Goal: Task Accomplishment & Management: Use online tool/utility

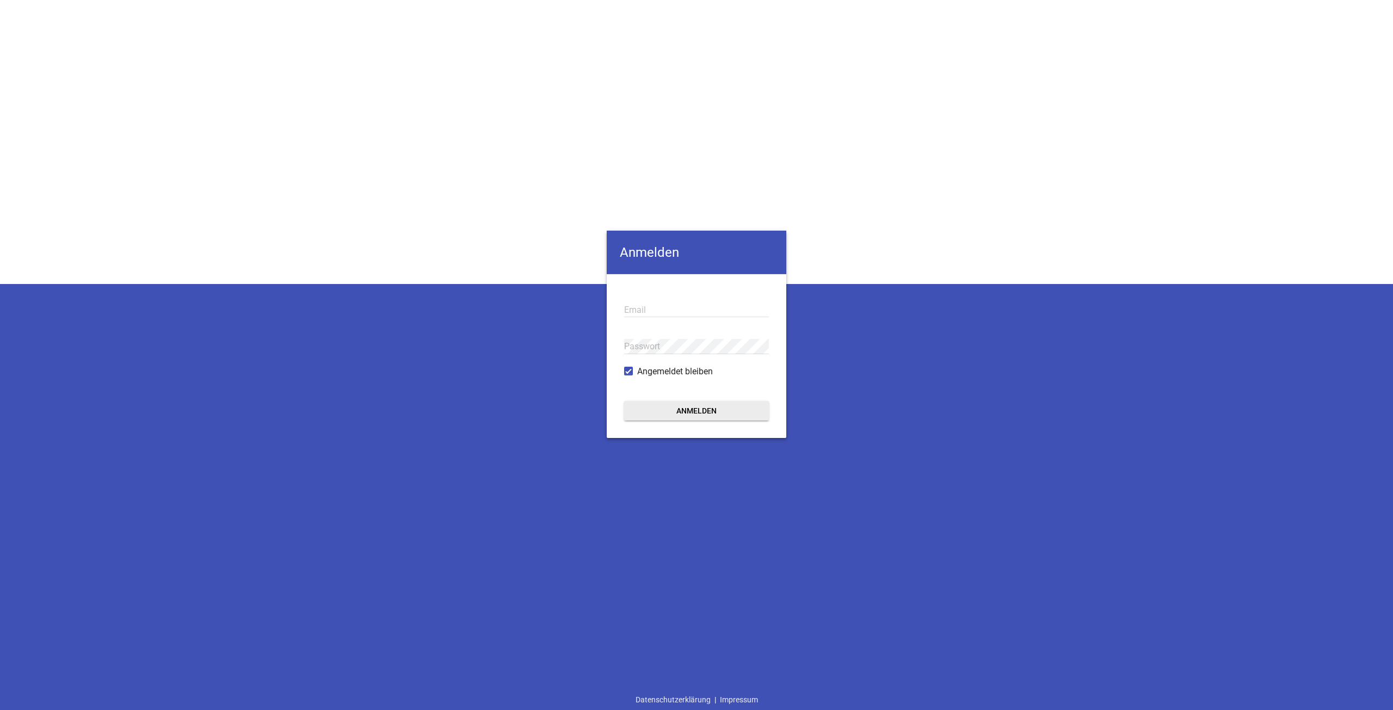
type input "[EMAIL_ADDRESS][DOMAIN_NAME]"
click at [658, 404] on button "Anmelden" at bounding box center [696, 411] width 145 height 20
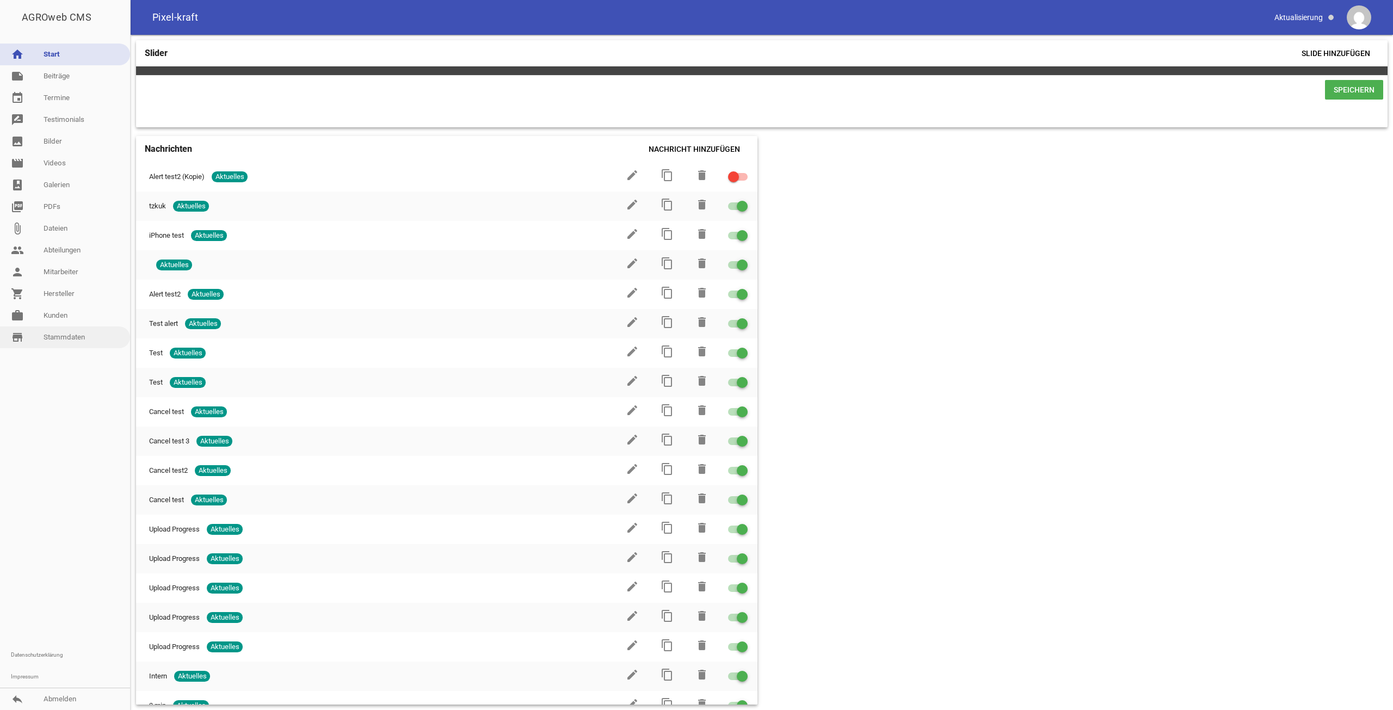
click at [53, 340] on link "store_mall_directory Stammdaten" at bounding box center [65, 337] width 130 height 22
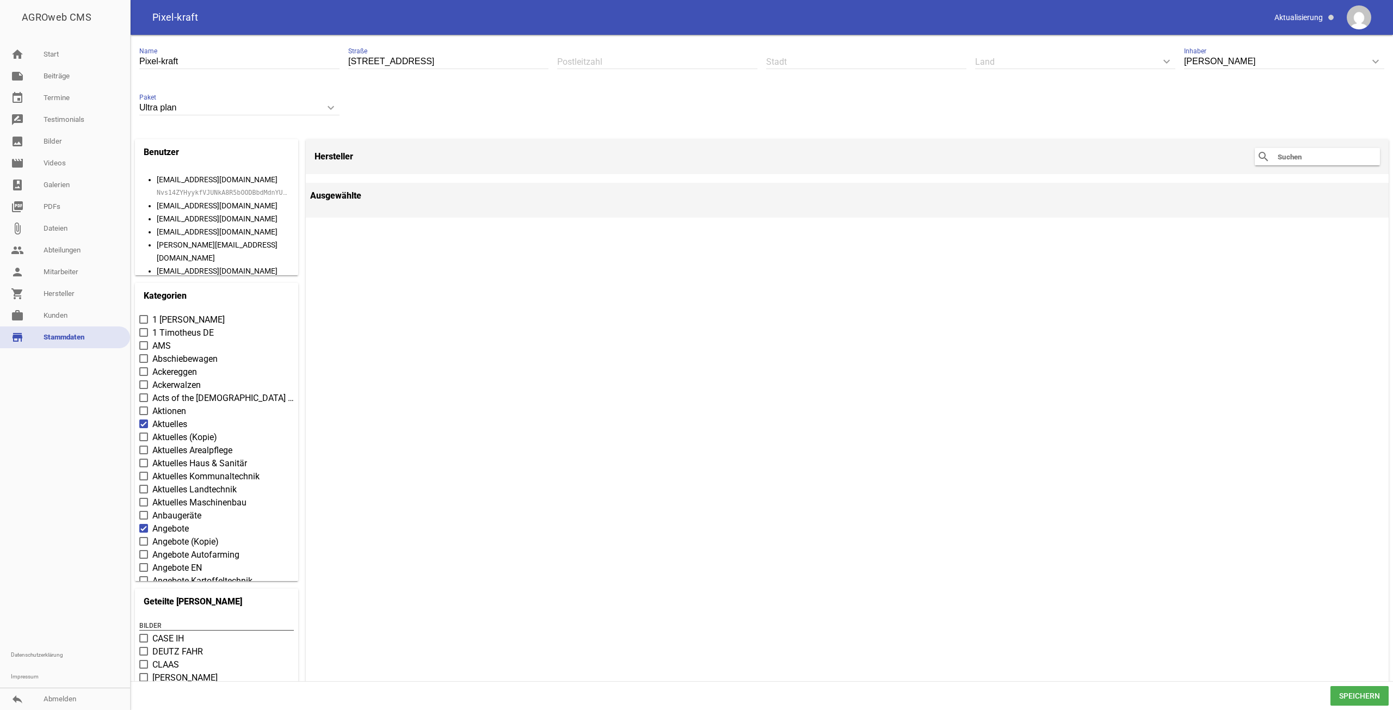
click at [1280, 160] on input "text" at bounding box center [1320, 156] width 87 height 13
click at [86, 316] on link "work [PERSON_NAME]" at bounding box center [65, 316] width 130 height 22
click at [39, 315] on link "work [PERSON_NAME]" at bounding box center [65, 316] width 130 height 22
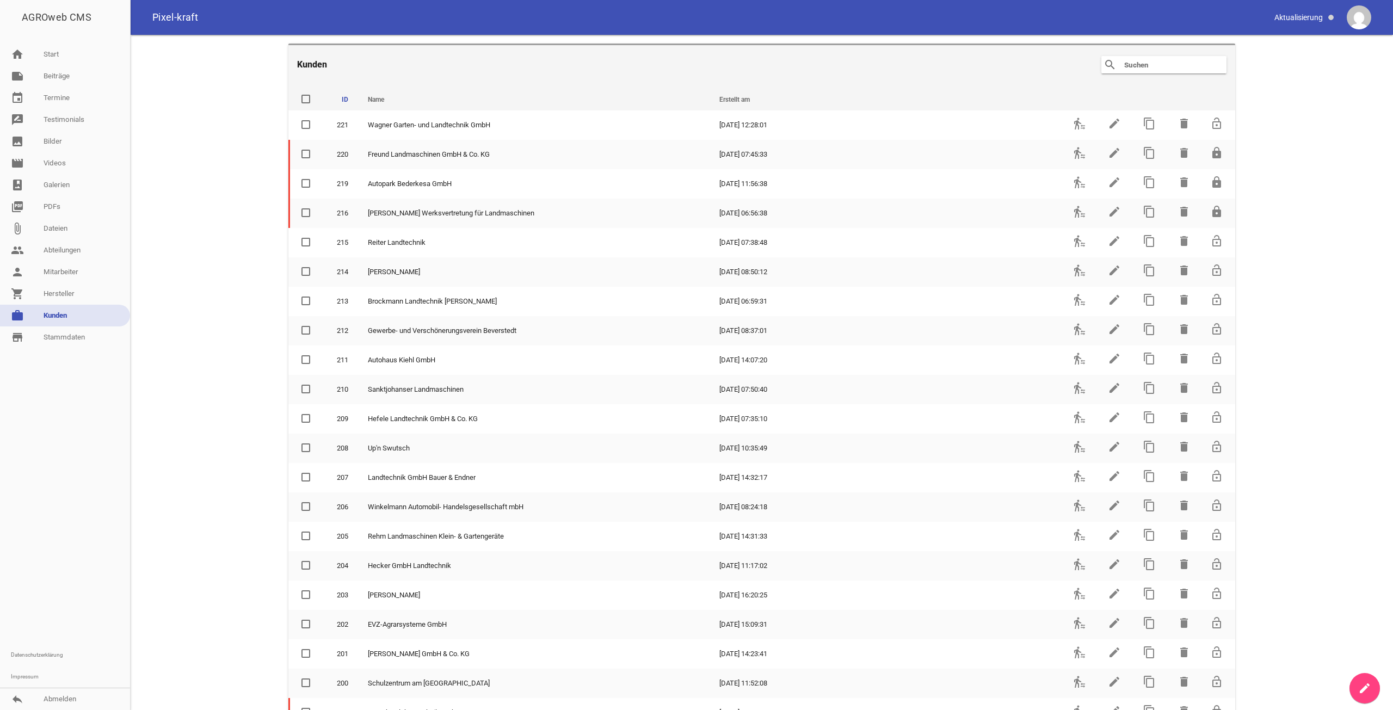
click at [1155, 65] on input "text" at bounding box center [1166, 64] width 87 height 13
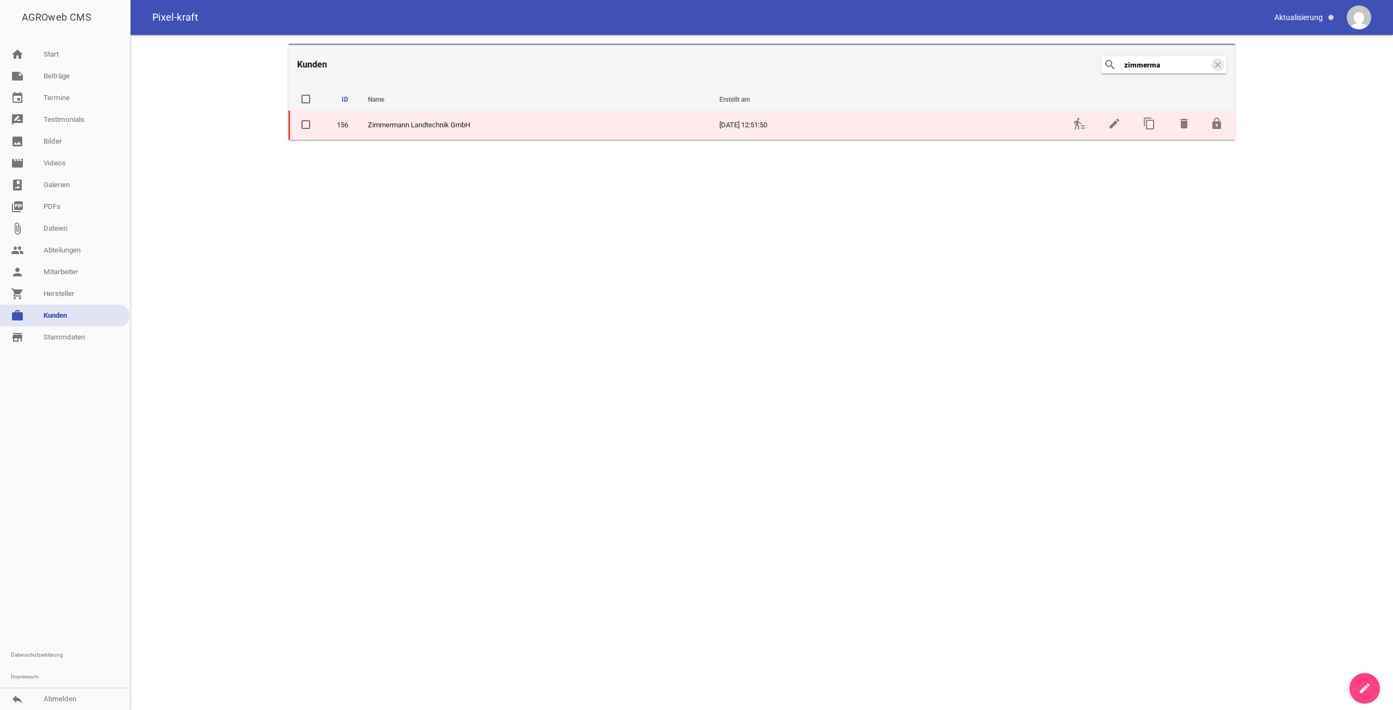
type input "zimmerma"
click at [1074, 133] on td "transfer_within_a_station" at bounding box center [1078, 124] width 35 height 29
click at [1077, 130] on icon "transfer_within_a_station" at bounding box center [1079, 123] width 13 height 13
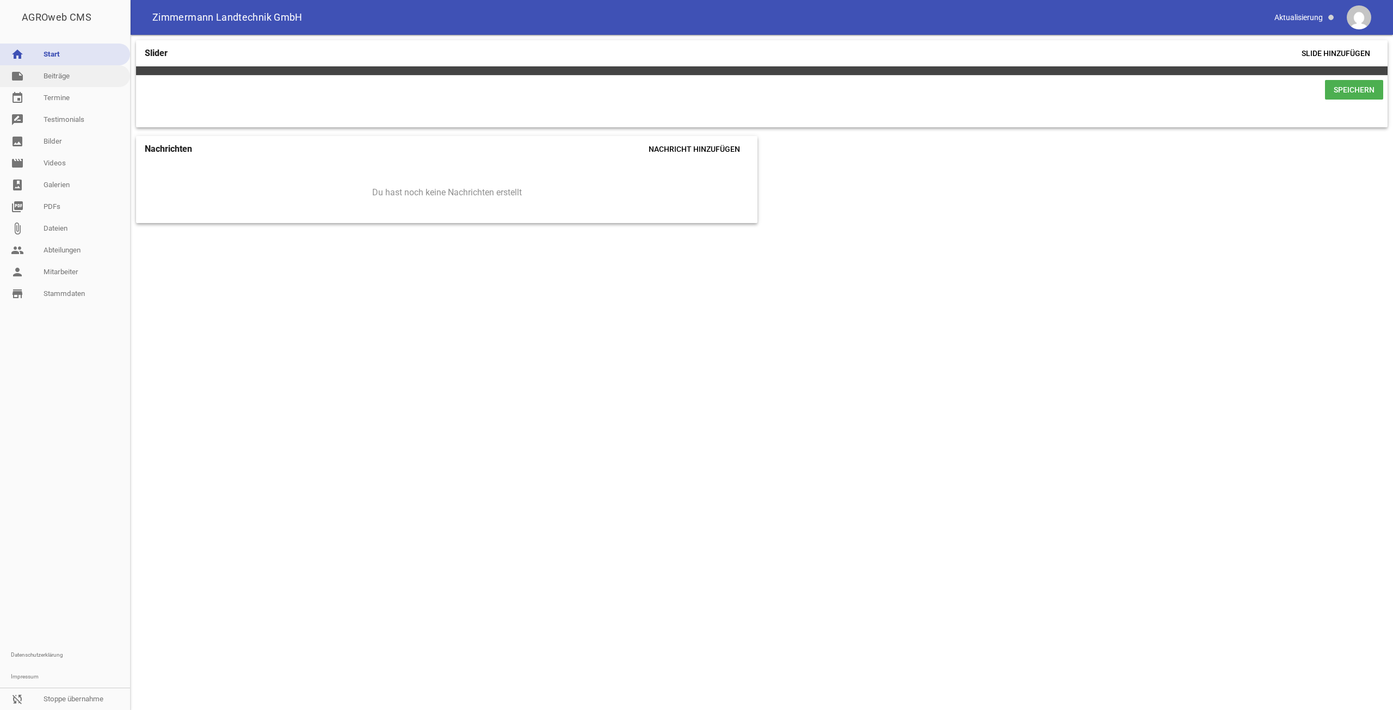
click at [72, 83] on link "note Beiträge" at bounding box center [65, 76] width 130 height 22
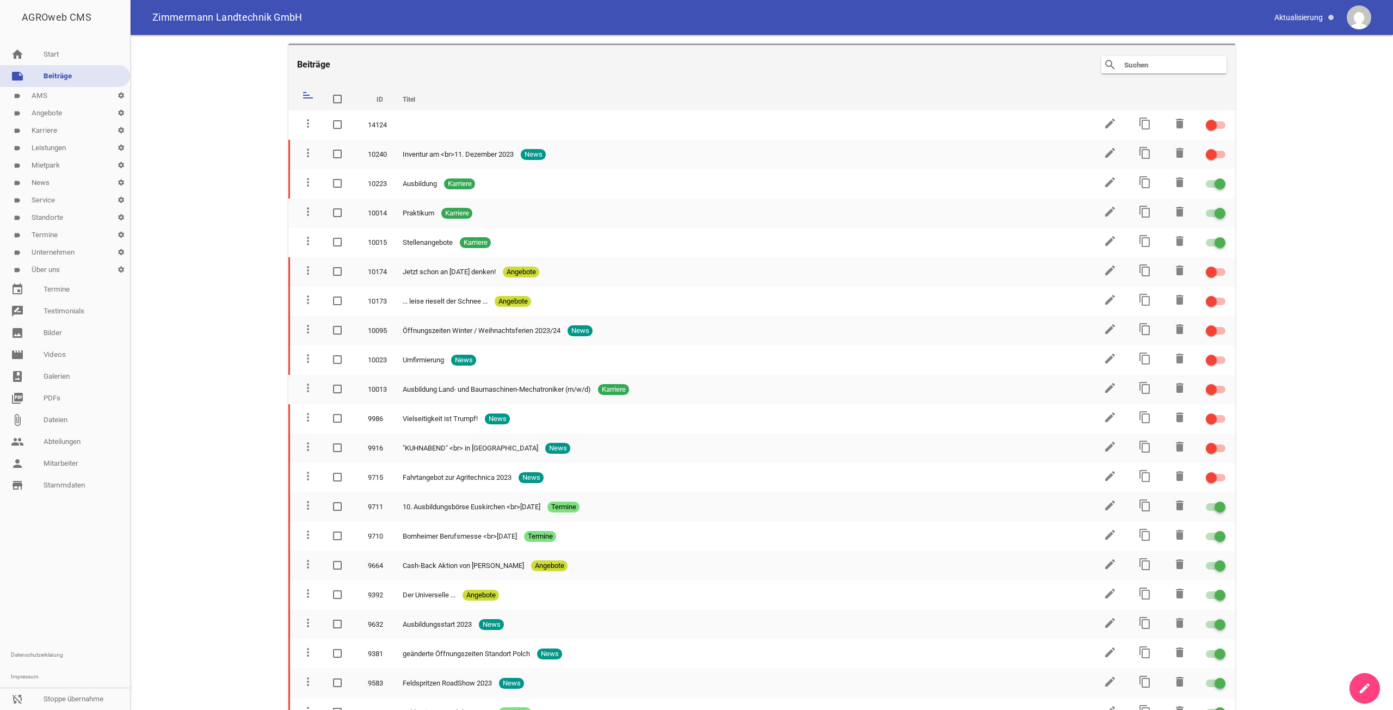
click at [46, 93] on link "label AMS settings" at bounding box center [65, 95] width 130 height 17
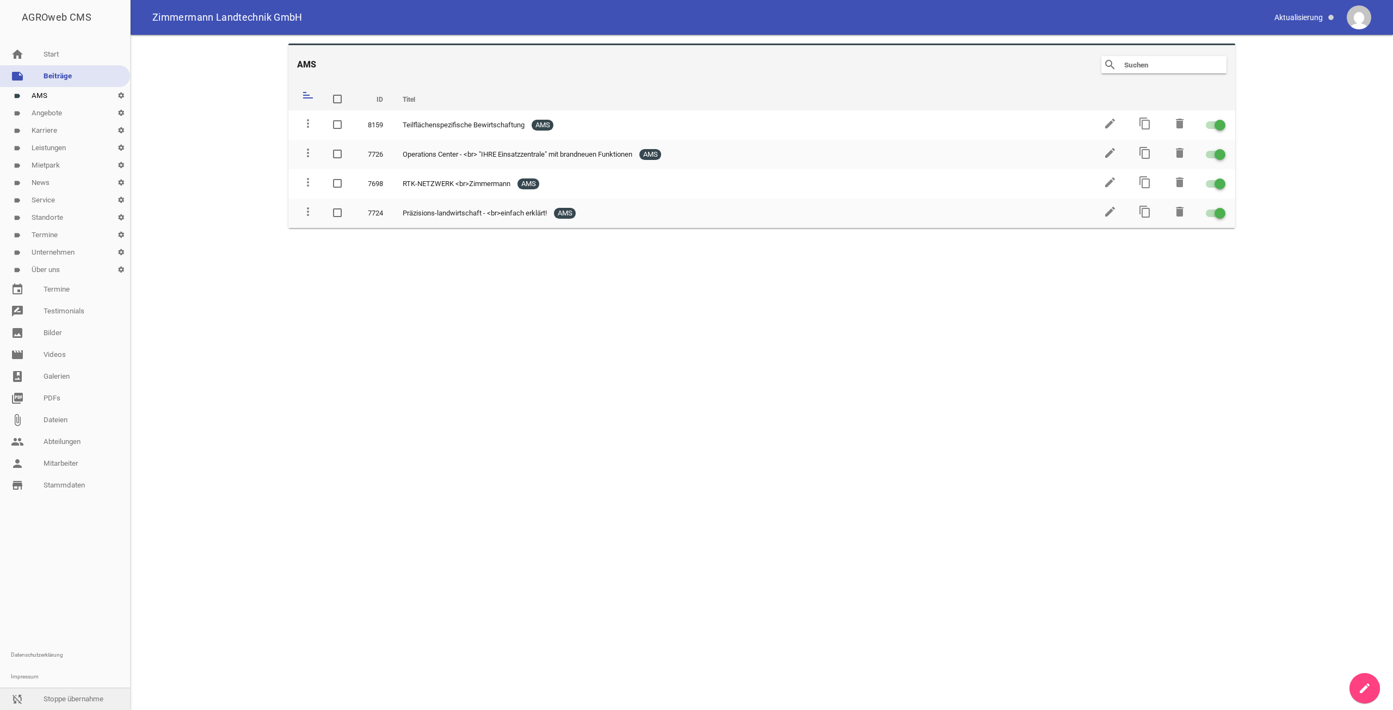
click at [66, 697] on link "sync_disabled Stoppe übernahme" at bounding box center [65, 699] width 130 height 22
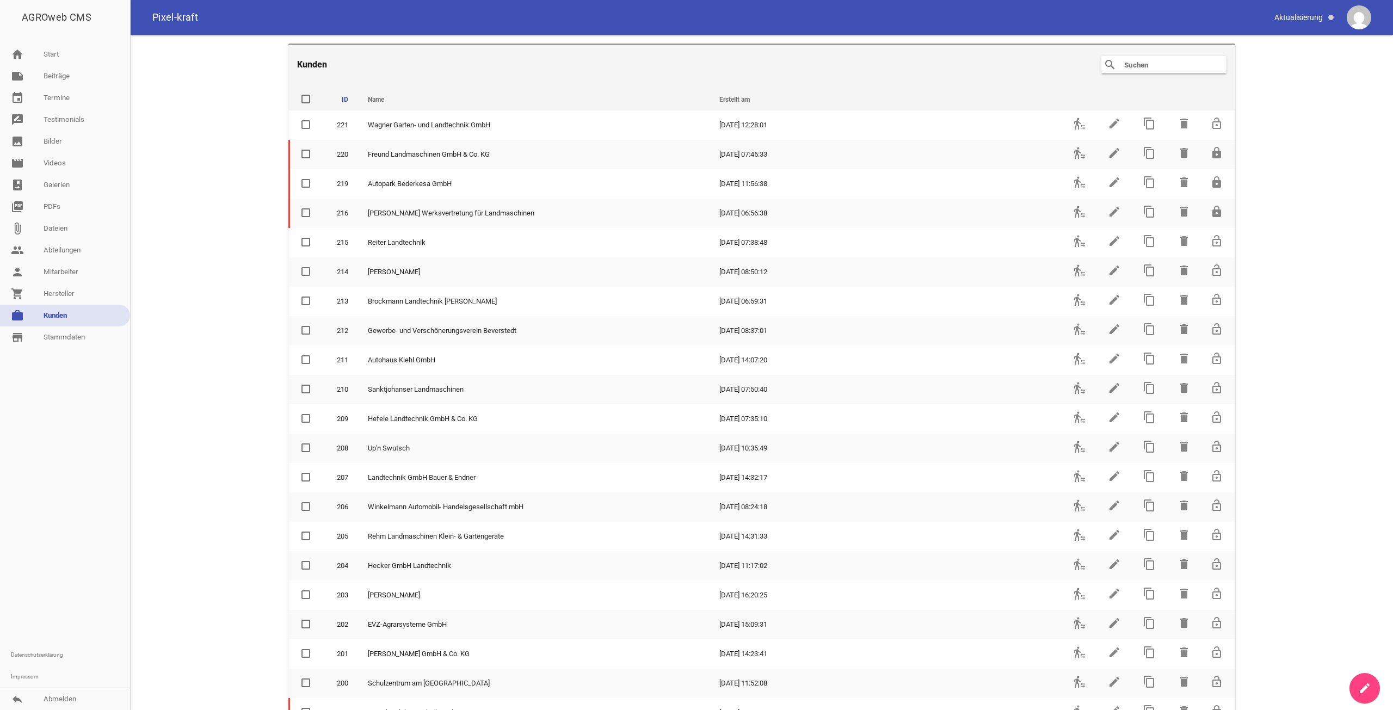
click at [1165, 69] on input "text" at bounding box center [1166, 64] width 87 height 13
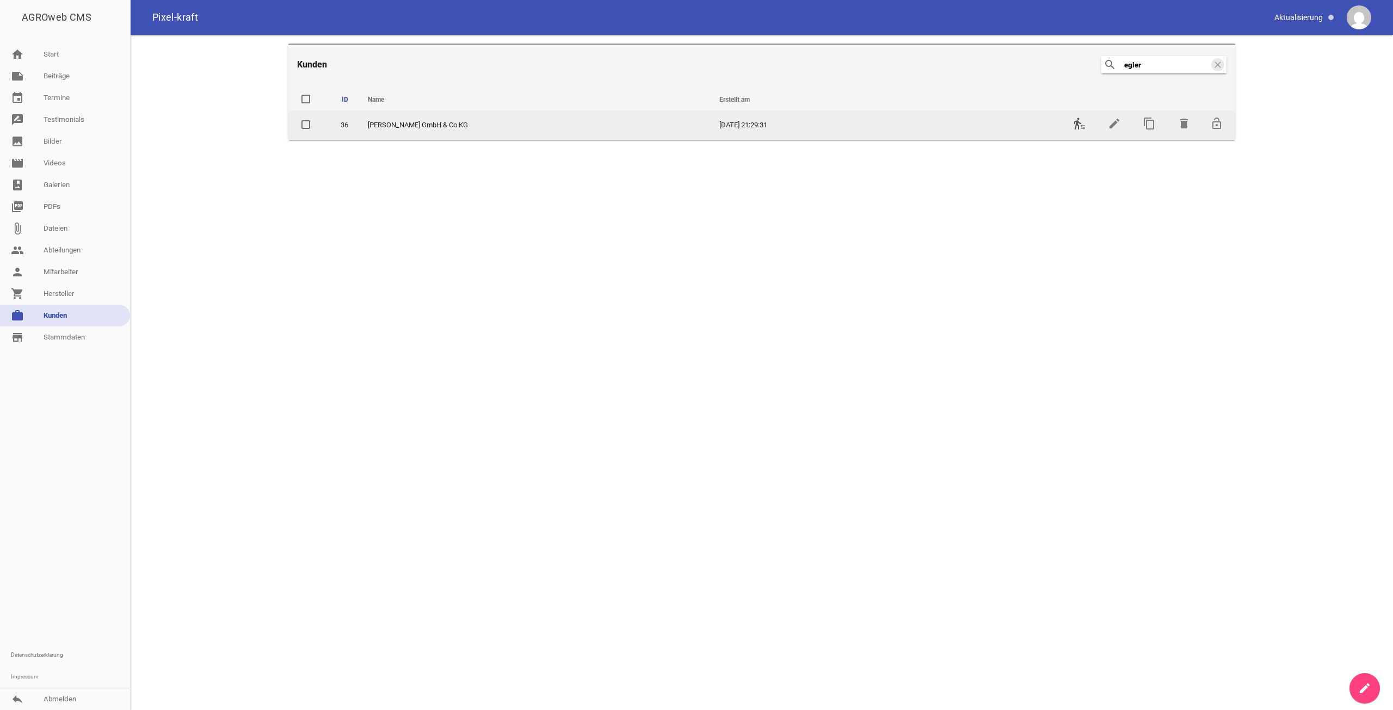
type input "egler"
click at [1075, 125] on icon "transfer_within_a_station" at bounding box center [1079, 123] width 13 height 13
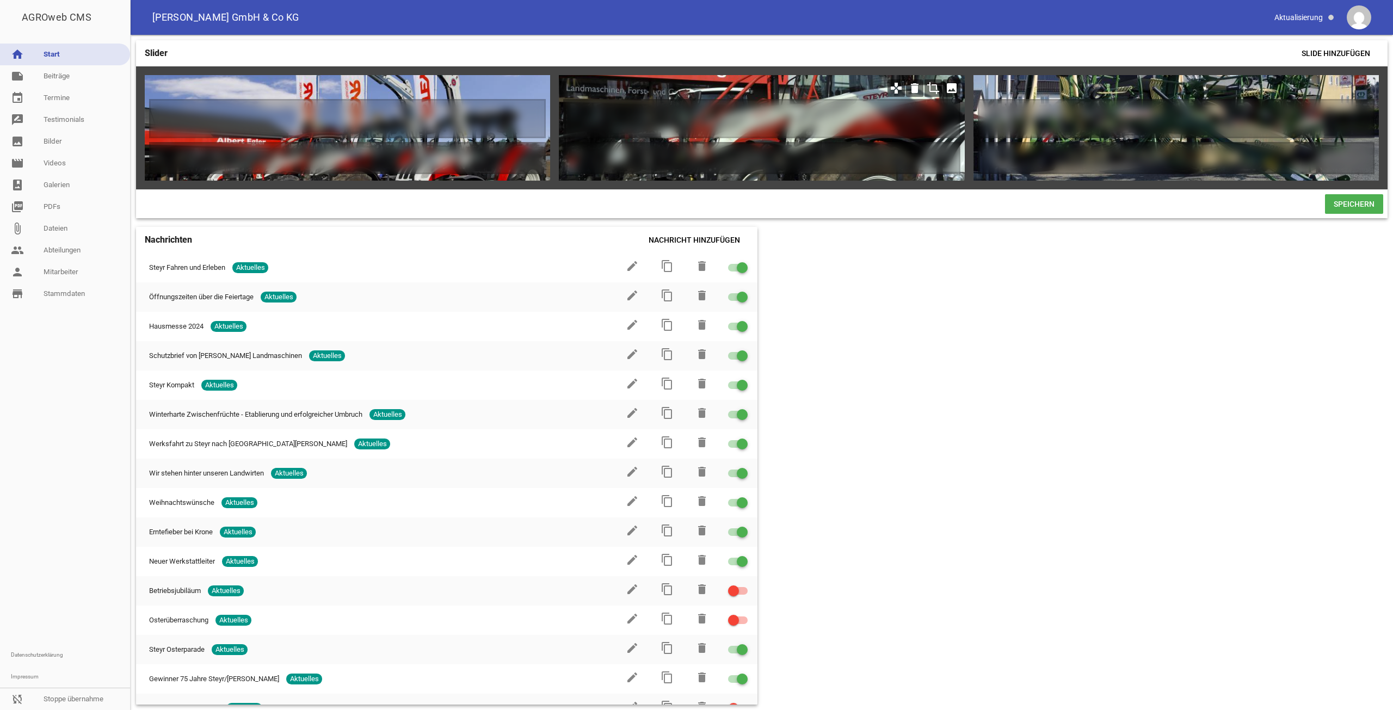
click at [949, 89] on icon "image" at bounding box center [951, 87] width 17 height 17
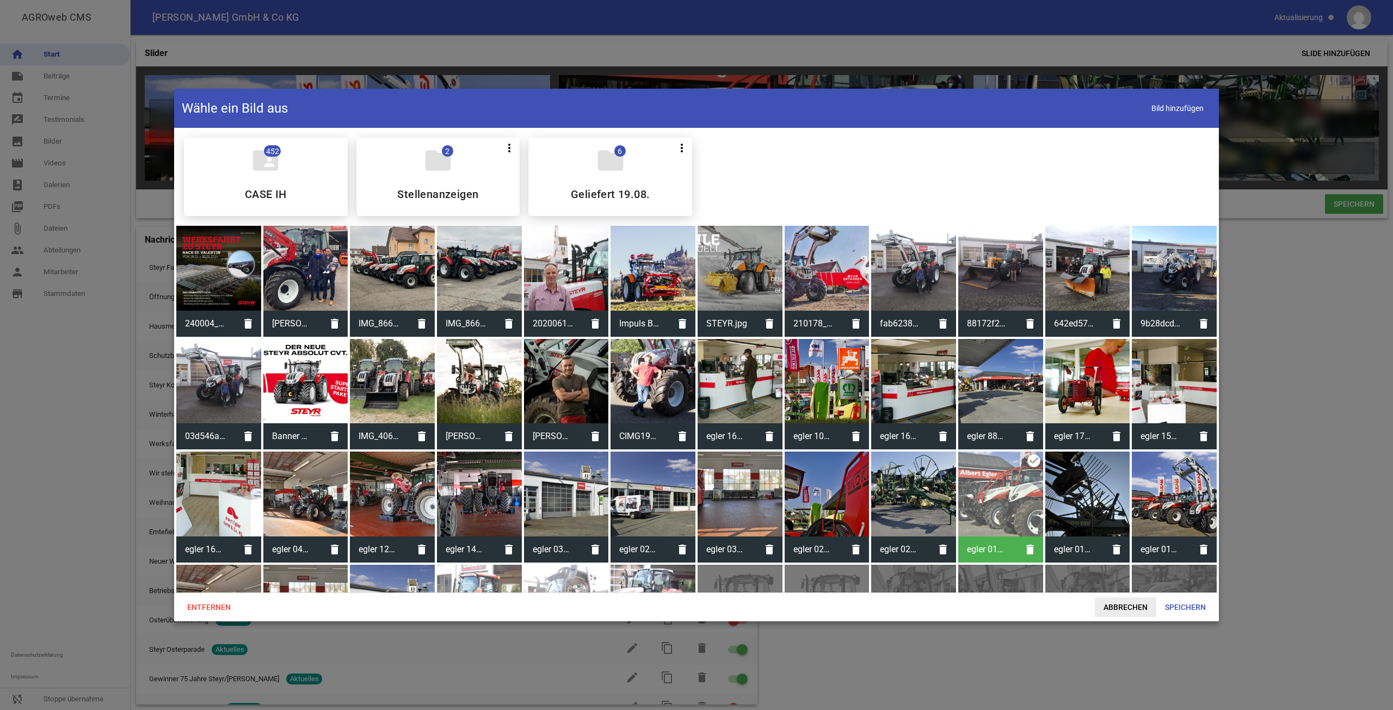
click at [1134, 611] on span "Abbrechen" at bounding box center [1125, 607] width 61 height 20
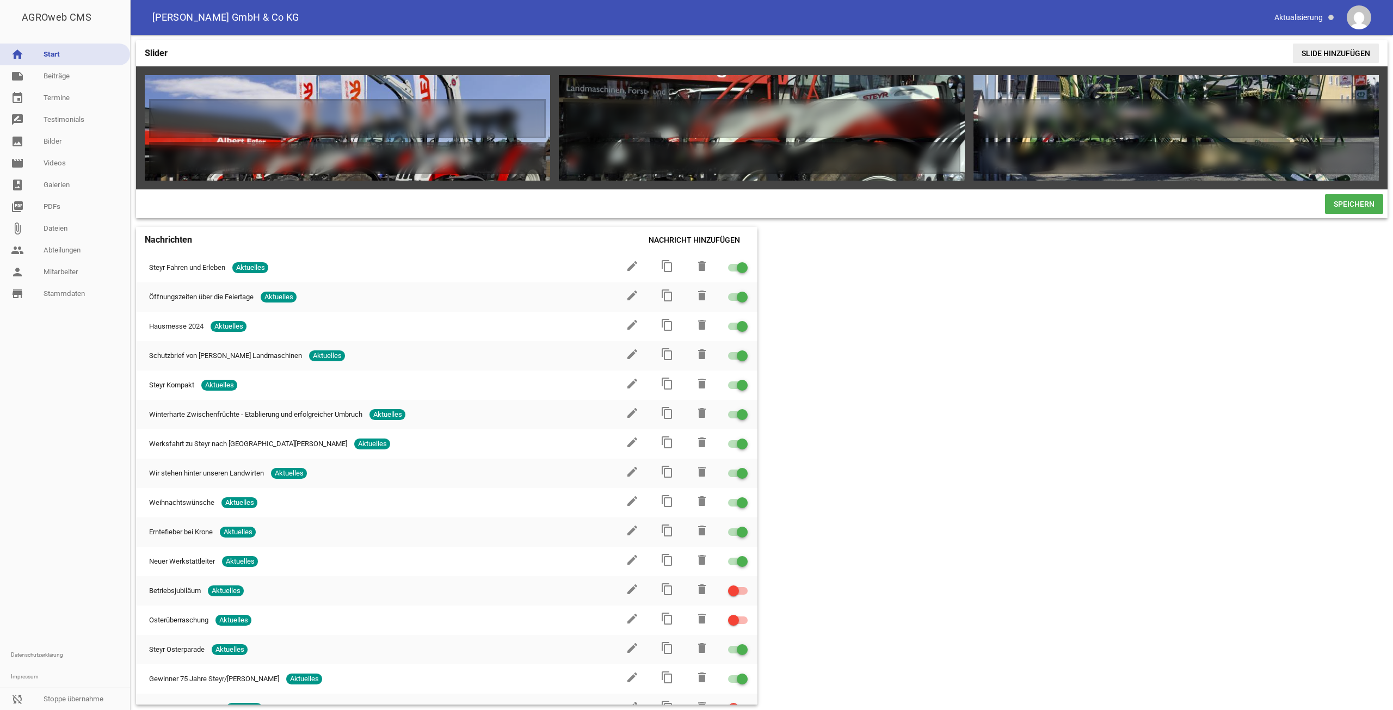
click at [1327, 57] on span "Slide hinzufügen" at bounding box center [1336, 54] width 86 height 20
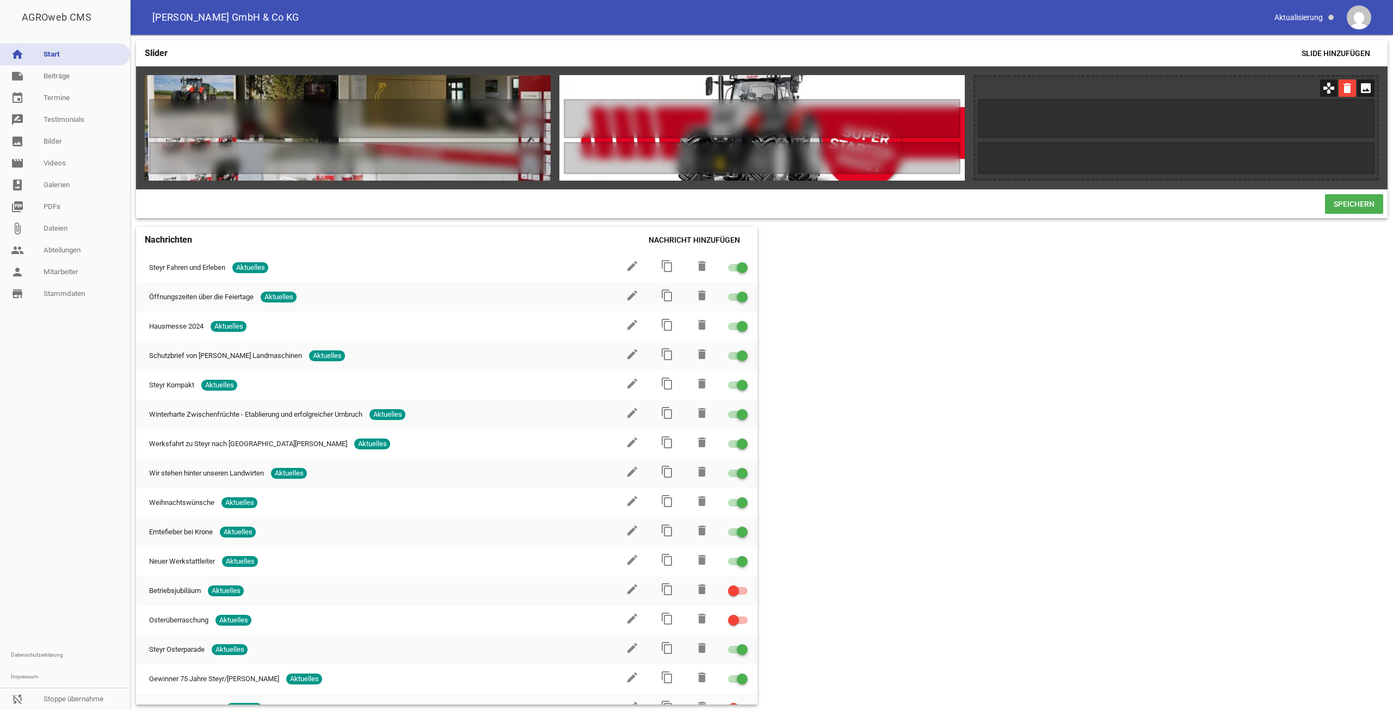
click at [1350, 87] on icon "delete" at bounding box center [1347, 87] width 17 height 17
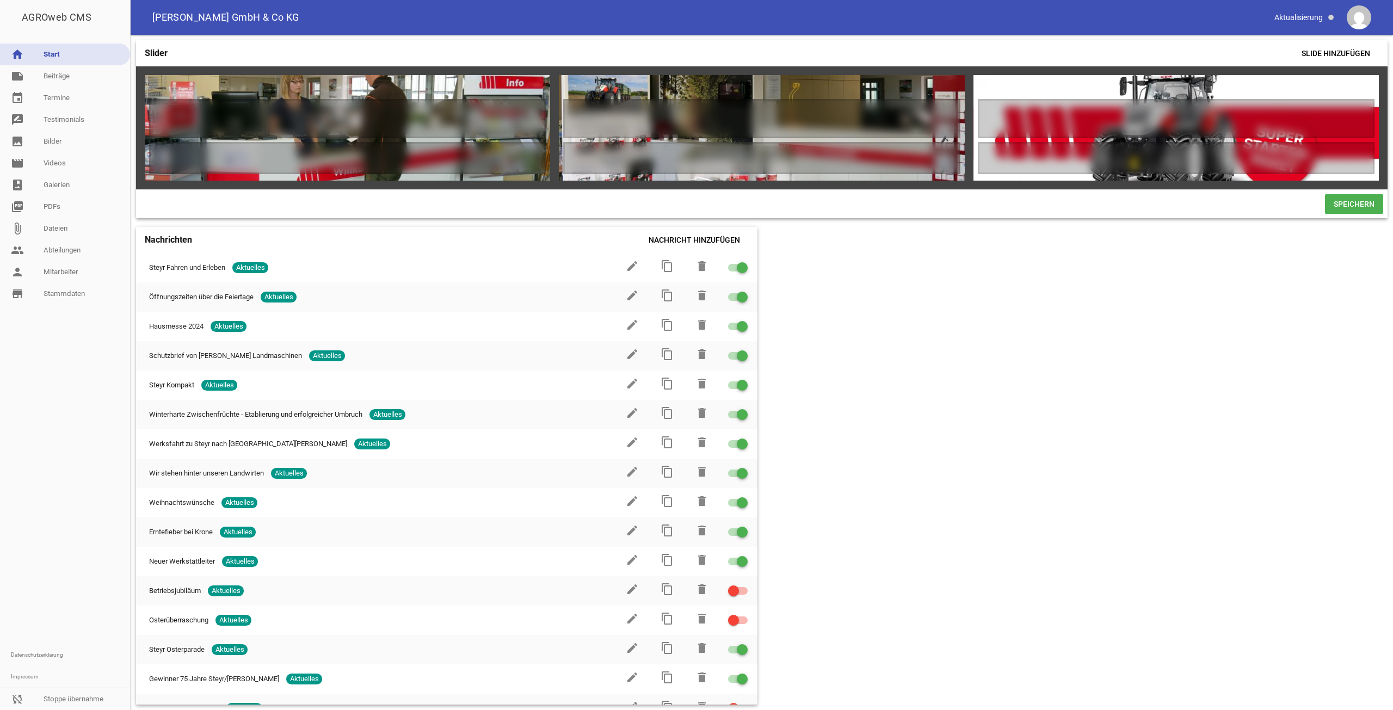
scroll to position [0, 3729]
drag, startPoint x: 461, startPoint y: 68, endPoint x: 304, endPoint y: 71, distance: 156.7
click at [311, 67] on div "games delete crop image games delete crop image games delete crop image games d…" at bounding box center [762, 127] width 1252 height 123
drag, startPoint x: 393, startPoint y: 73, endPoint x: 741, endPoint y: 78, distance: 347.8
click at [732, 78] on div "games delete crop image games delete crop image games delete crop image games d…" at bounding box center [762, 127] width 1252 height 123
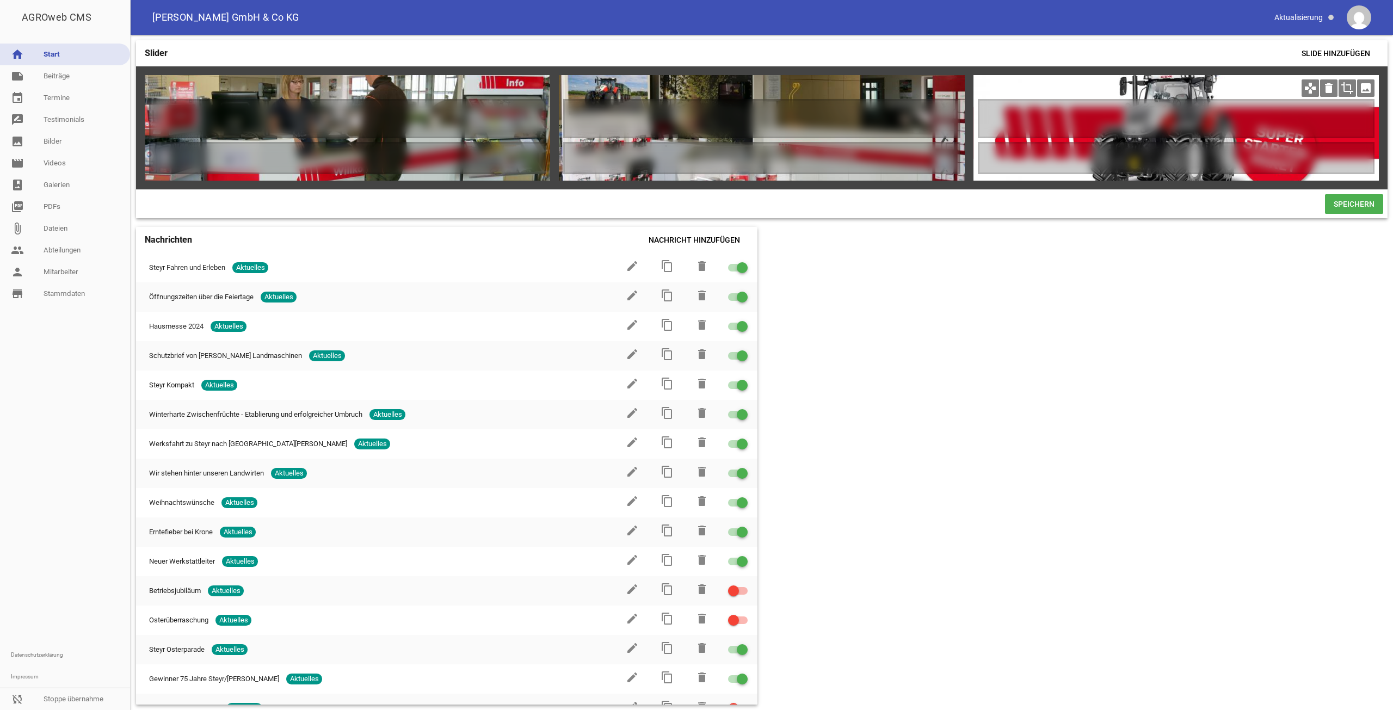
click at [1370, 87] on icon "image" at bounding box center [1365, 87] width 17 height 17
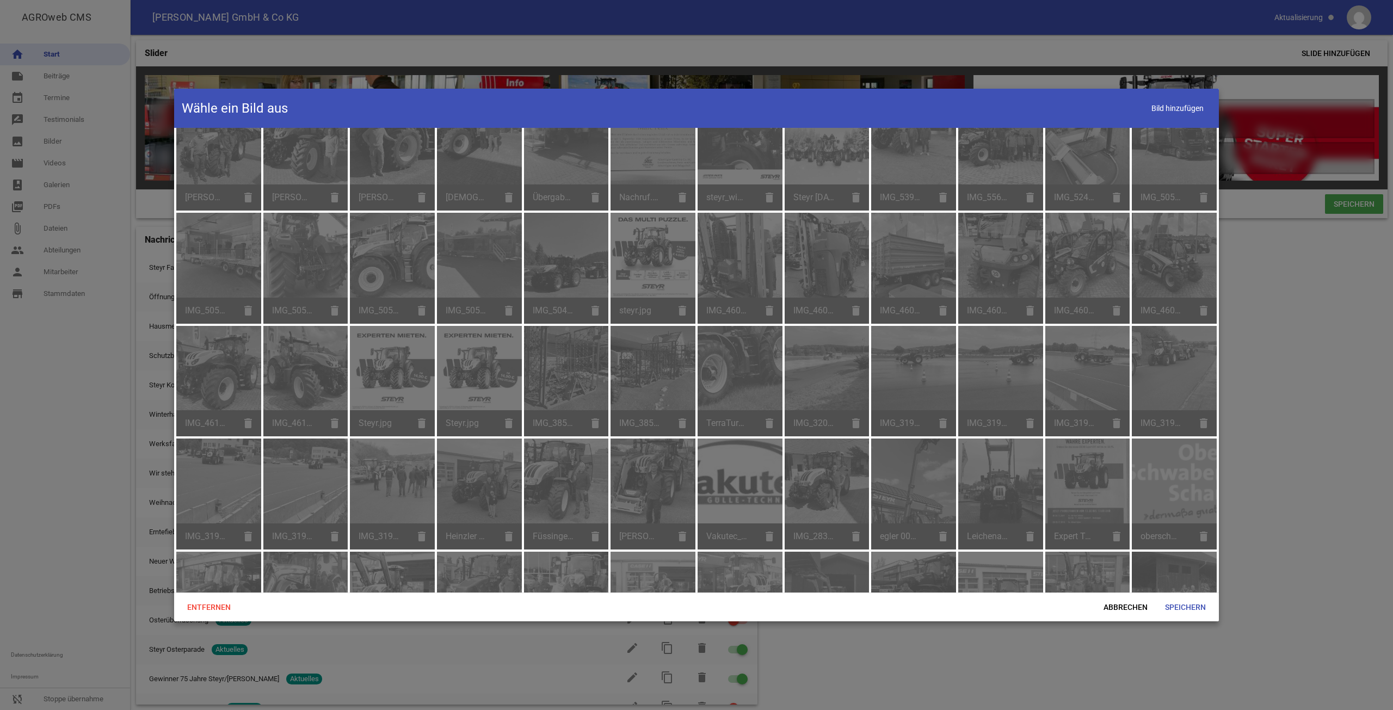
scroll to position [1088, 0]
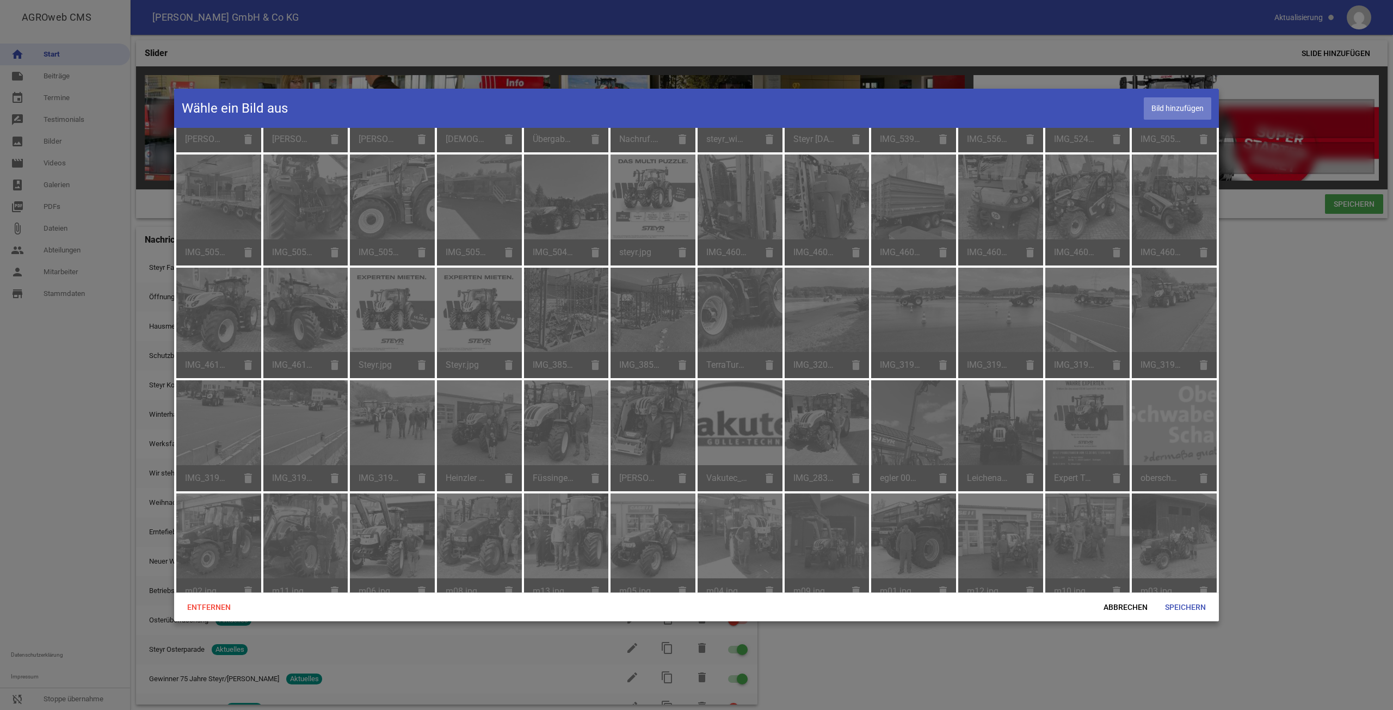
click at [1163, 110] on span "Bild hinzufügen" at bounding box center [1177, 108] width 67 height 22
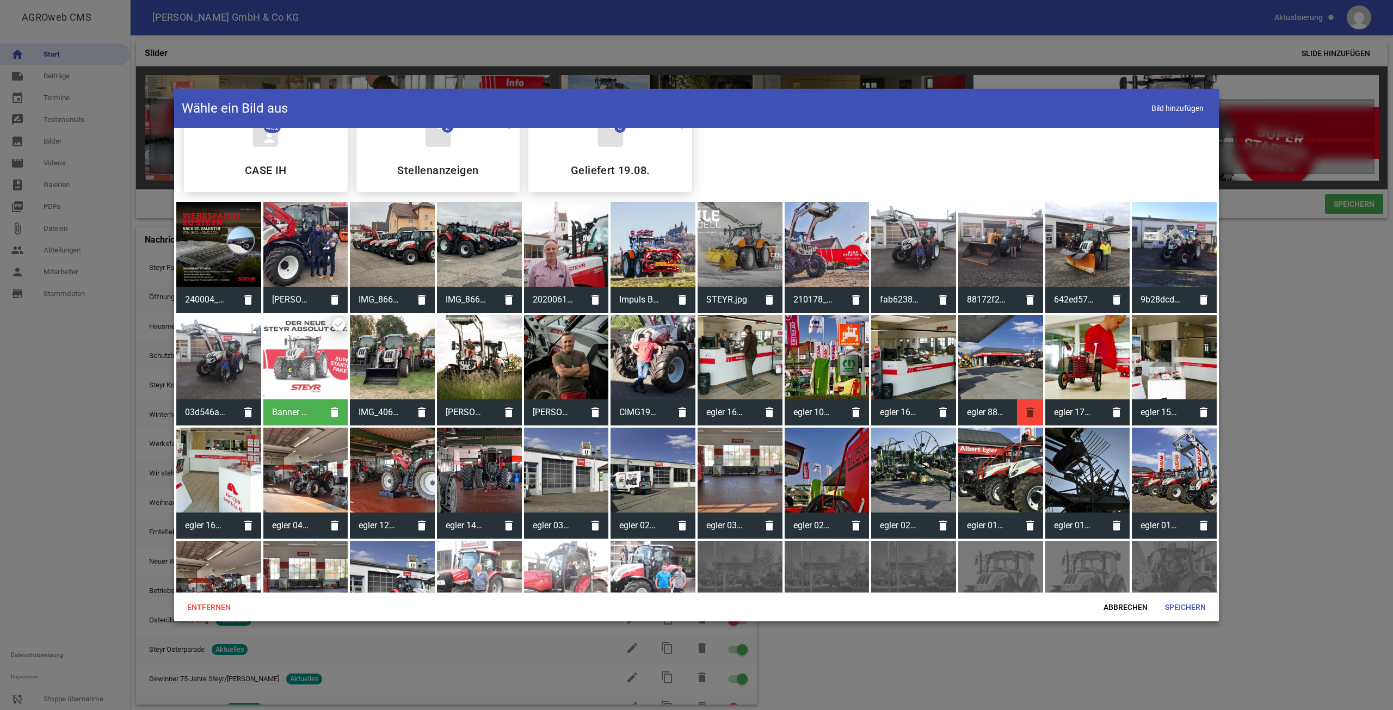
scroll to position [0, 0]
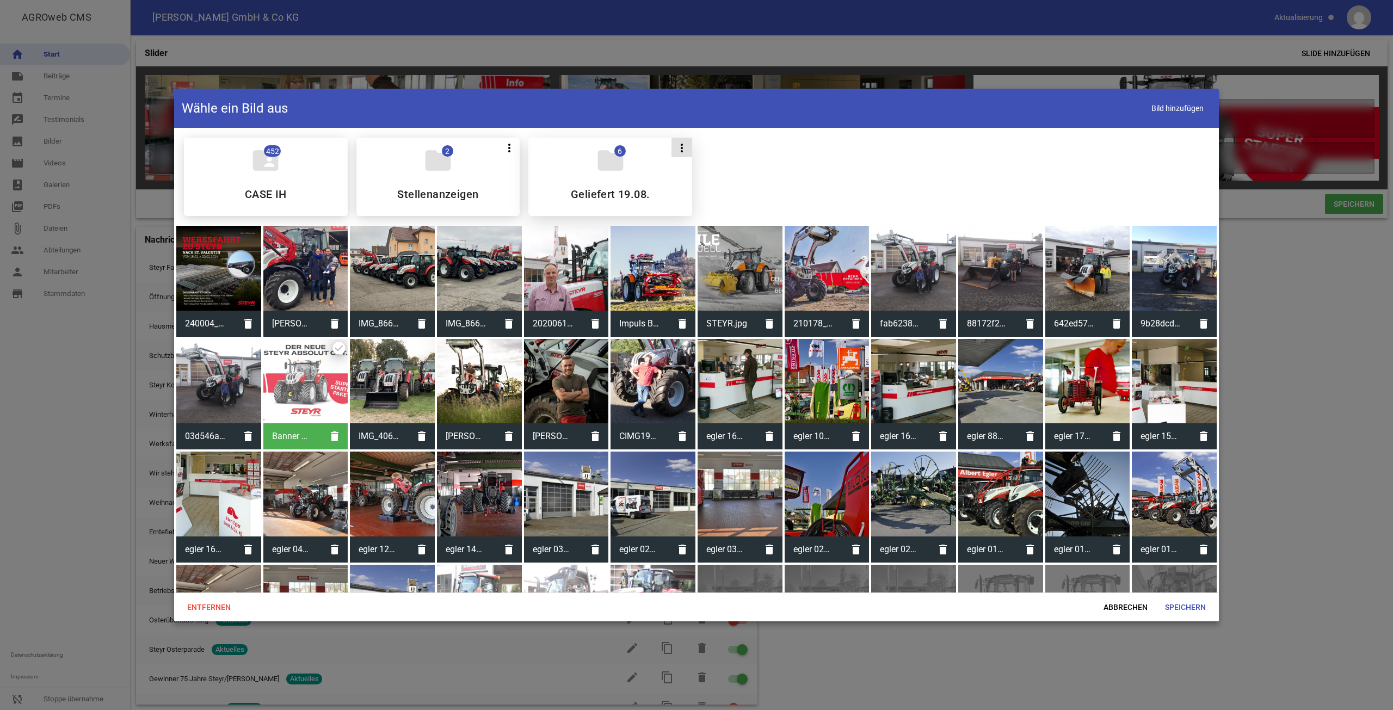
click at [685, 153] on icon "more_vert" at bounding box center [681, 147] width 13 height 13
click at [804, 153] on div "folder_shared 452 CASE IH folder 2 more_vert Teilen Bearbeiten Löschen Stellena…" at bounding box center [696, 177] width 1043 height 96
click at [1118, 606] on span "Abbrechen" at bounding box center [1125, 607] width 61 height 20
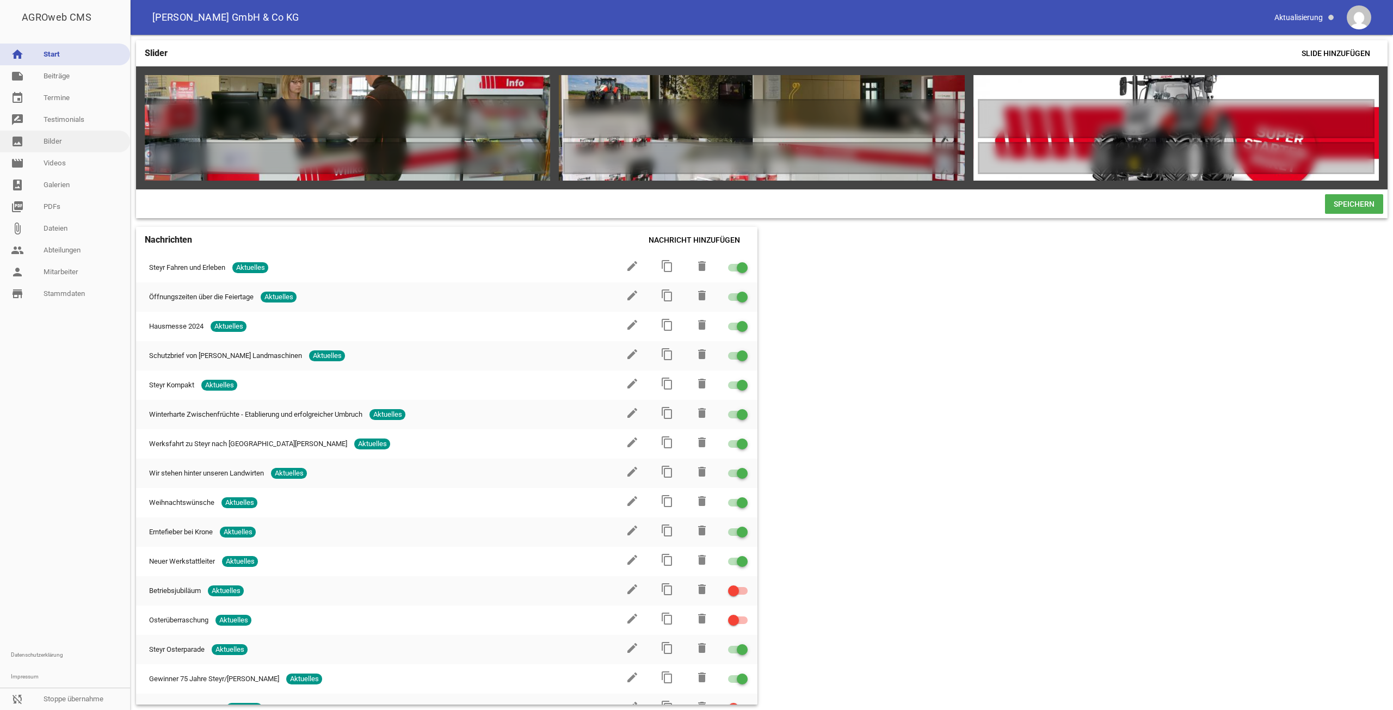
click at [60, 143] on link "image Bilder" at bounding box center [65, 142] width 130 height 22
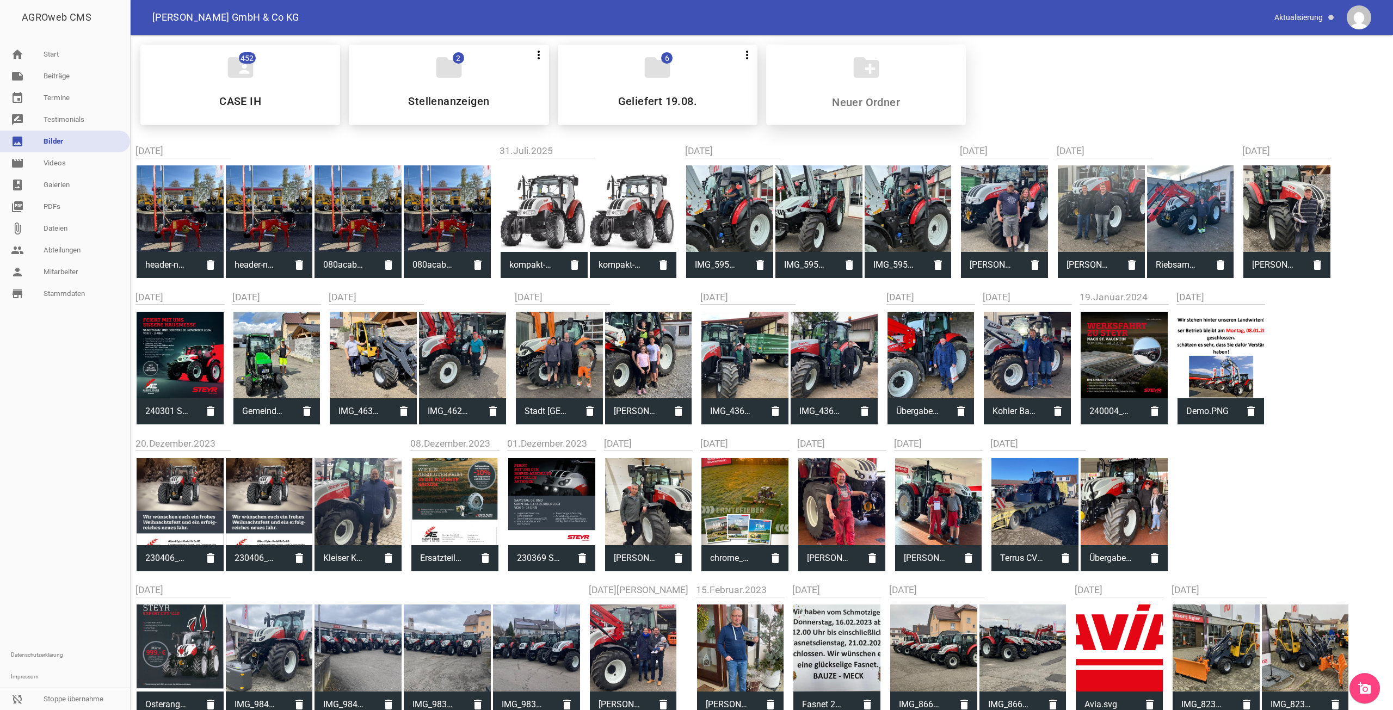
click at [880, 80] on div "create_new_folder" at bounding box center [866, 85] width 200 height 81
click at [850, 96] on div "create_new_folder" at bounding box center [866, 85] width 200 height 81
click at [865, 107] on input at bounding box center [866, 102] width 129 height 13
type input "HEader Bilder"
click at [952, 52] on icon "more_vert" at bounding box center [955, 54] width 13 height 13
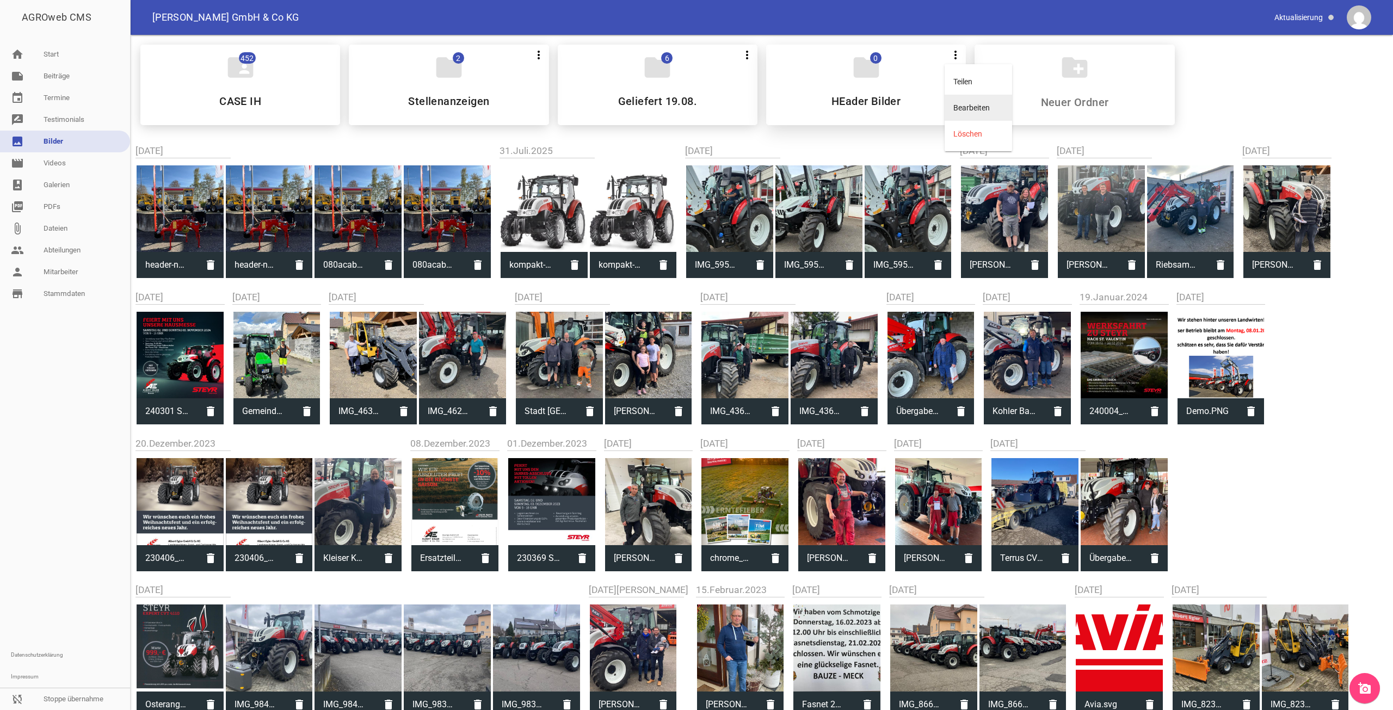
click at [971, 107] on li "Bearbeiten" at bounding box center [978, 108] width 67 height 26
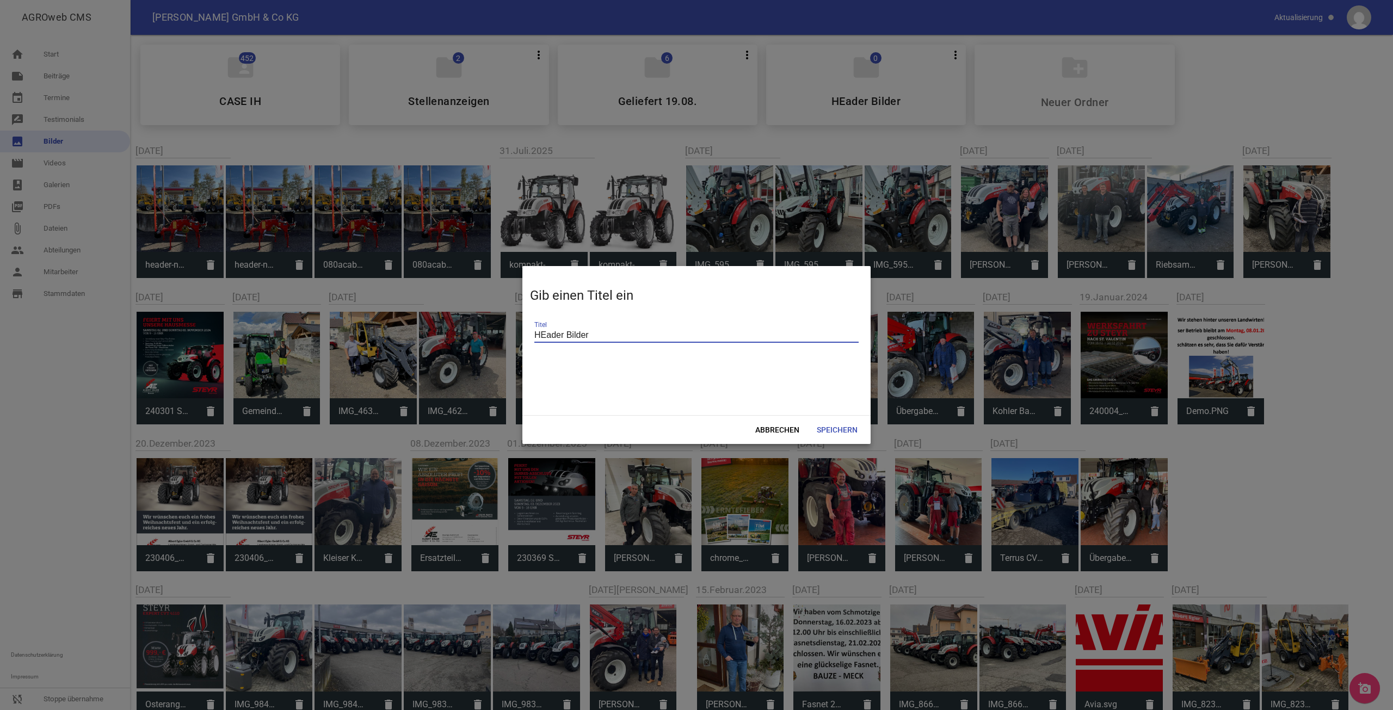
click at [546, 334] on input "HEader Bilder" at bounding box center [696, 335] width 324 height 15
drag, startPoint x: 562, startPoint y: 337, endPoint x: 498, endPoint y: 331, distance: 63.9
click at [499, 333] on div "AGROweb CMS home Start note Beiträge label Aktuelles settings label Angebote se…" at bounding box center [696, 355] width 1393 height 710
type input "Slider Bilder"
click at [847, 433] on span "Speichern" at bounding box center [837, 430] width 58 height 20
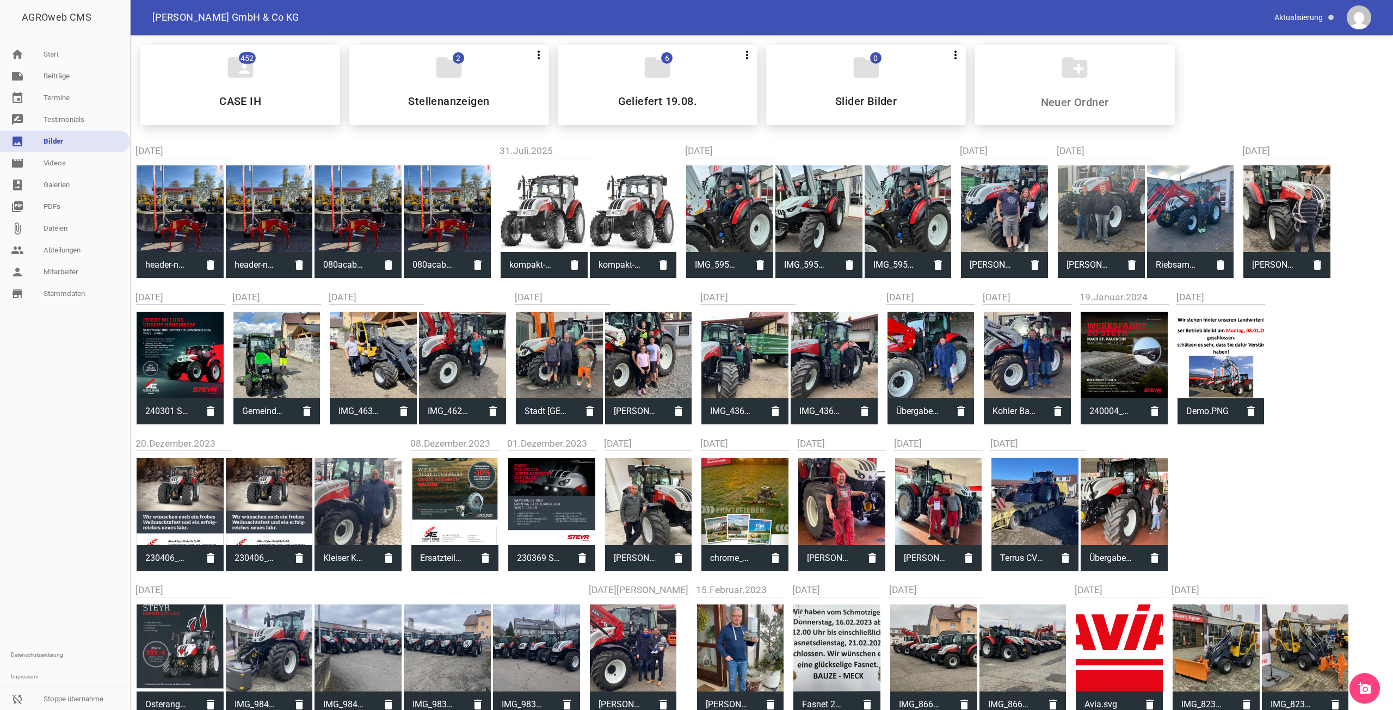
click at [878, 87] on div "folder 0 more_vert Teilen Bearbeiten Löschen Slider Bilder" at bounding box center [866, 85] width 200 height 81
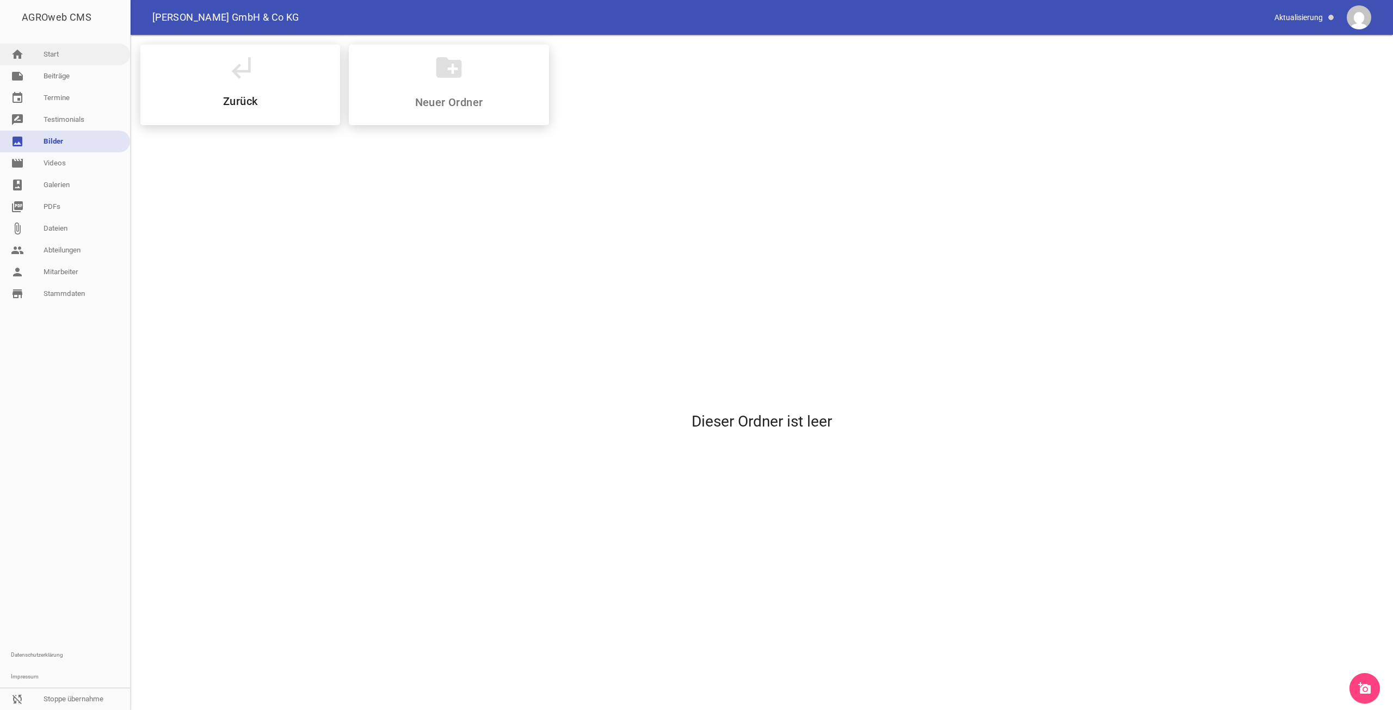
click at [52, 59] on link "home Start" at bounding box center [65, 55] width 130 height 22
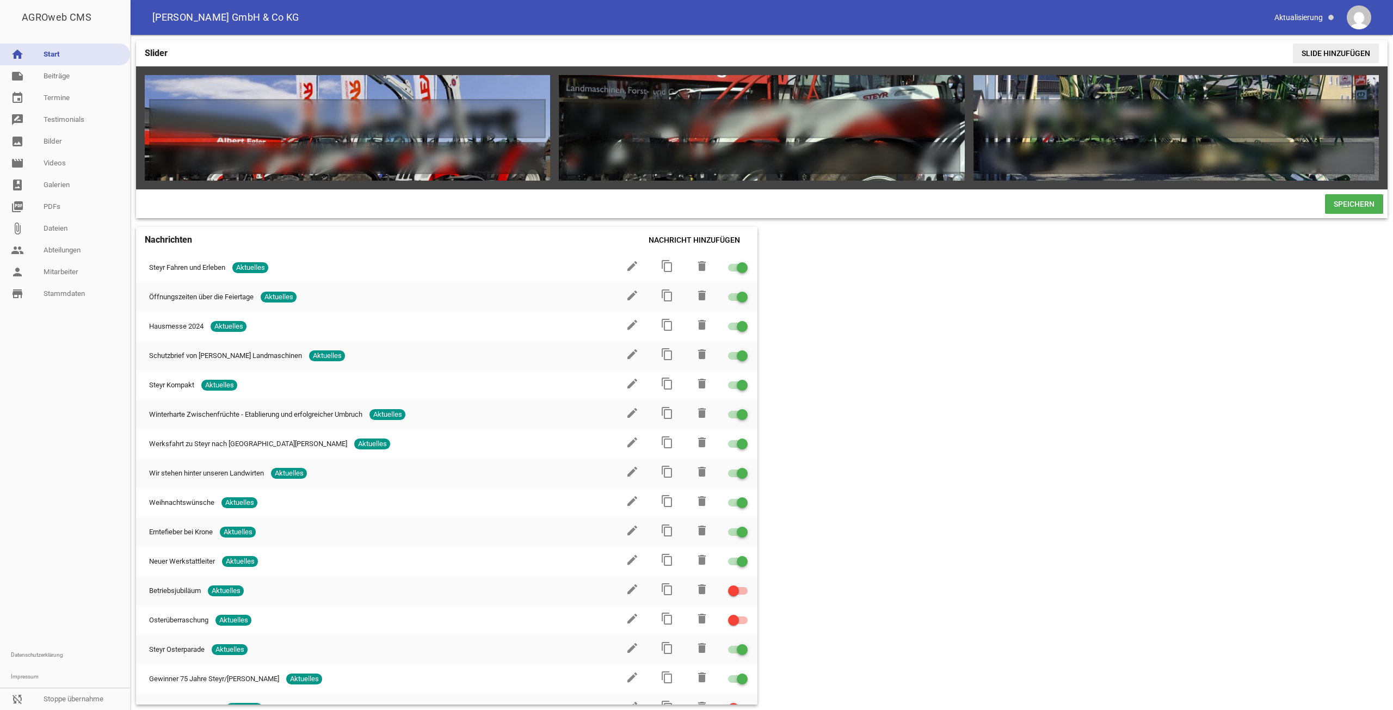
click at [1332, 58] on span "Slide hinzufügen" at bounding box center [1336, 54] width 86 height 20
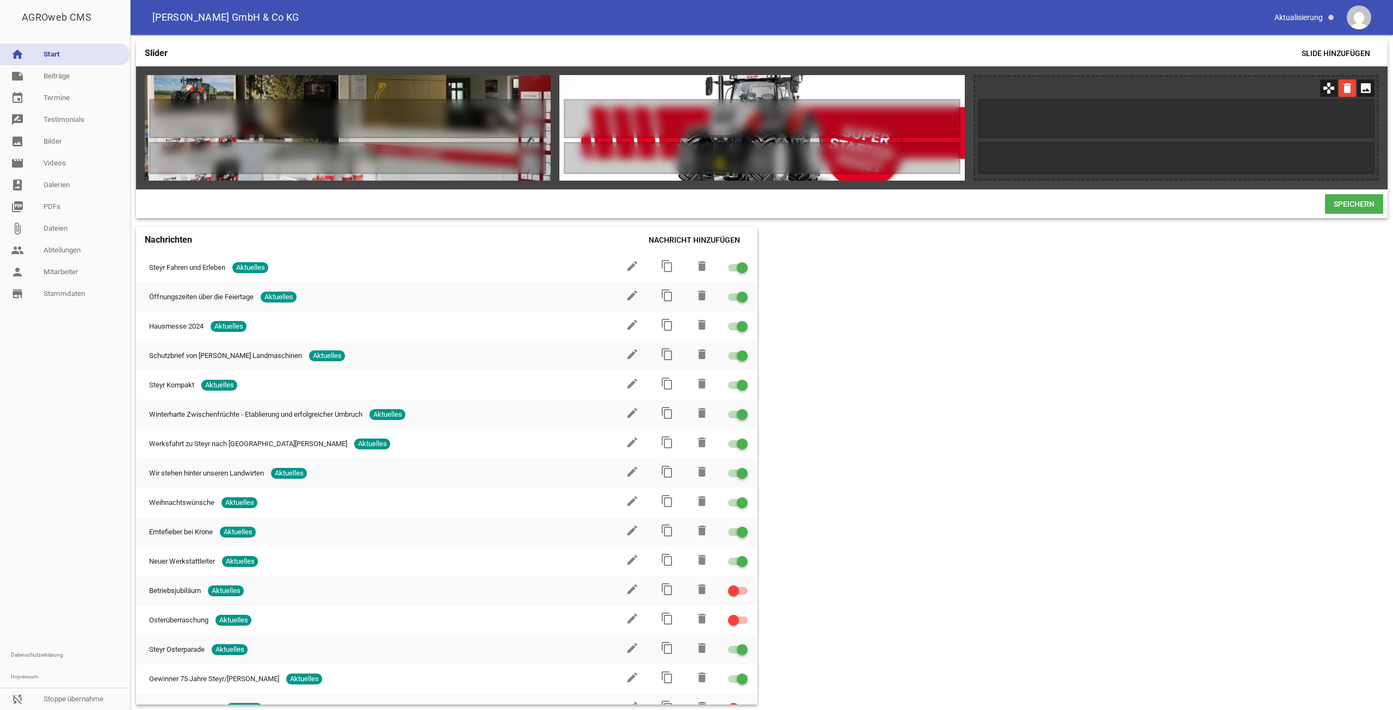
click at [1344, 87] on icon "delete" at bounding box center [1347, 87] width 17 height 17
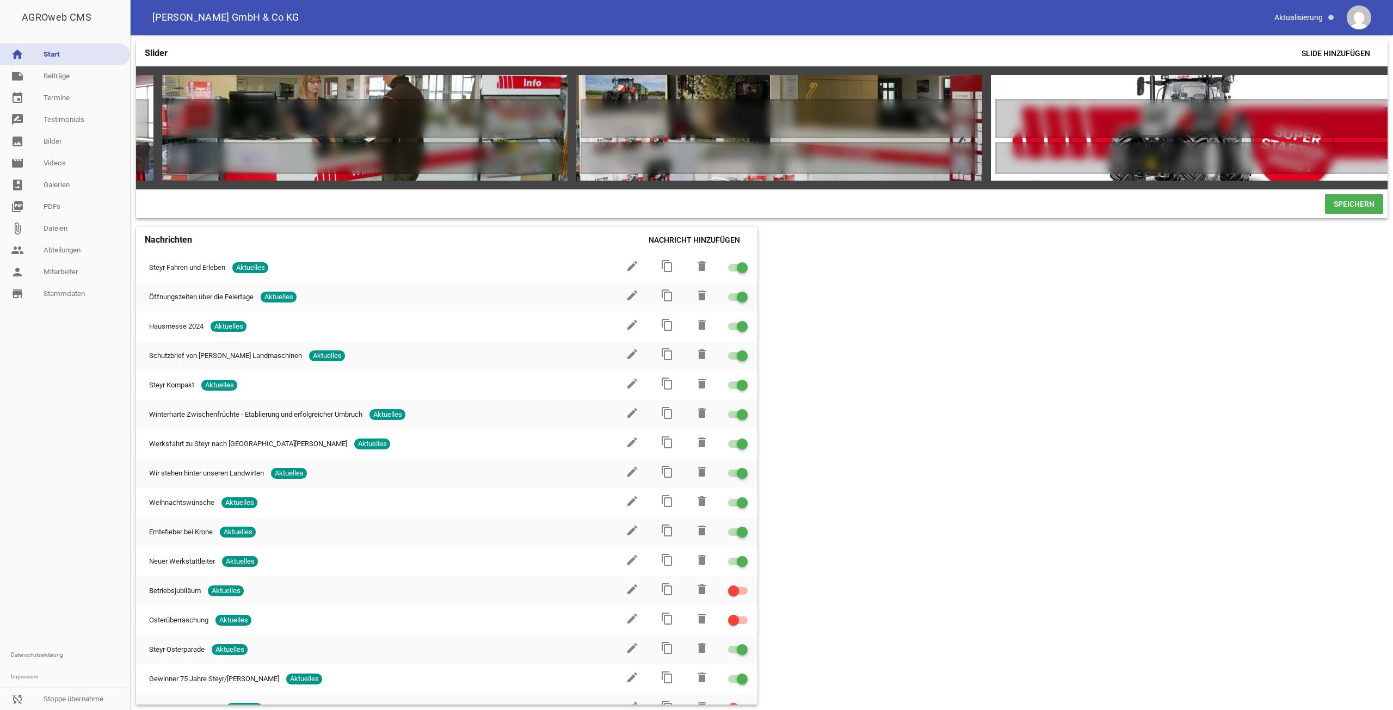
scroll to position [0, 3729]
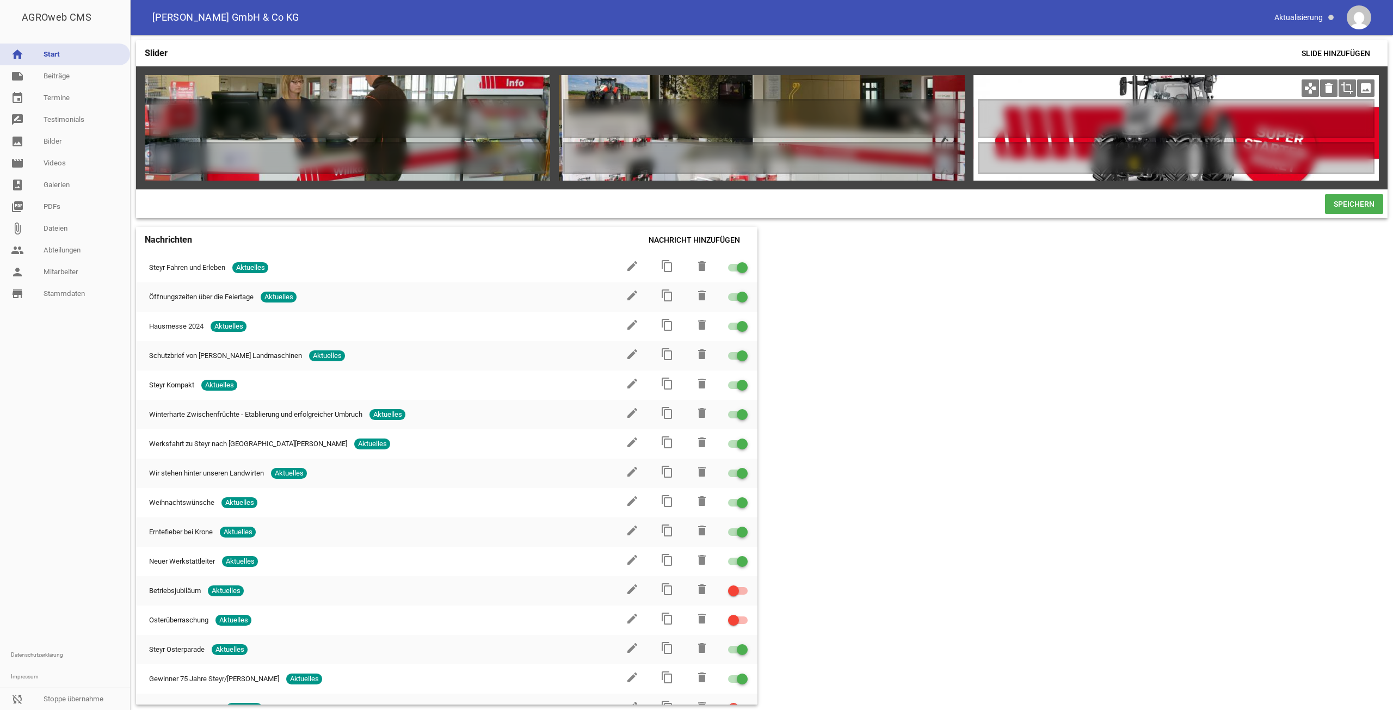
click at [1367, 89] on icon "image" at bounding box center [1365, 87] width 17 height 17
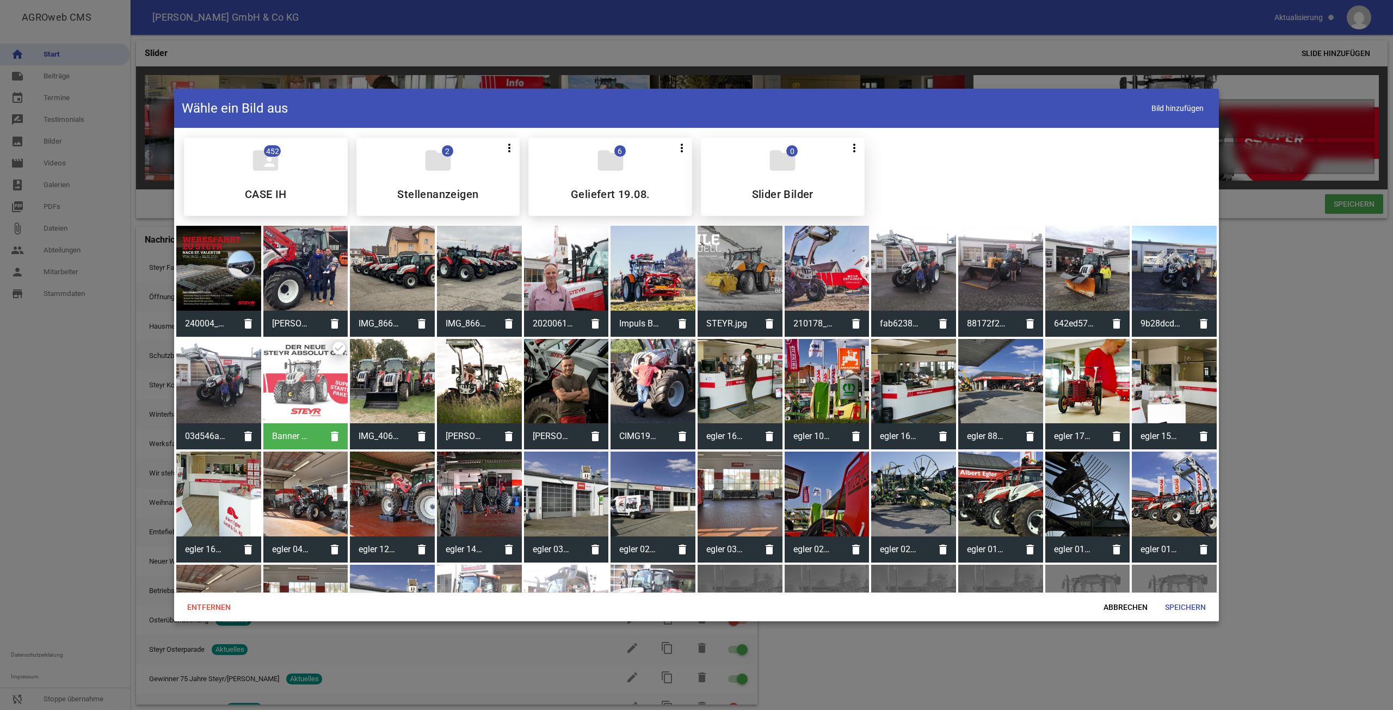
click at [748, 181] on div "folder 0 more_vert Teilen Bearbeiten Löschen Slider Bilder" at bounding box center [783, 177] width 164 height 78
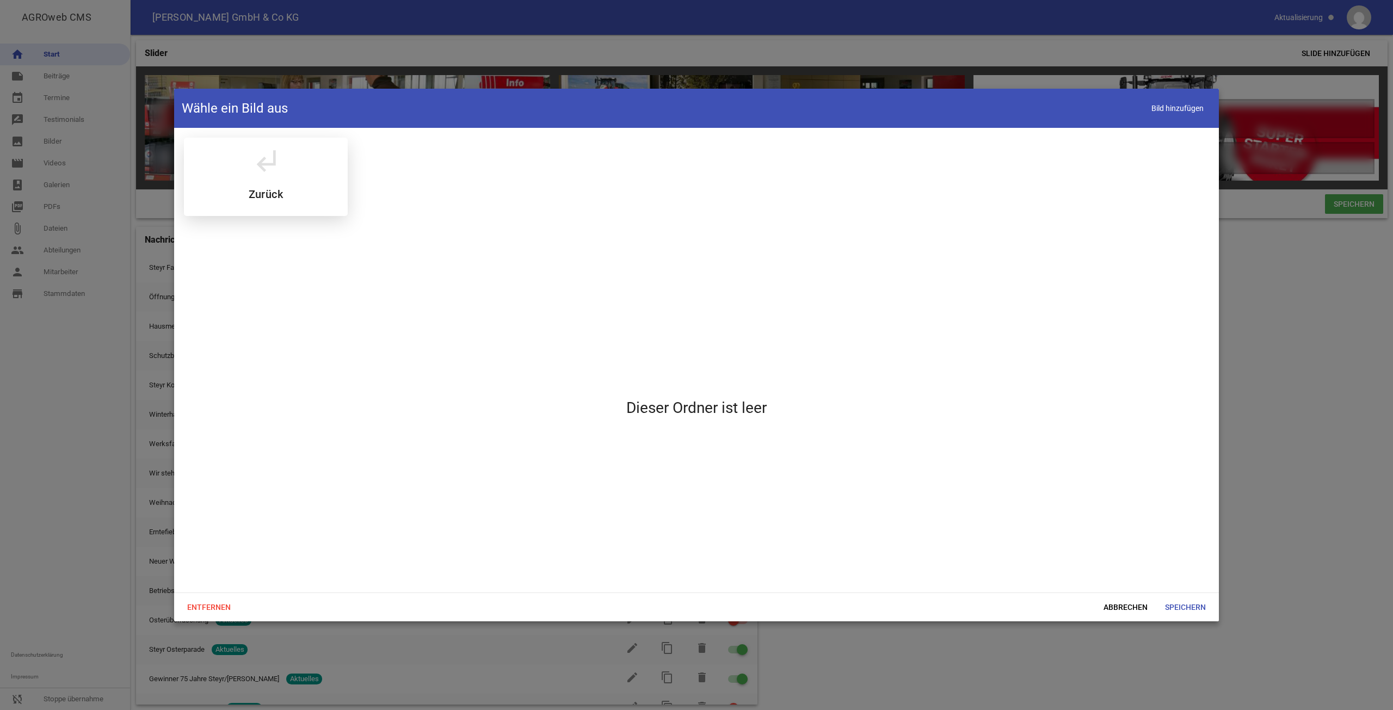
click at [315, 174] on div "subdirectory_arrow_left Zurück" at bounding box center [266, 177] width 164 height 78
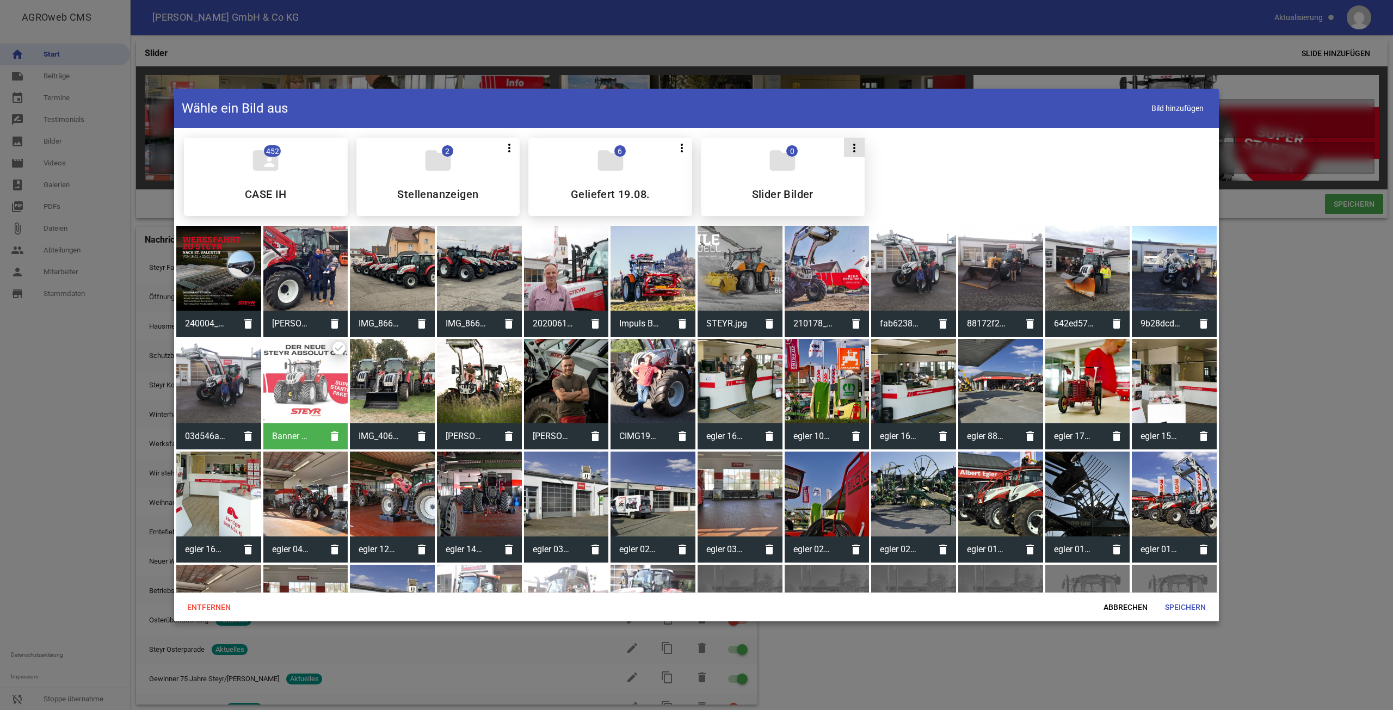
click at [844, 147] on button "more_vert" at bounding box center [854, 148] width 21 height 20
click at [878, 231] on li "Löschen" at bounding box center [876, 227] width 67 height 26
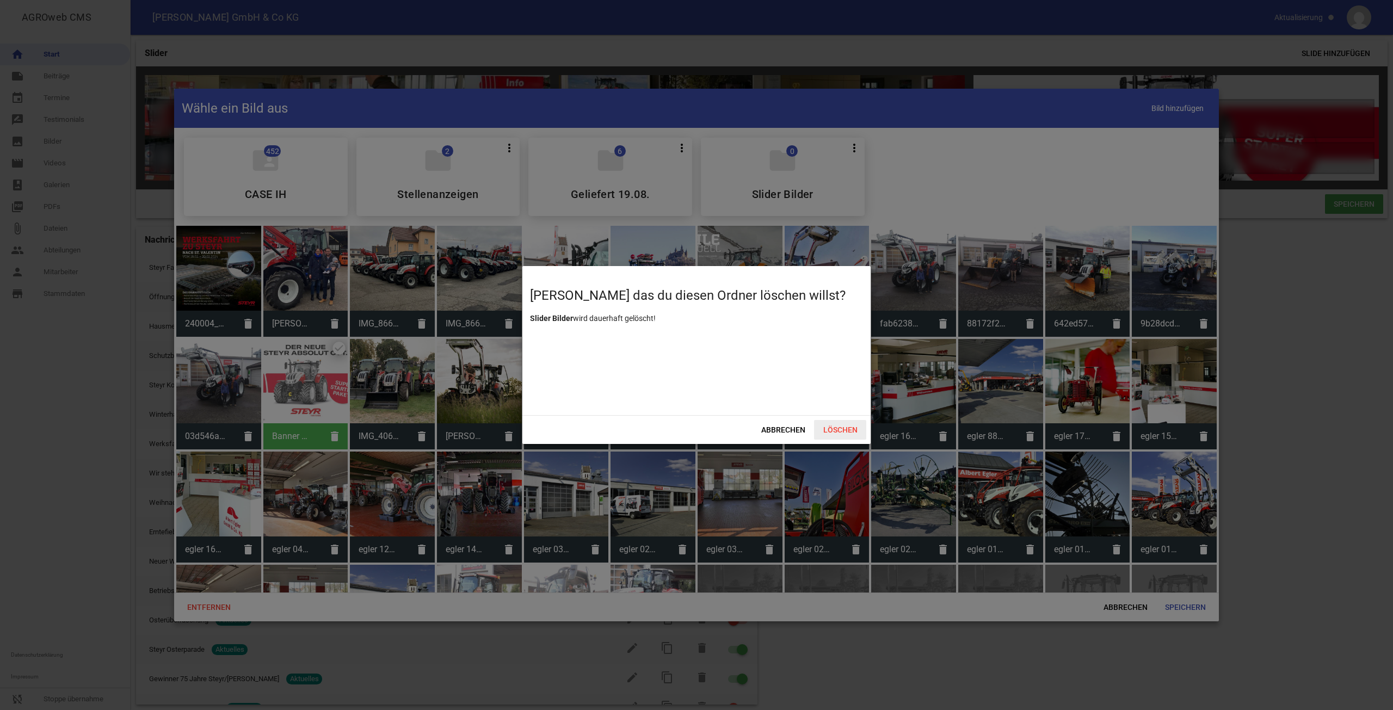
click at [832, 423] on span "Löschen" at bounding box center [840, 430] width 52 height 20
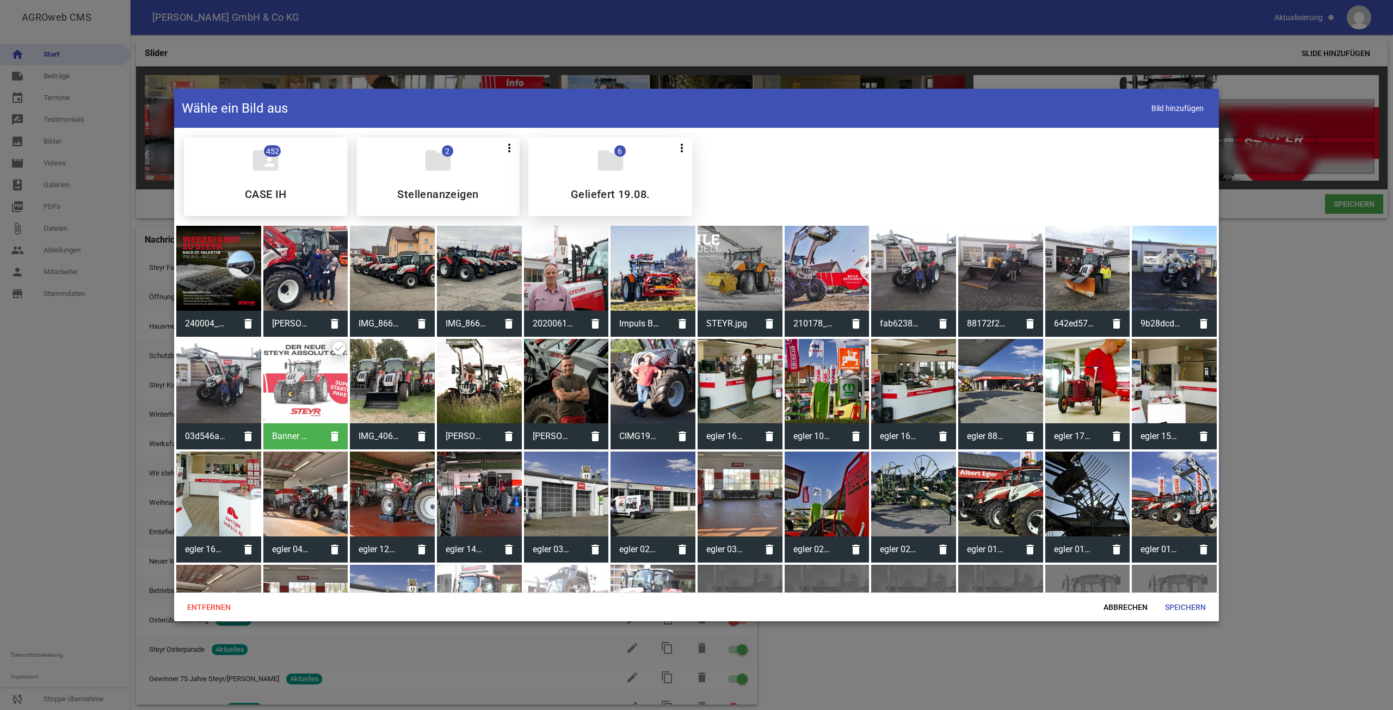
click at [625, 196] on h5 "Geliefert 19.08." at bounding box center [610, 194] width 79 height 11
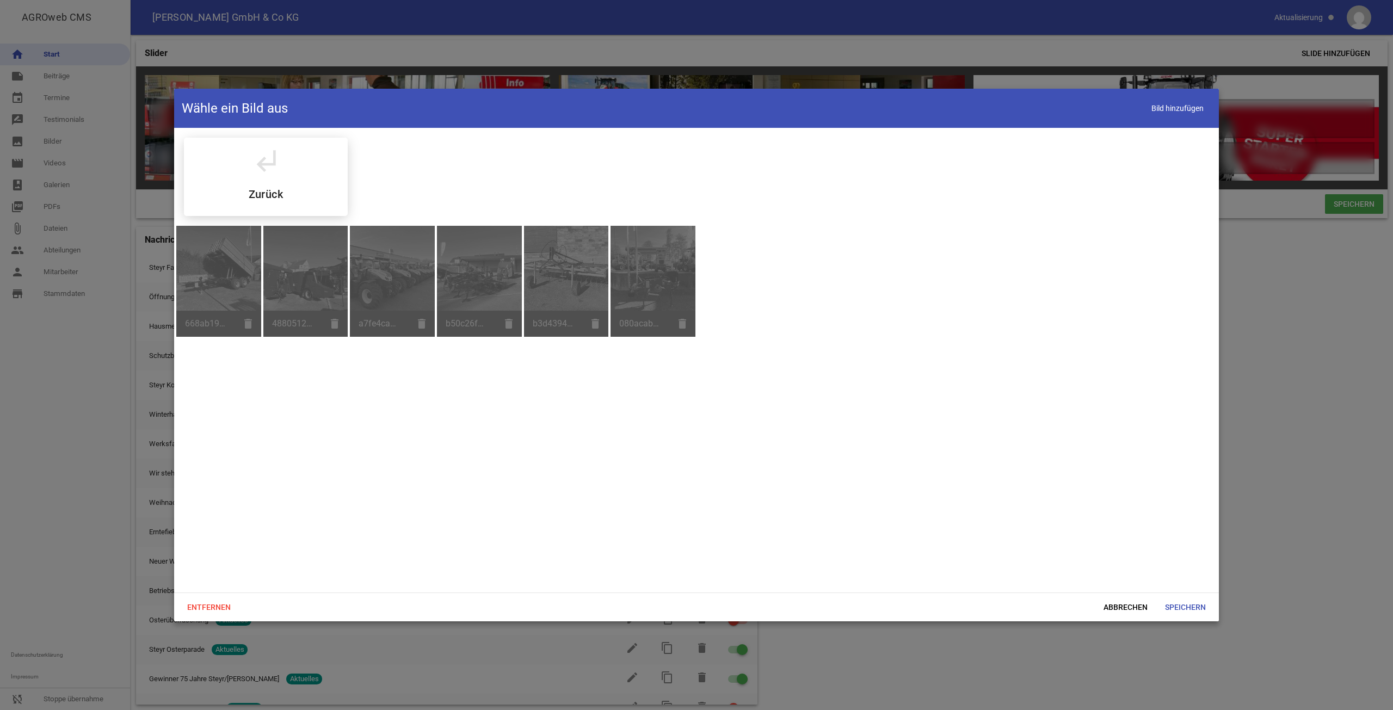
click at [258, 266] on div "668ab19f-3a8b-4ac3-9bf2-63f1921aa55e.JPG delete" at bounding box center [218, 281] width 85 height 111
click at [196, 273] on div "668ab19f-3a8b-4ac3-9bf2-63f1921aa55e.JPG delete" at bounding box center [218, 281] width 85 height 111
click at [198, 272] on div "668ab19f-3a8b-4ac3-9bf2-63f1921aa55e.JPG delete" at bounding box center [218, 281] width 85 height 111
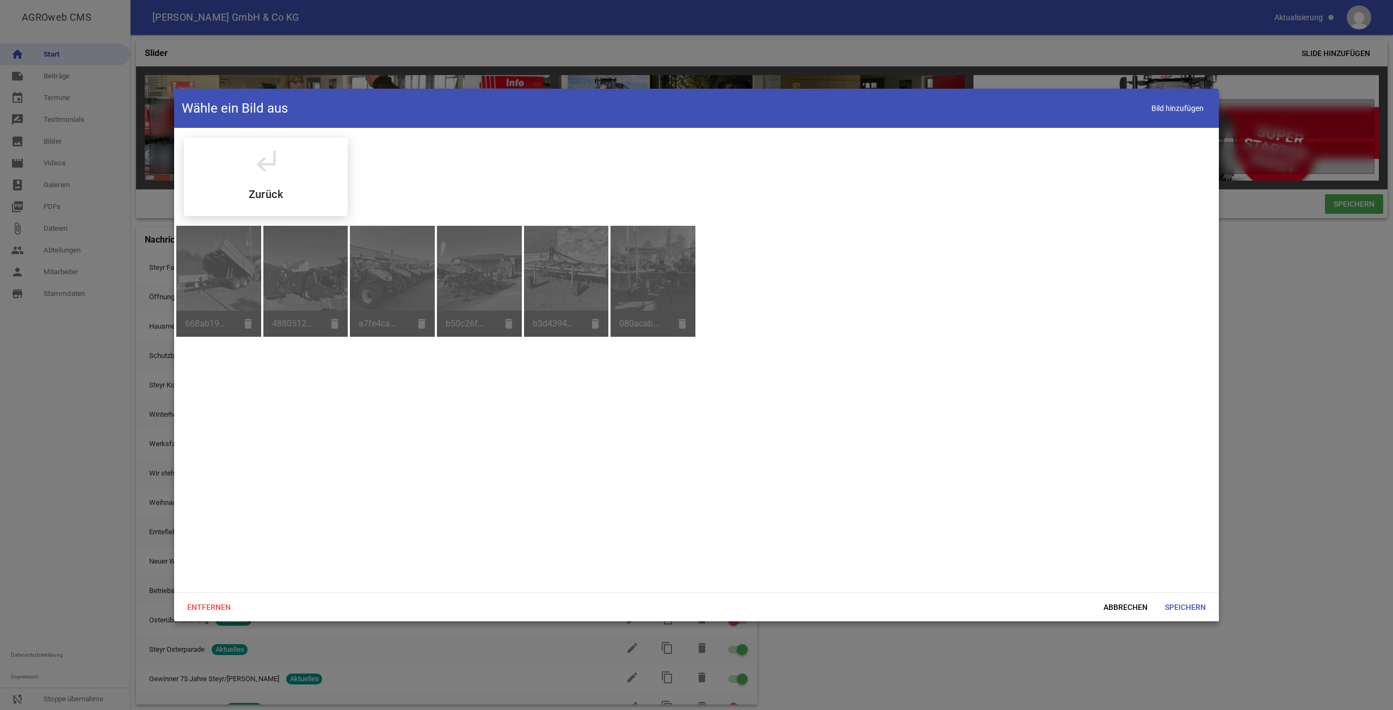
click at [198, 272] on div "668ab19f-3a8b-4ac3-9bf2-63f1921aa55e.JPG delete" at bounding box center [218, 281] width 85 height 111
drag, startPoint x: 325, startPoint y: 238, endPoint x: 740, endPoint y: 221, distance: 414.4
click at [740, 221] on div "subdirectory_arrow_left Zurück" at bounding box center [696, 177] width 1043 height 96
click at [1139, 617] on span "Abbrechen" at bounding box center [1125, 607] width 61 height 20
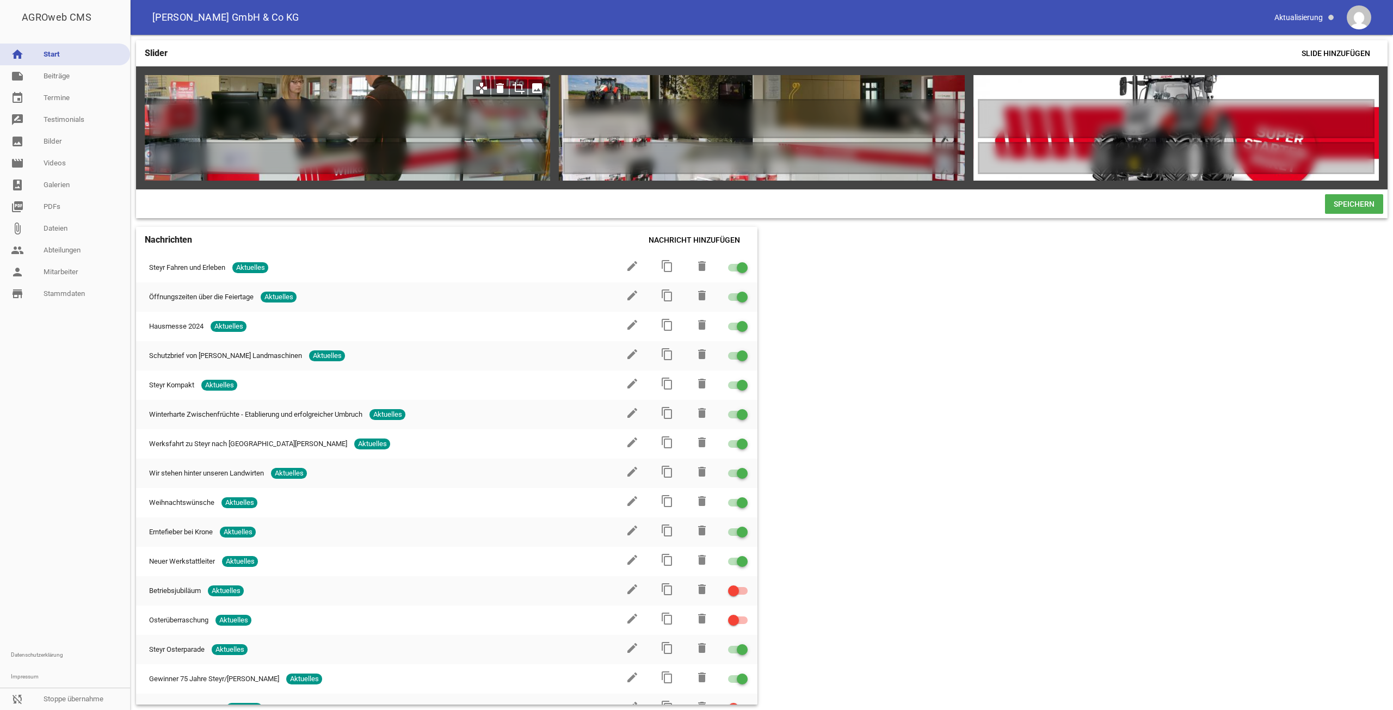
click at [540, 89] on icon "image" at bounding box center [536, 87] width 17 height 17
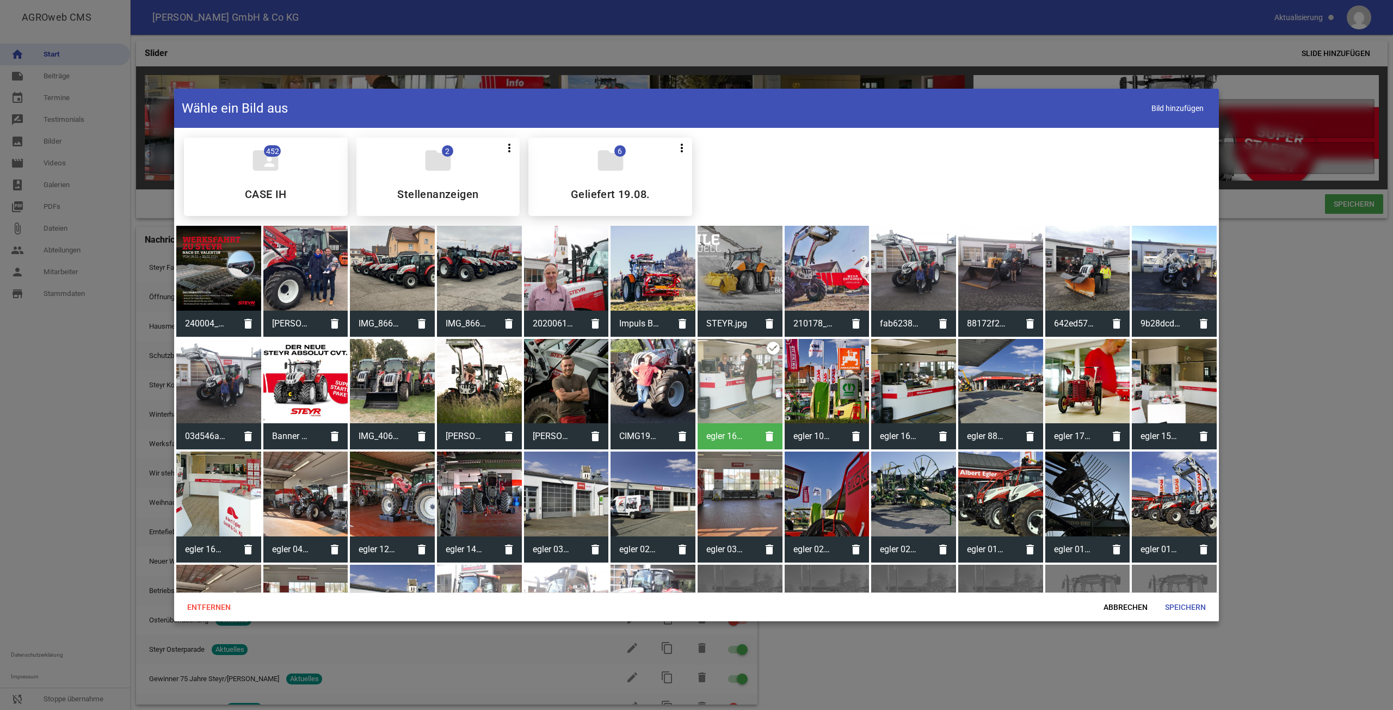
click at [383, 173] on div "folder 2 more_vert Teilen Bearbeiten Löschen Stellenanzeigen" at bounding box center [438, 177] width 164 height 78
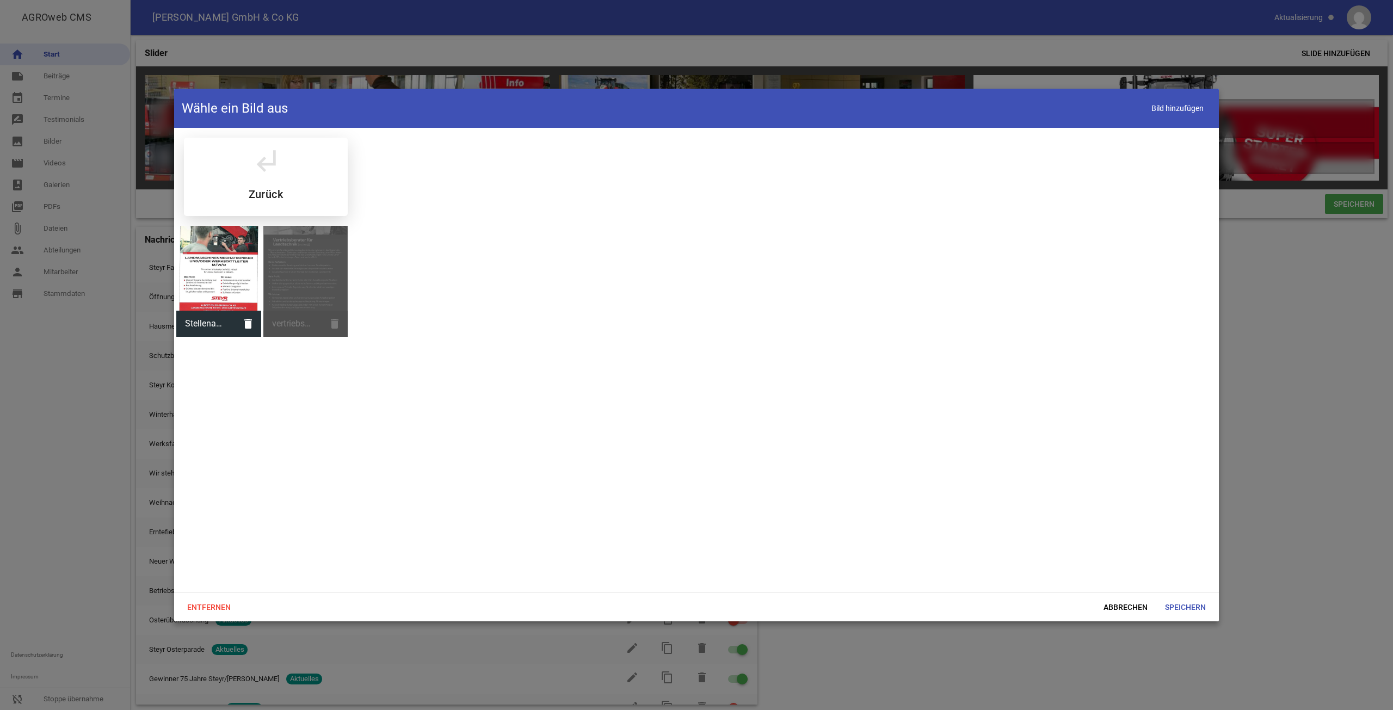
click at [281, 165] on icon "subdirectory_arrow_left" at bounding box center [265, 160] width 30 height 30
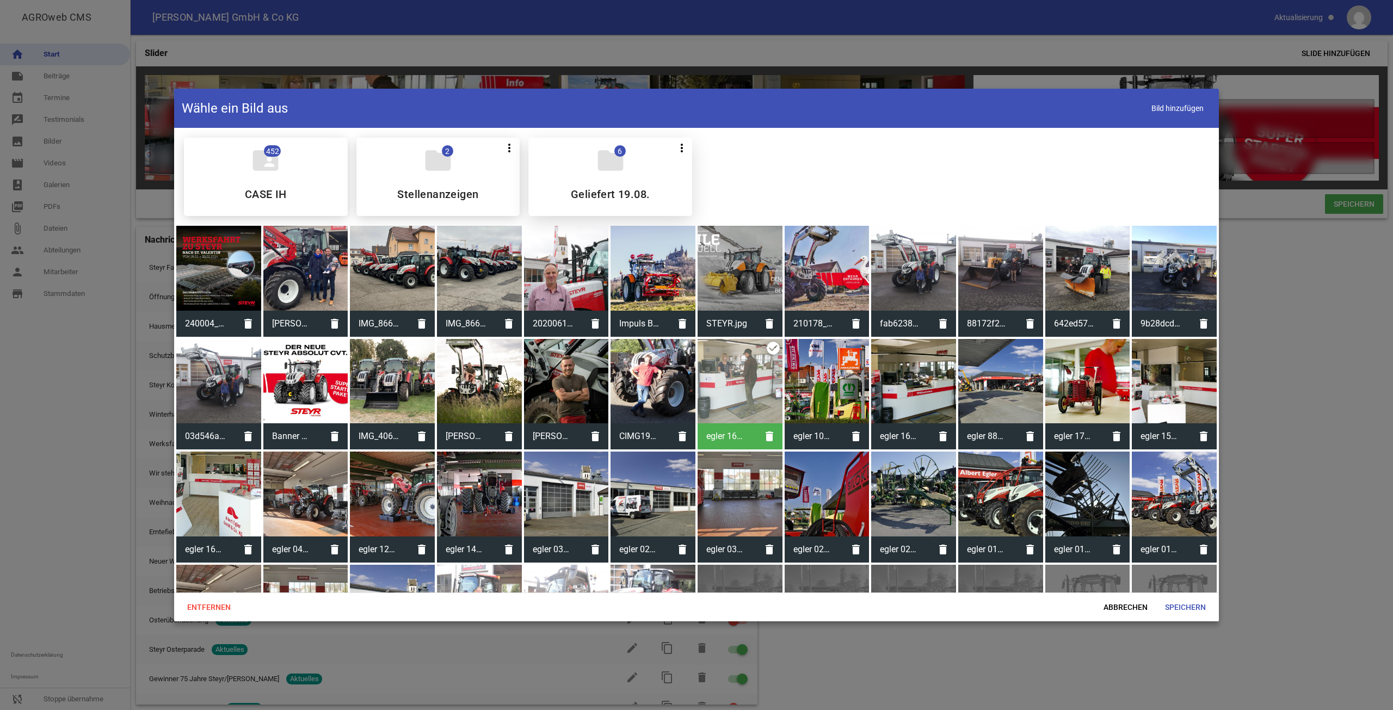
click at [529, 164] on div "folder 6 more_vert Teilen Bearbeiten Löschen Geliefert 19.08." at bounding box center [610, 177] width 164 height 78
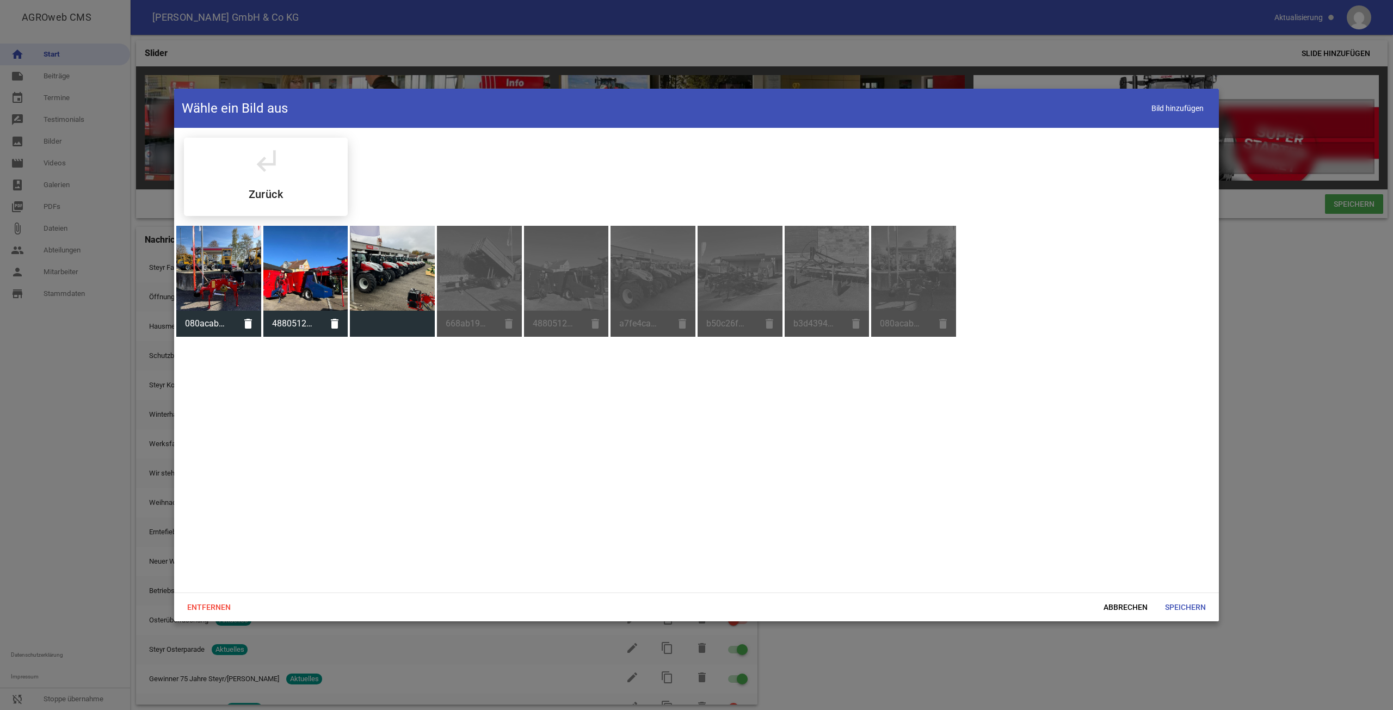
click at [229, 280] on div at bounding box center [218, 268] width 85 height 85
click at [293, 276] on div at bounding box center [305, 268] width 85 height 85
click at [1117, 607] on span "Abbrechen" at bounding box center [1125, 607] width 61 height 20
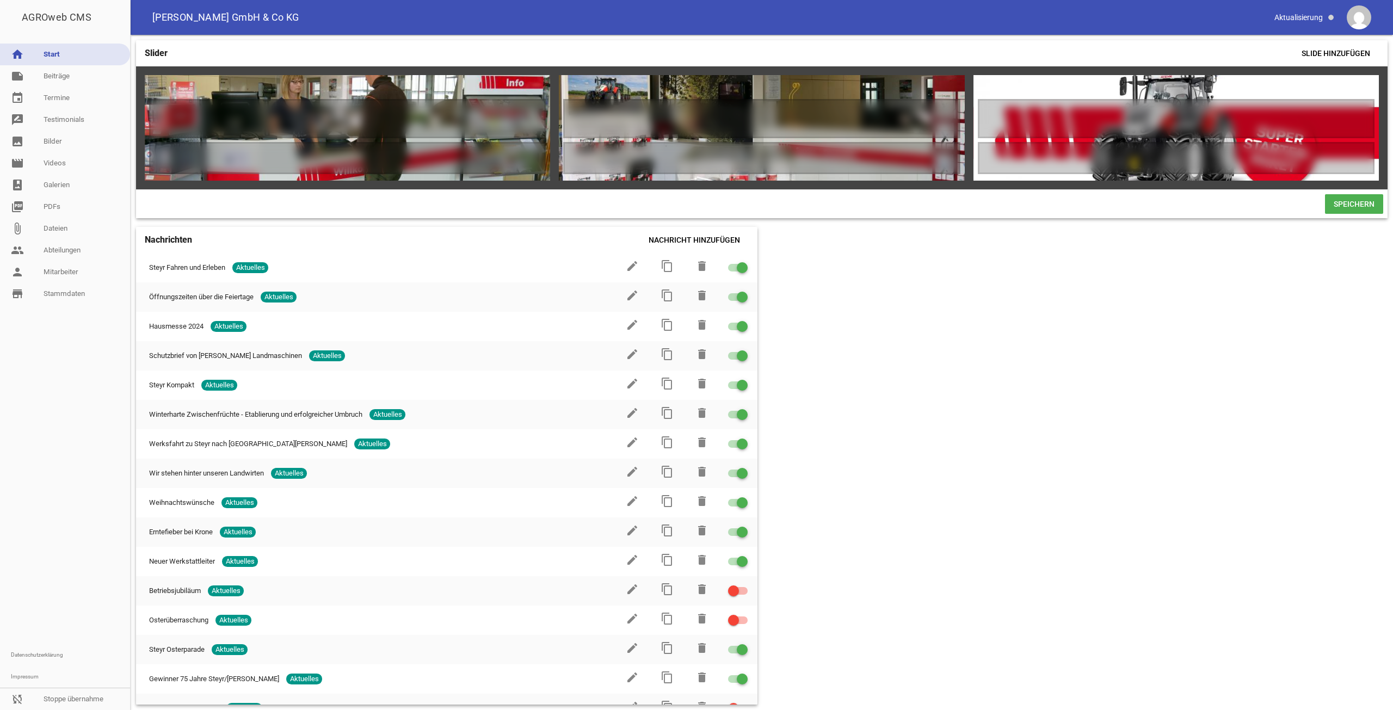
drag, startPoint x: 1287, startPoint y: 360, endPoint x: 1282, endPoint y: 352, distance: 9.4
click at [1287, 359] on div "Slider Slide hinzufügen games delete crop image games delete crop image games d…" at bounding box center [762, 372] width 1262 height 675
click at [1364, 89] on icon "image" at bounding box center [1365, 87] width 17 height 17
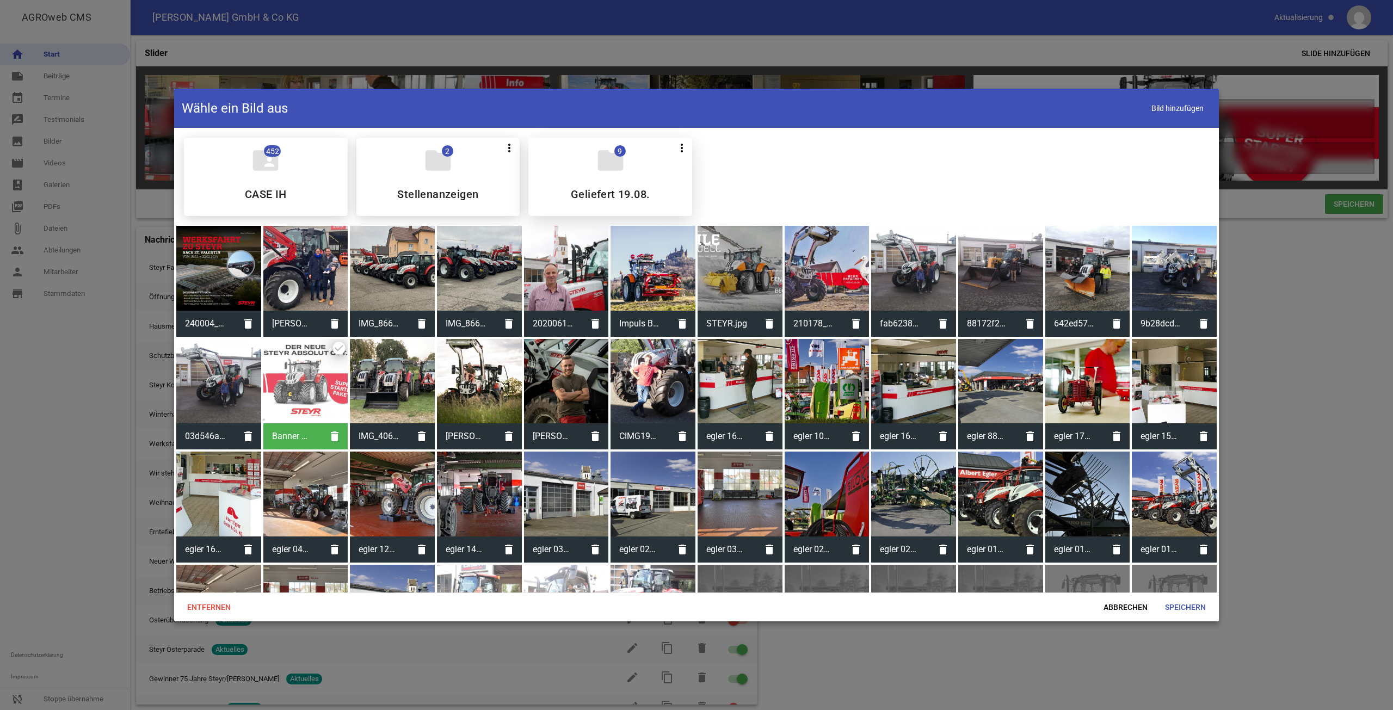
click at [584, 173] on div "folder 9 more_vert Teilen Bearbeiten Löschen Geliefert 19.08." at bounding box center [610, 177] width 164 height 78
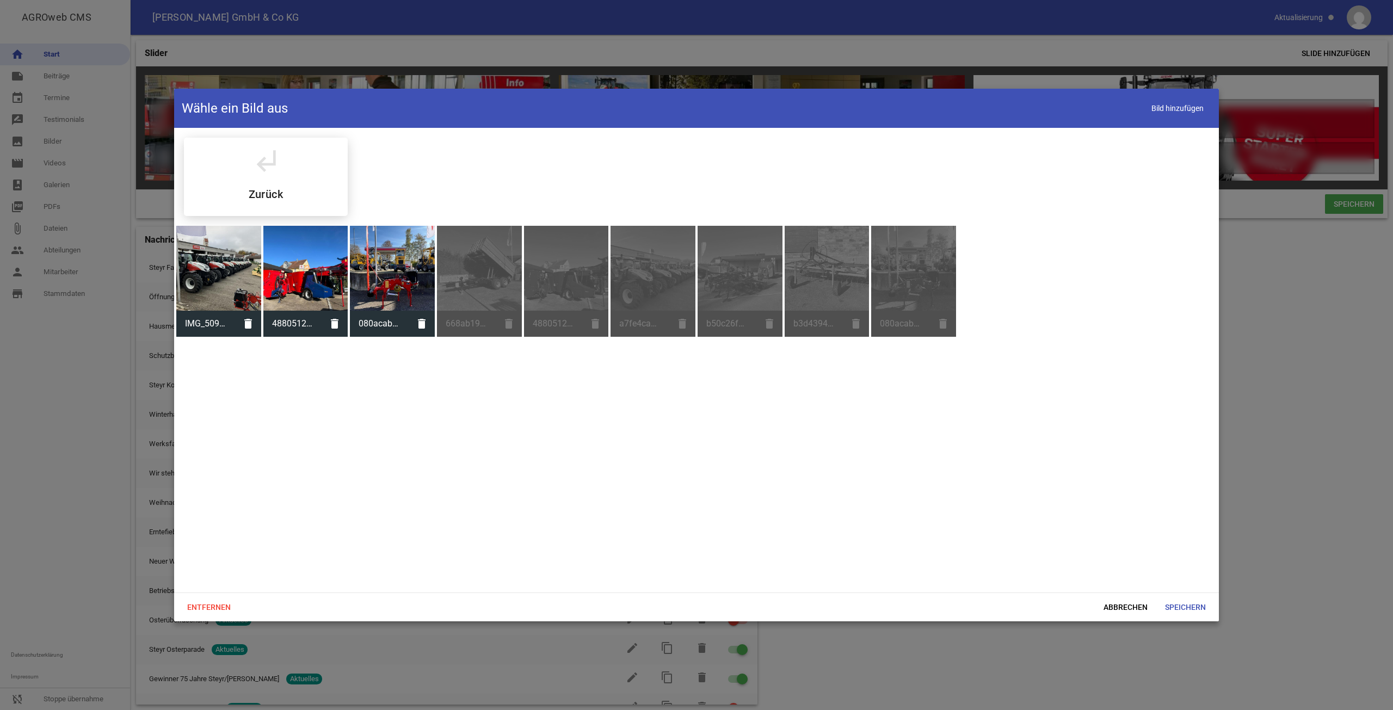
click at [241, 278] on div at bounding box center [218, 268] width 85 height 85
click at [241, 279] on div at bounding box center [218, 268] width 85 height 85
click at [1179, 608] on span "Speichern" at bounding box center [1185, 607] width 58 height 20
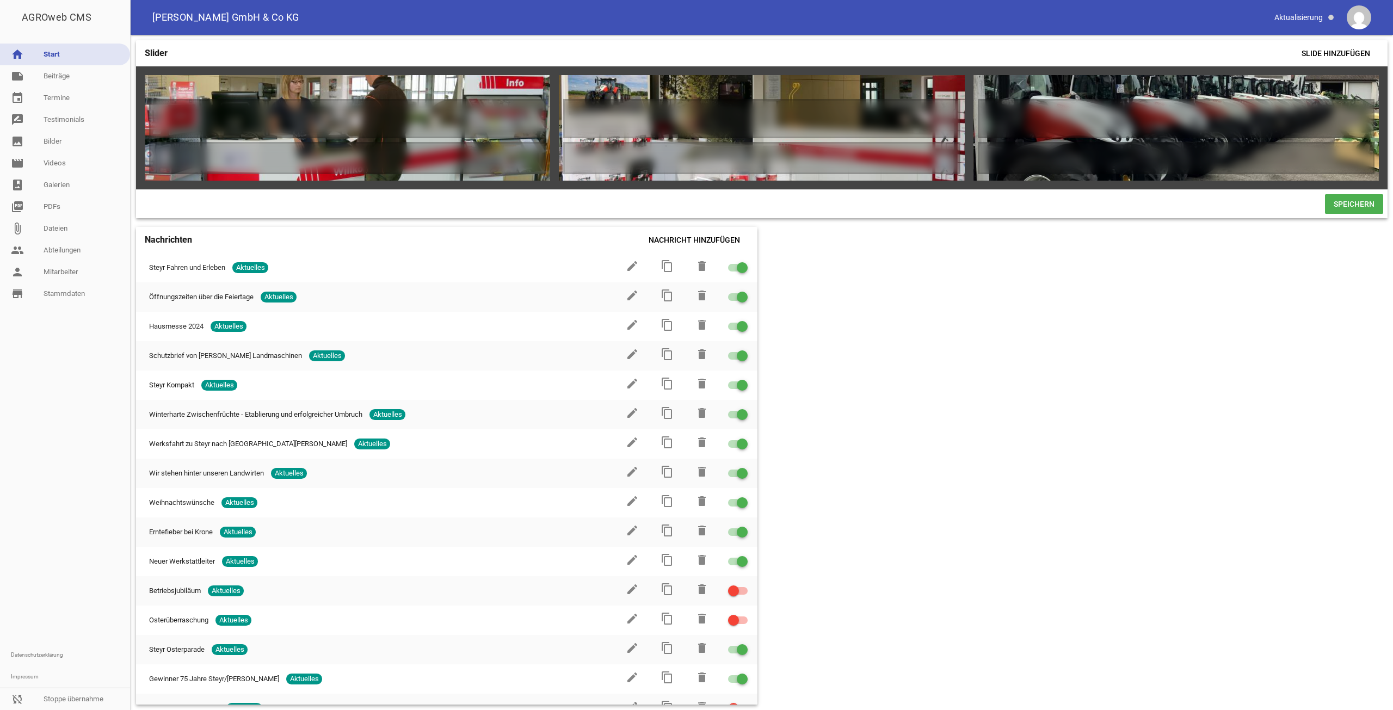
click at [1203, 549] on div "Slider Slide hinzufügen games delete crop image games delete crop image games d…" at bounding box center [762, 372] width 1262 height 675
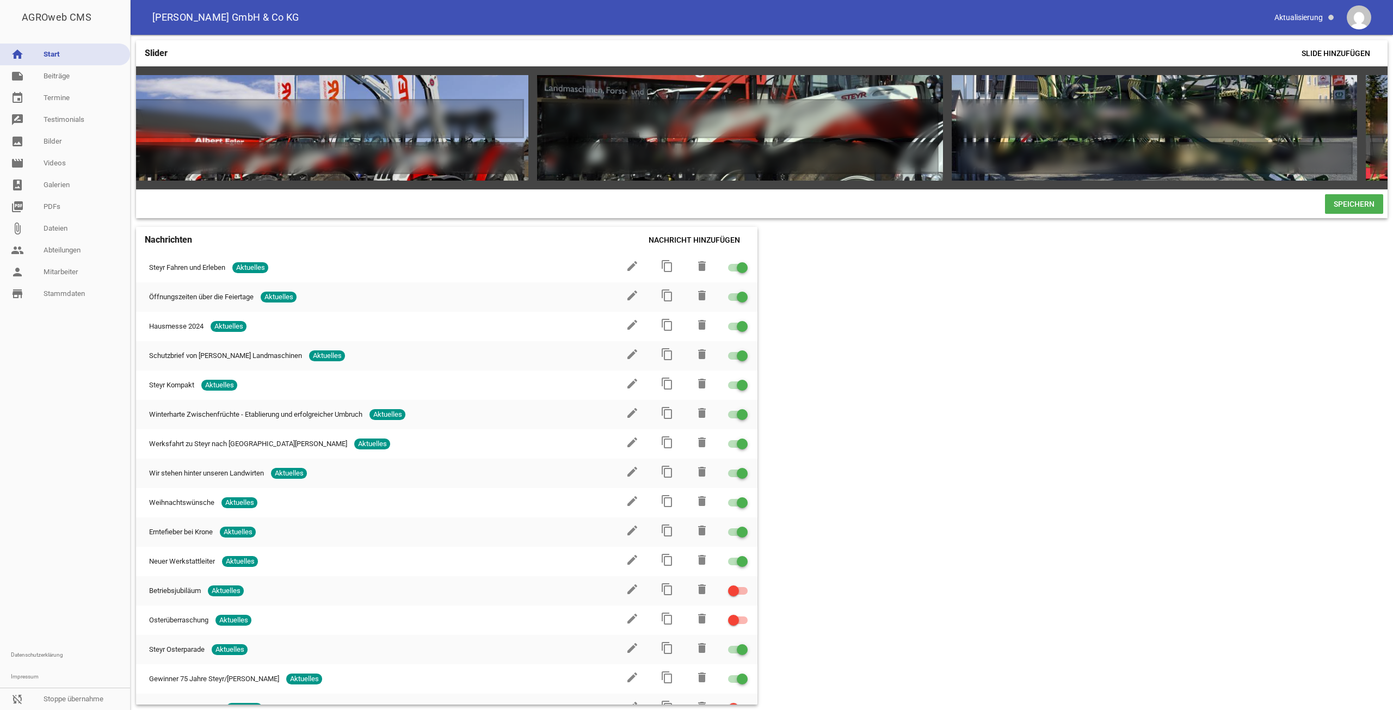
scroll to position [0, 0]
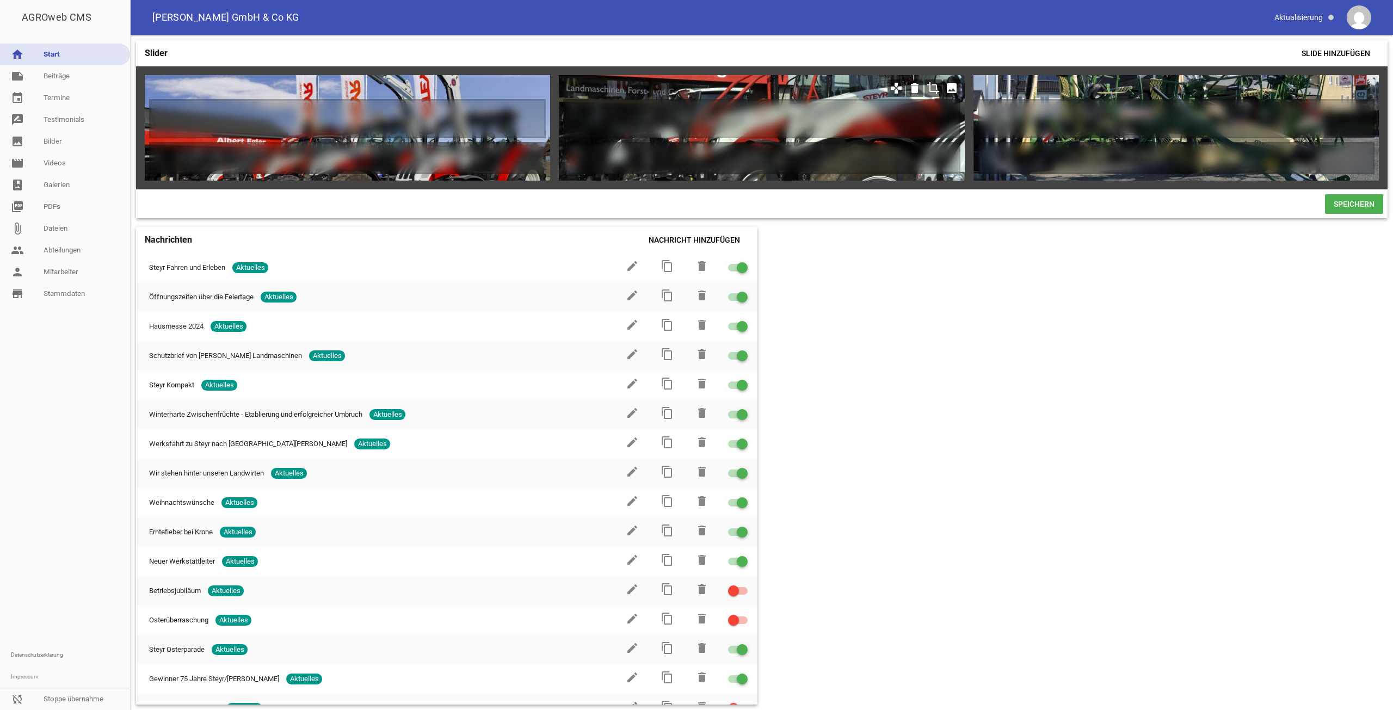
click at [950, 86] on icon "image" at bounding box center [951, 87] width 17 height 17
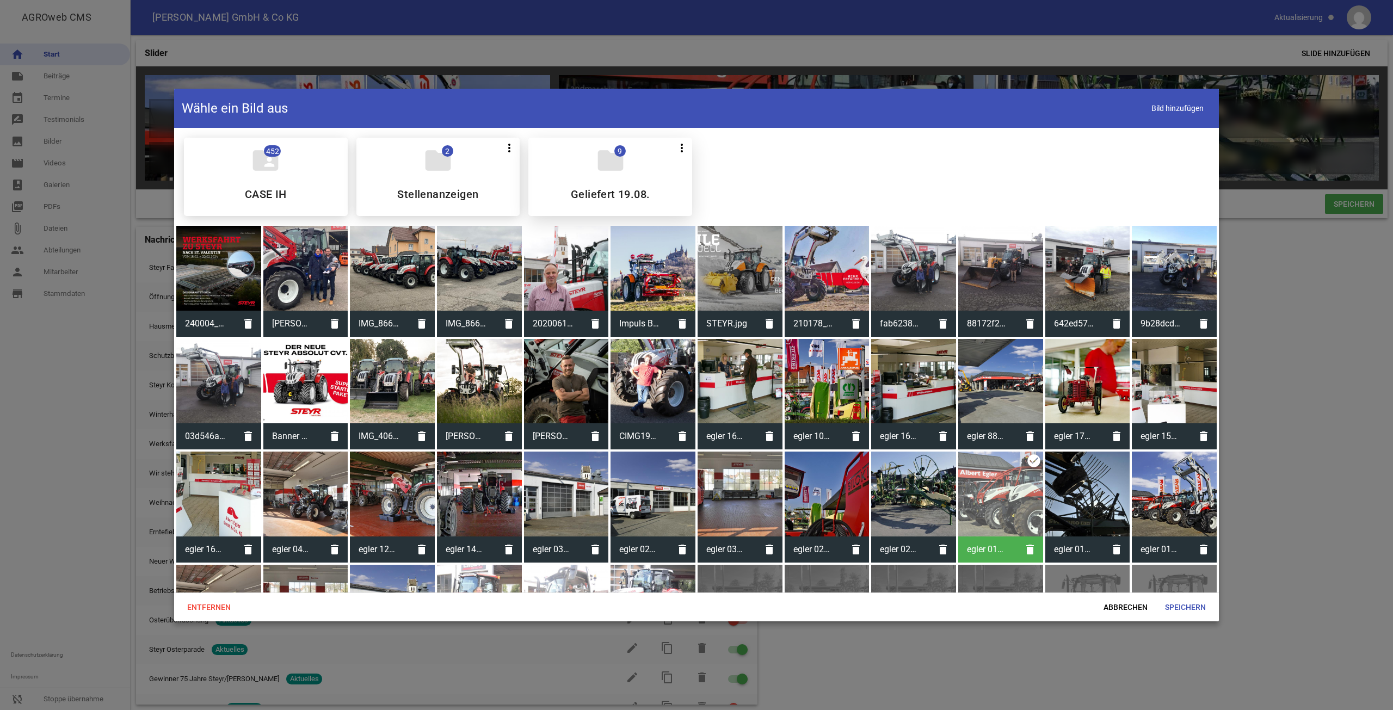
click at [575, 168] on div "folder 9 more_vert Teilen Bearbeiten Löschen Geliefert 19.08." at bounding box center [610, 177] width 164 height 78
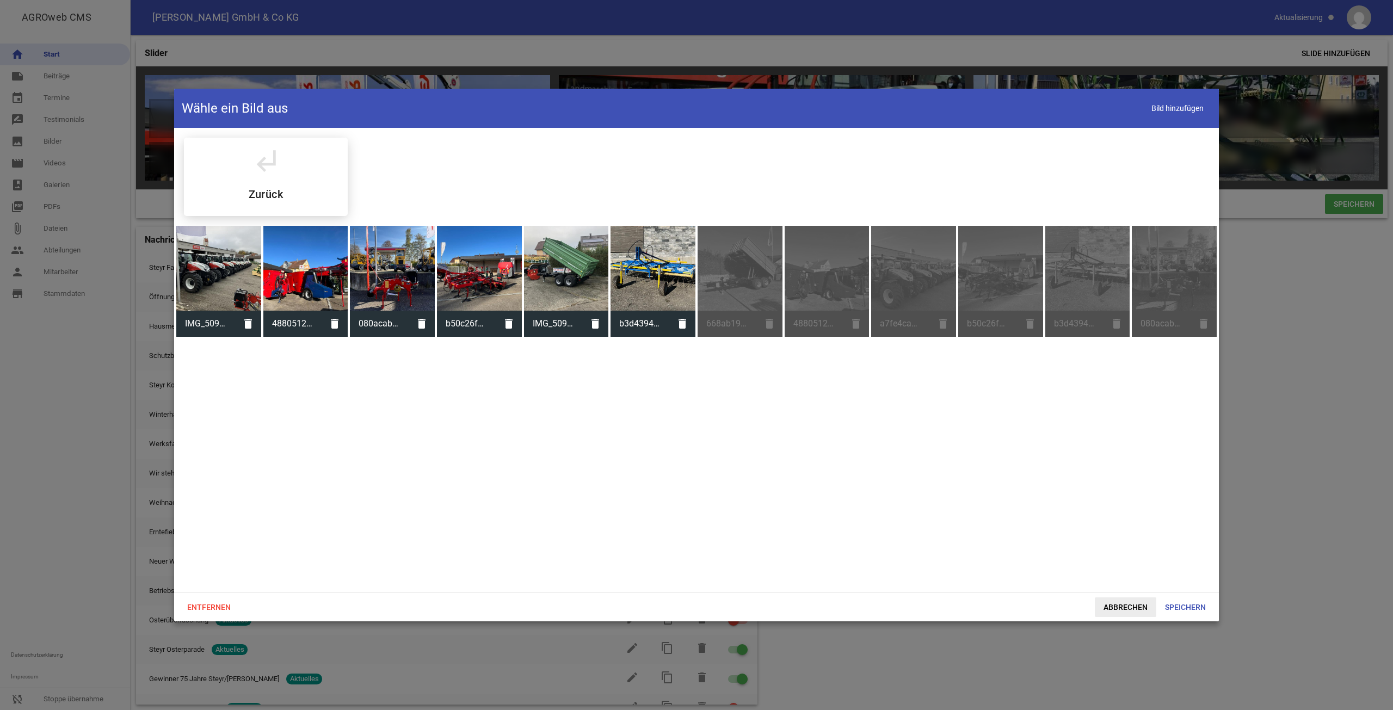
click at [1112, 616] on span "Abbrechen" at bounding box center [1125, 607] width 61 height 20
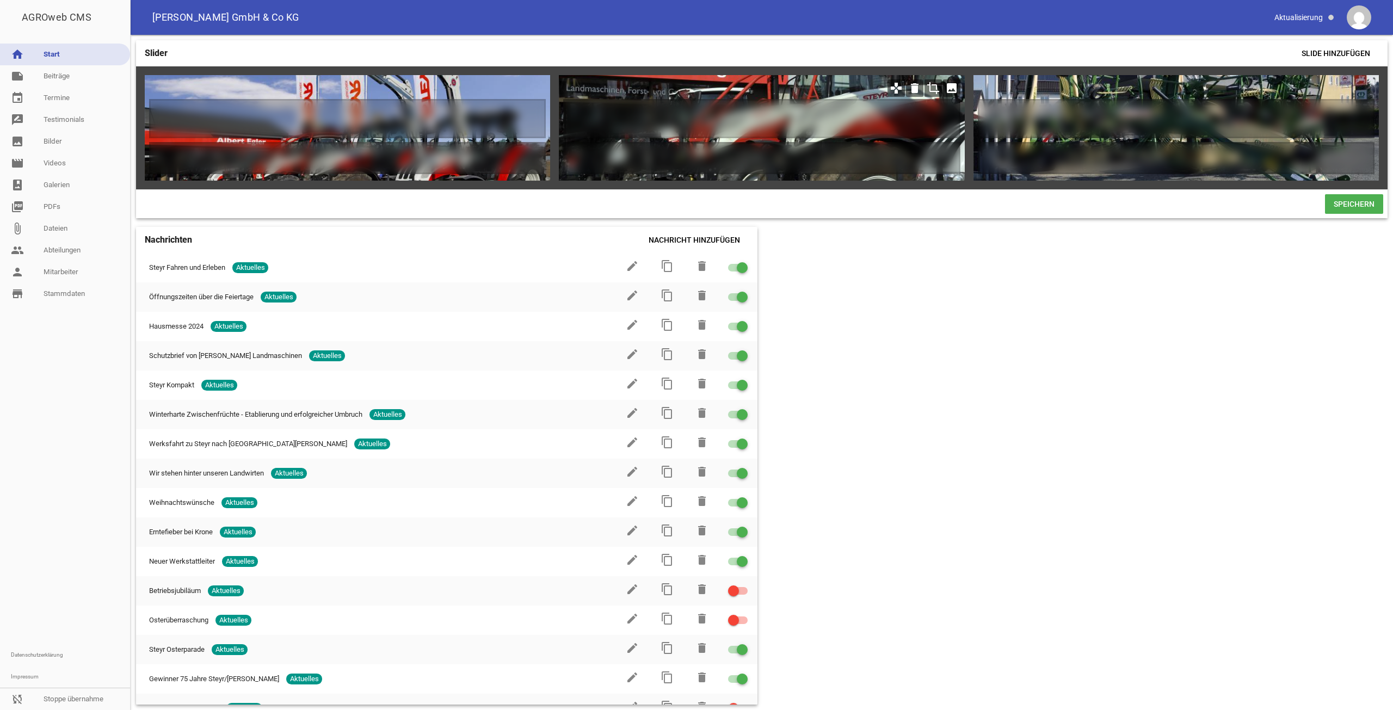
click at [948, 87] on icon "image" at bounding box center [951, 87] width 17 height 17
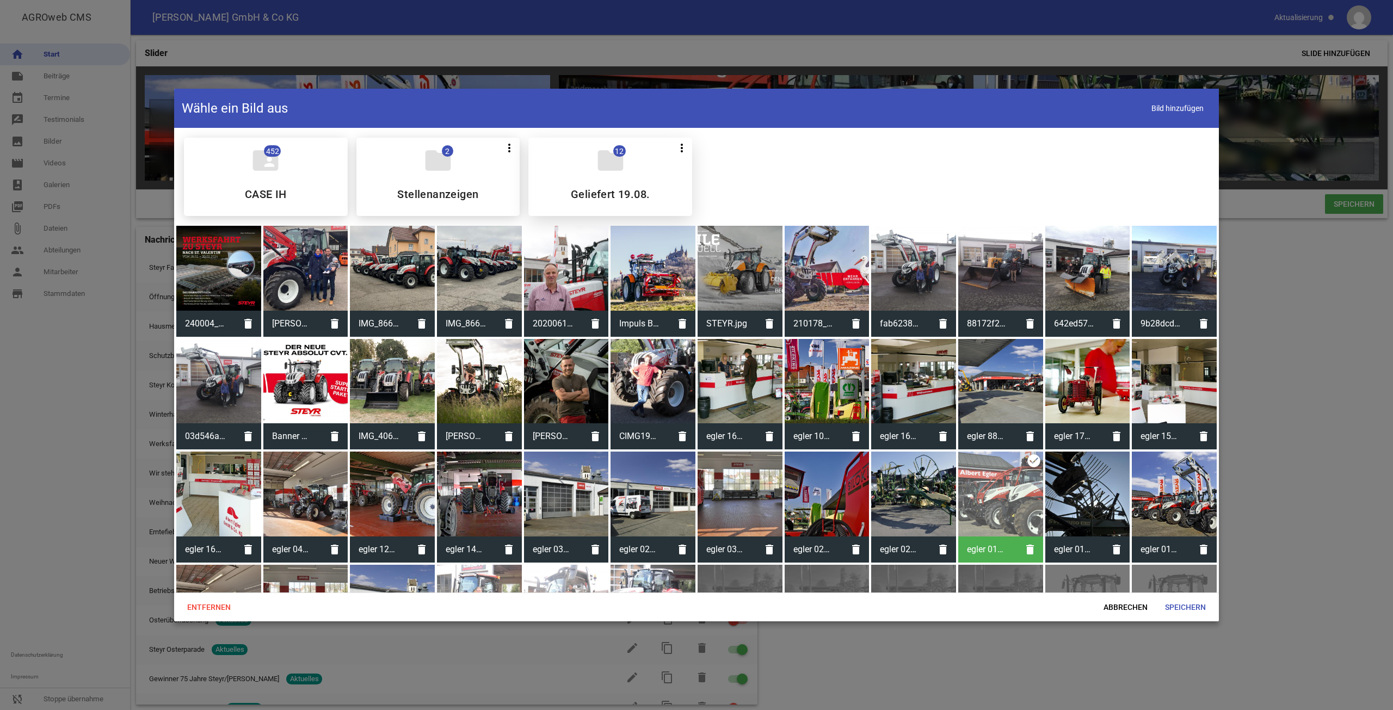
click at [600, 182] on div "folder 12 more_vert Teilen Bearbeiten Löschen Geliefert 19.08." at bounding box center [610, 177] width 164 height 78
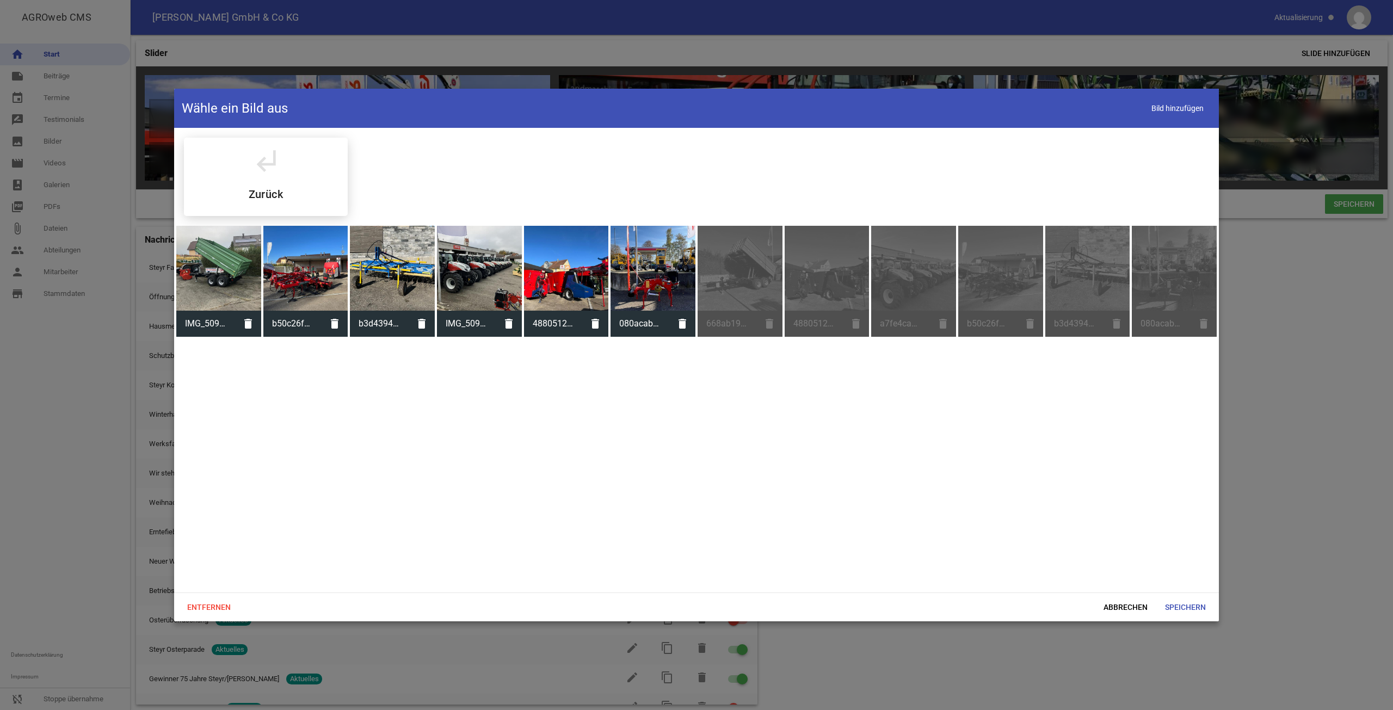
click at [488, 279] on div at bounding box center [479, 268] width 85 height 85
click at [1191, 607] on span "Speichern" at bounding box center [1185, 607] width 58 height 20
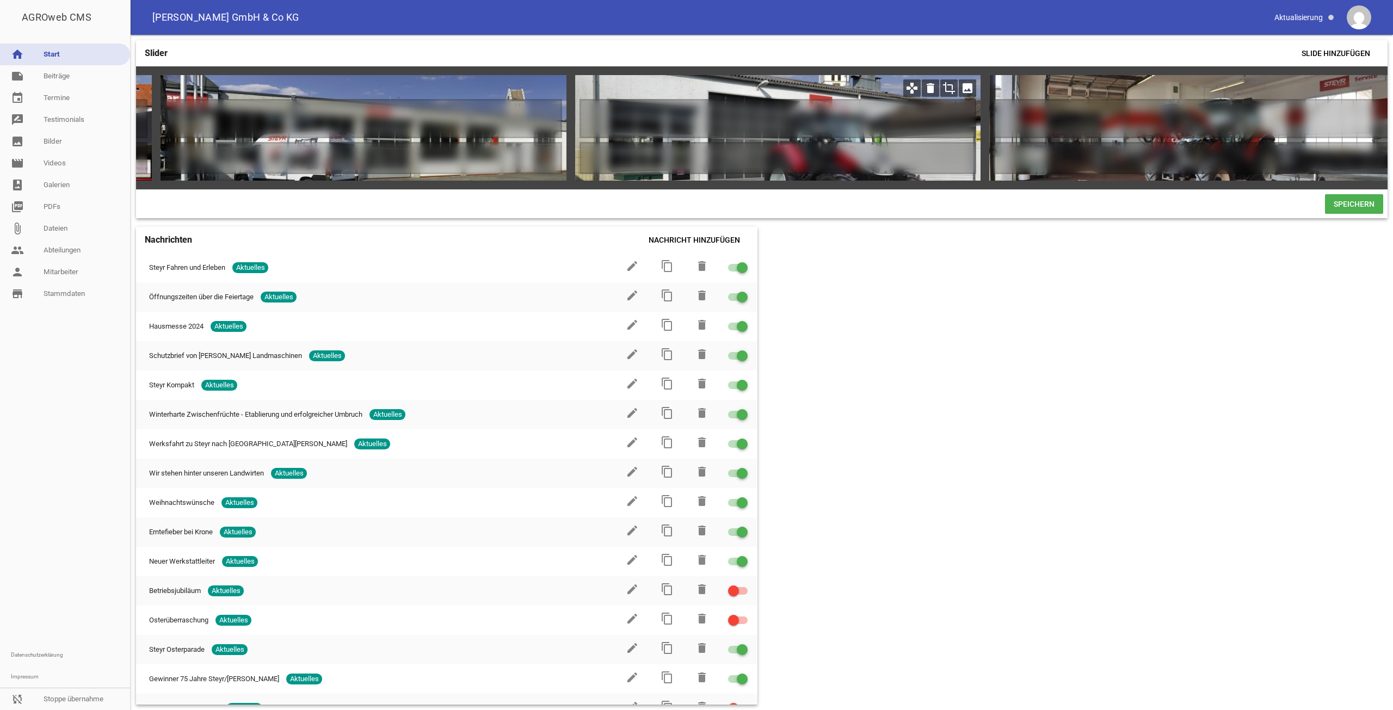
scroll to position [0, 1643]
click at [970, 87] on icon "image" at bounding box center [965, 87] width 17 height 17
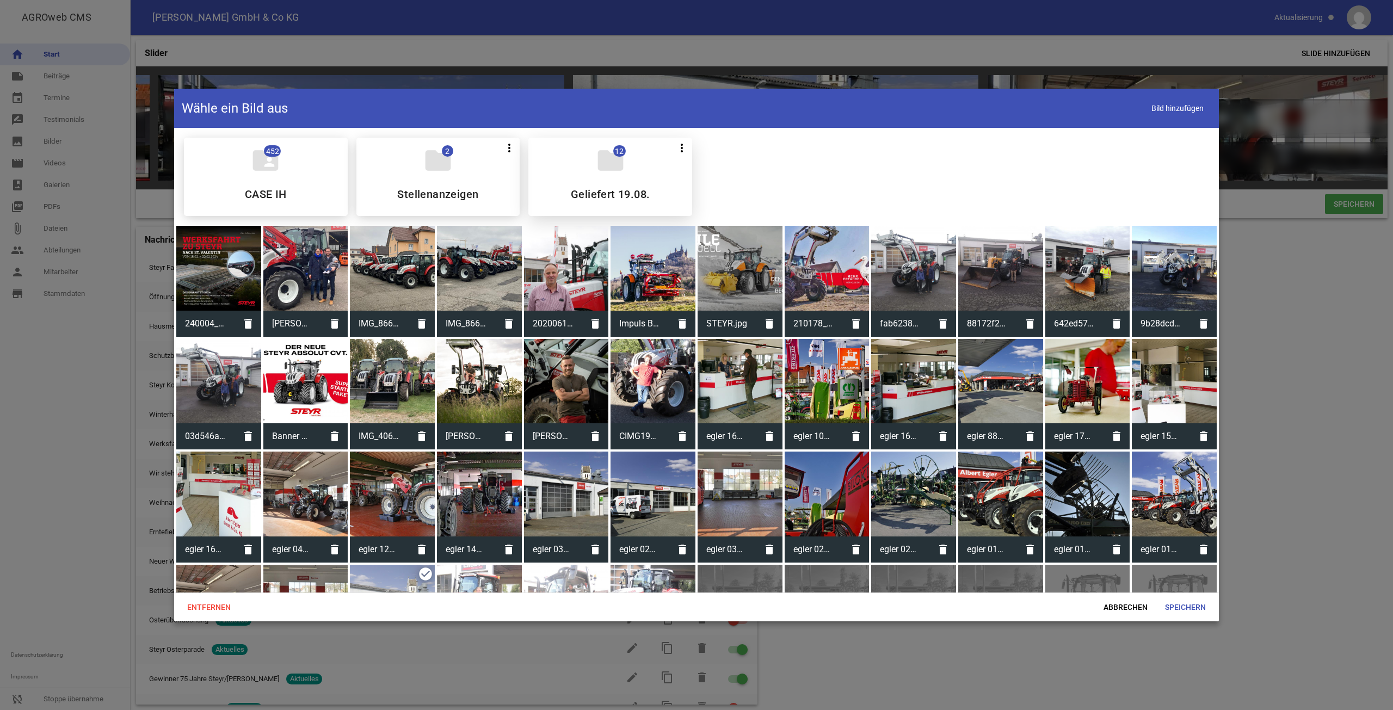
click at [568, 173] on div "folder 12 more_vert Teilen Bearbeiten Löschen Geliefert 19.08." at bounding box center [610, 177] width 164 height 78
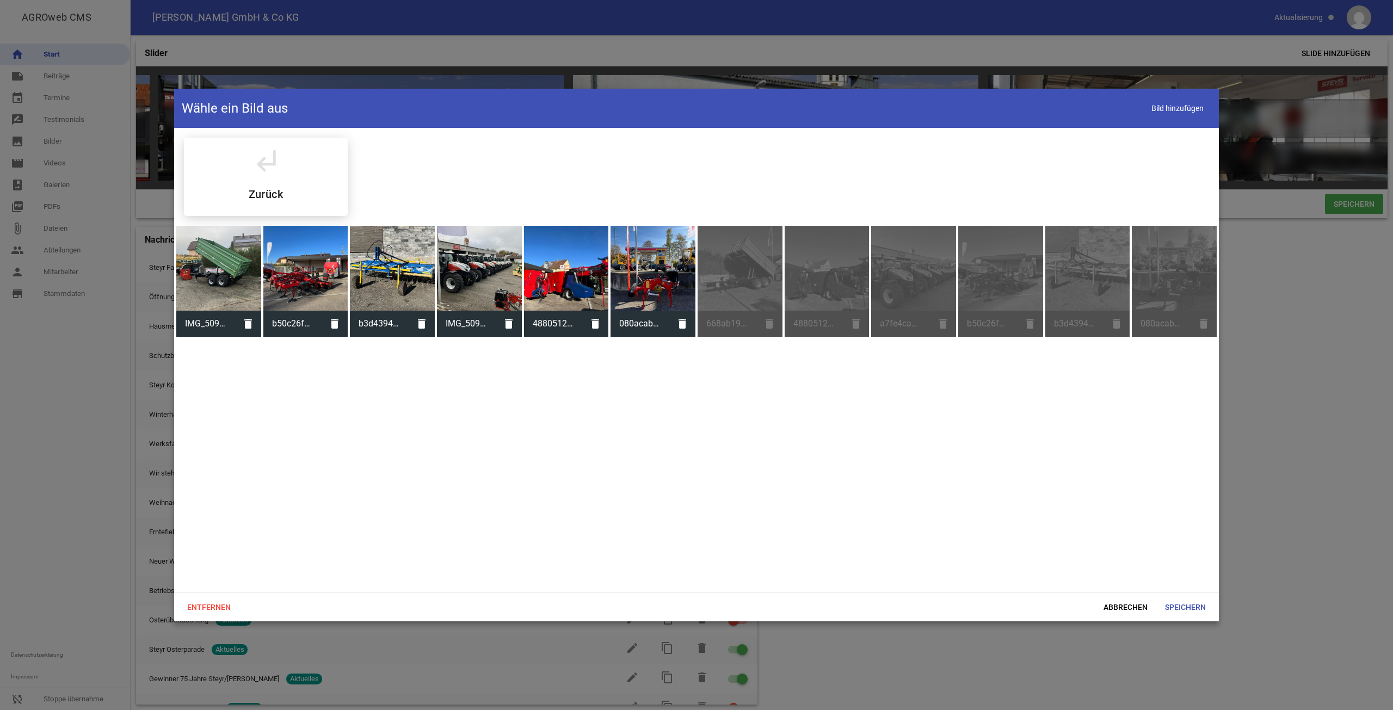
click at [579, 263] on div at bounding box center [566, 268] width 85 height 85
click at [1198, 609] on span "Speichern" at bounding box center [1185, 607] width 58 height 20
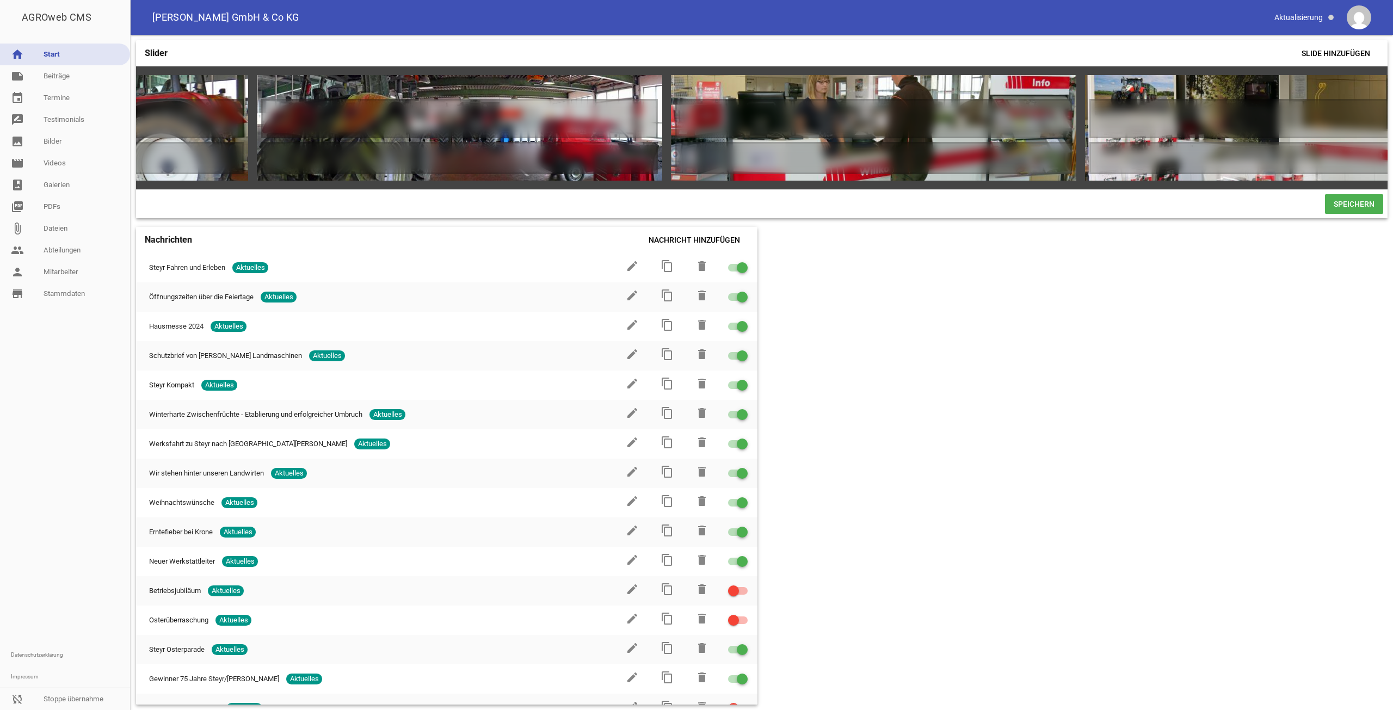
scroll to position [0, 3729]
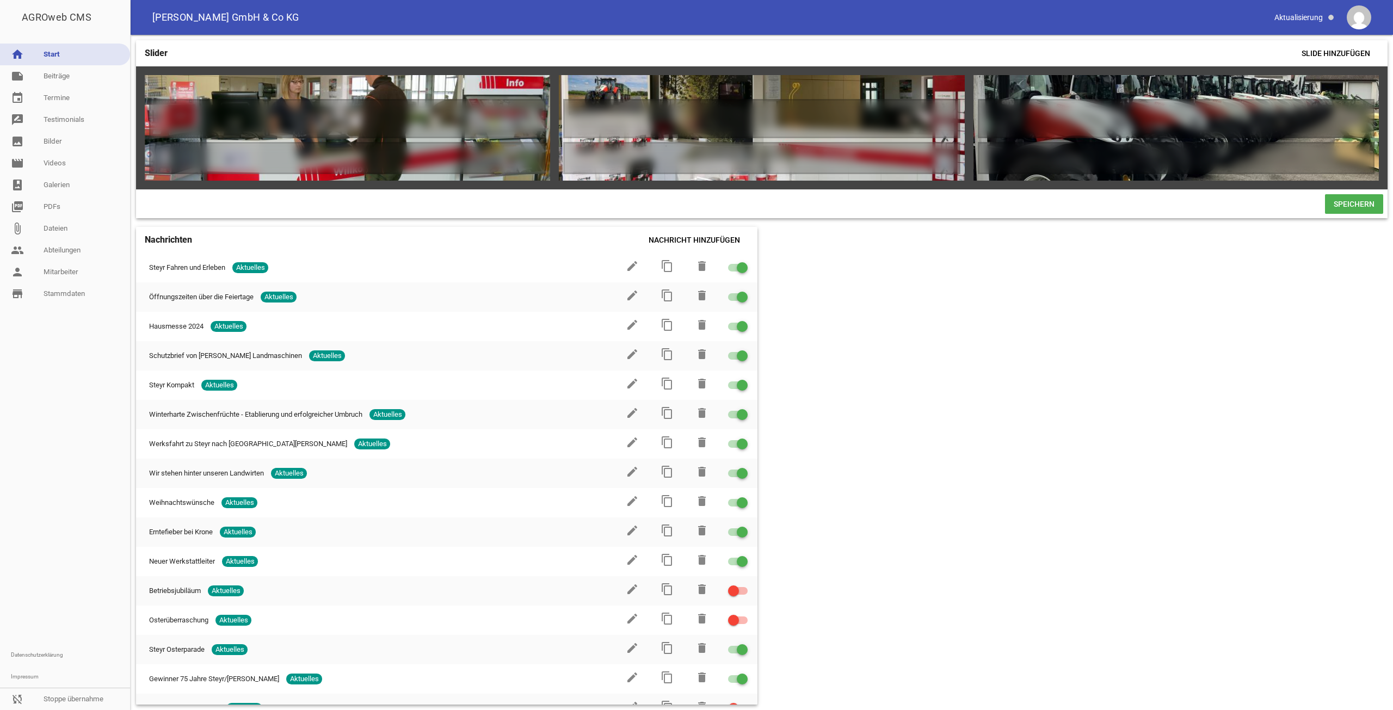
drag, startPoint x: 1363, startPoint y: 91, endPoint x: 1333, endPoint y: 91, distance: 30.5
click at [1363, 91] on icon "image" at bounding box center [1365, 87] width 17 height 17
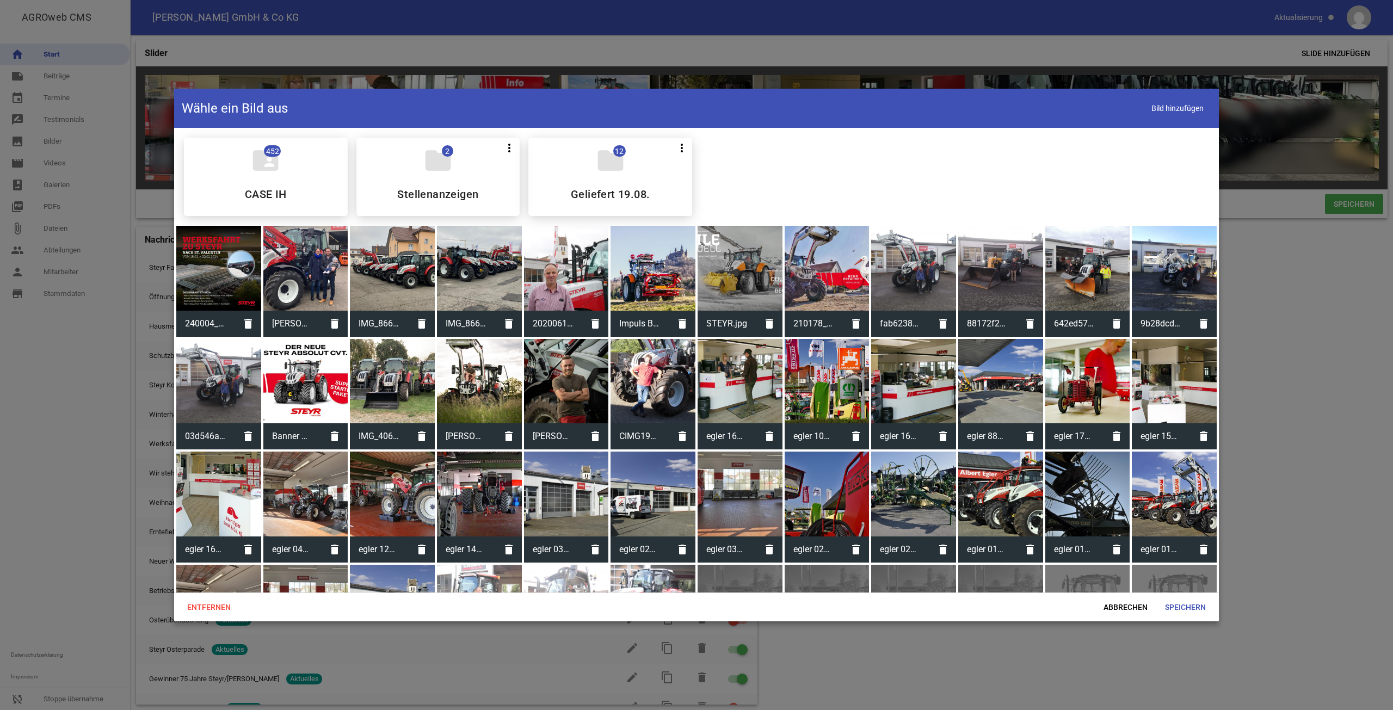
click at [607, 175] on icon "folder" at bounding box center [610, 160] width 30 height 30
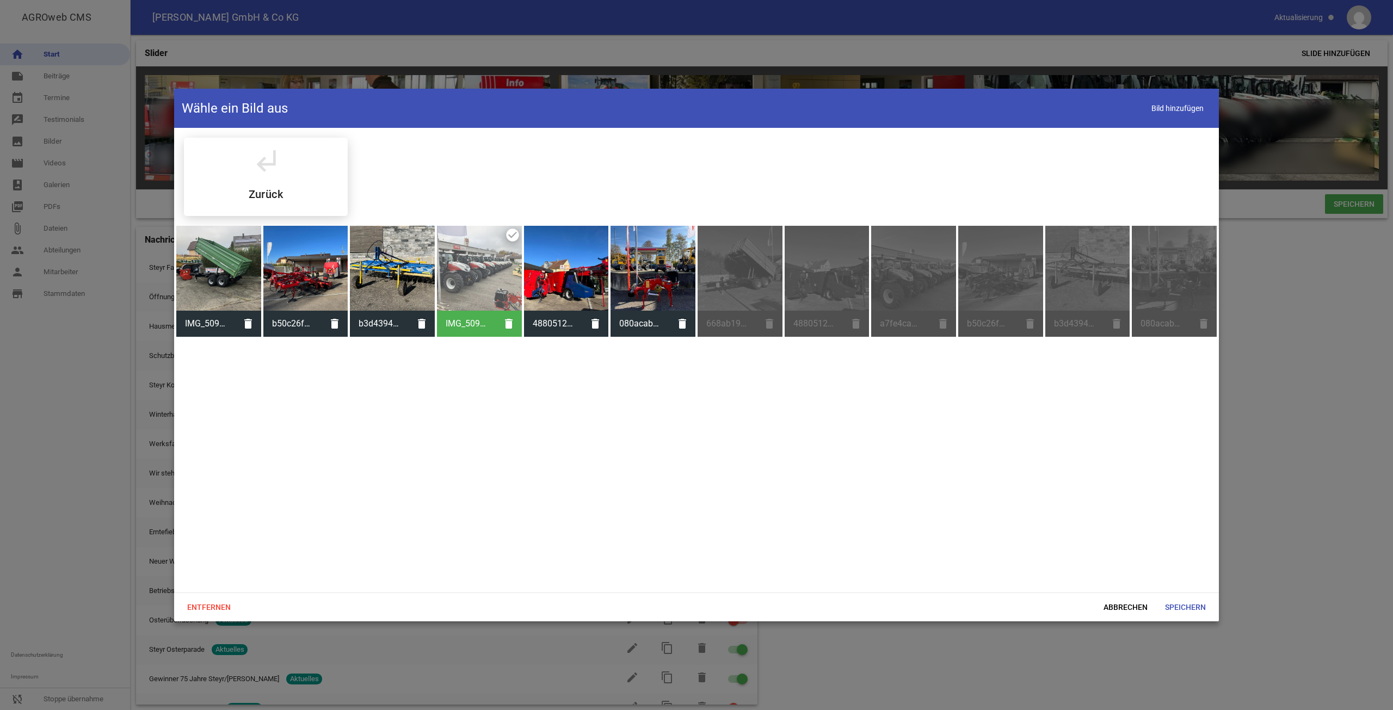
click at [466, 278] on div at bounding box center [479, 268] width 85 height 85
click at [632, 267] on div at bounding box center [653, 268] width 85 height 85
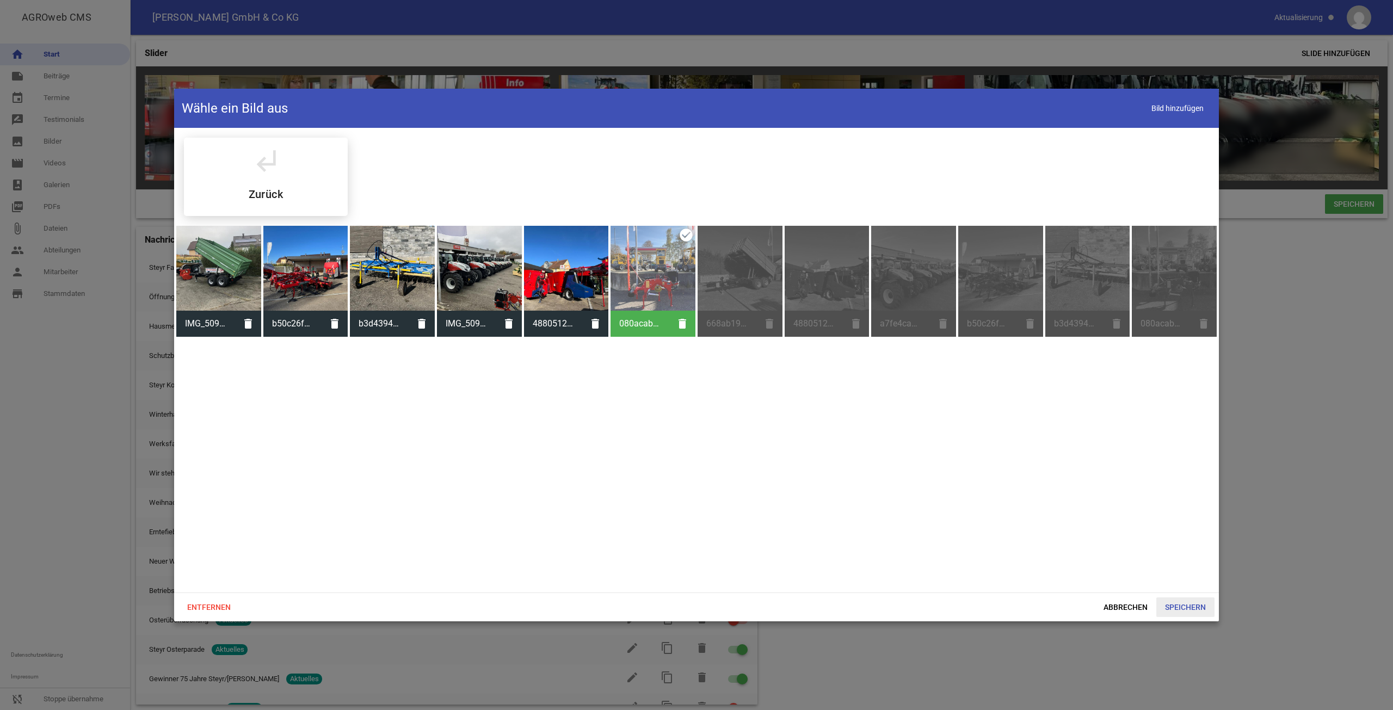
click at [1169, 609] on span "Speichern" at bounding box center [1185, 607] width 58 height 20
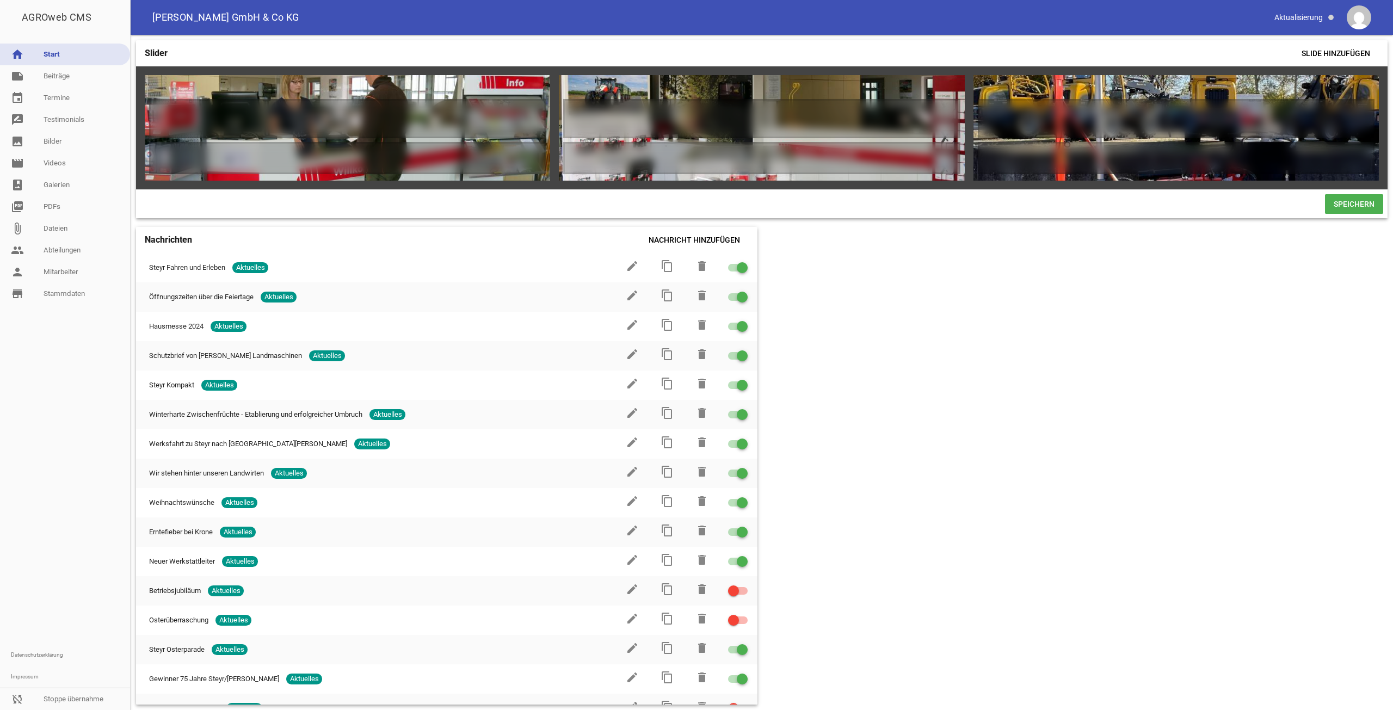
click at [1335, 211] on span "Speichern" at bounding box center [1354, 204] width 58 height 20
click at [79, 695] on link "sync_disabled Stoppe übernahme" at bounding box center [65, 699] width 130 height 22
click at [51, 275] on link "person Mitarbeiter" at bounding box center [65, 272] width 130 height 22
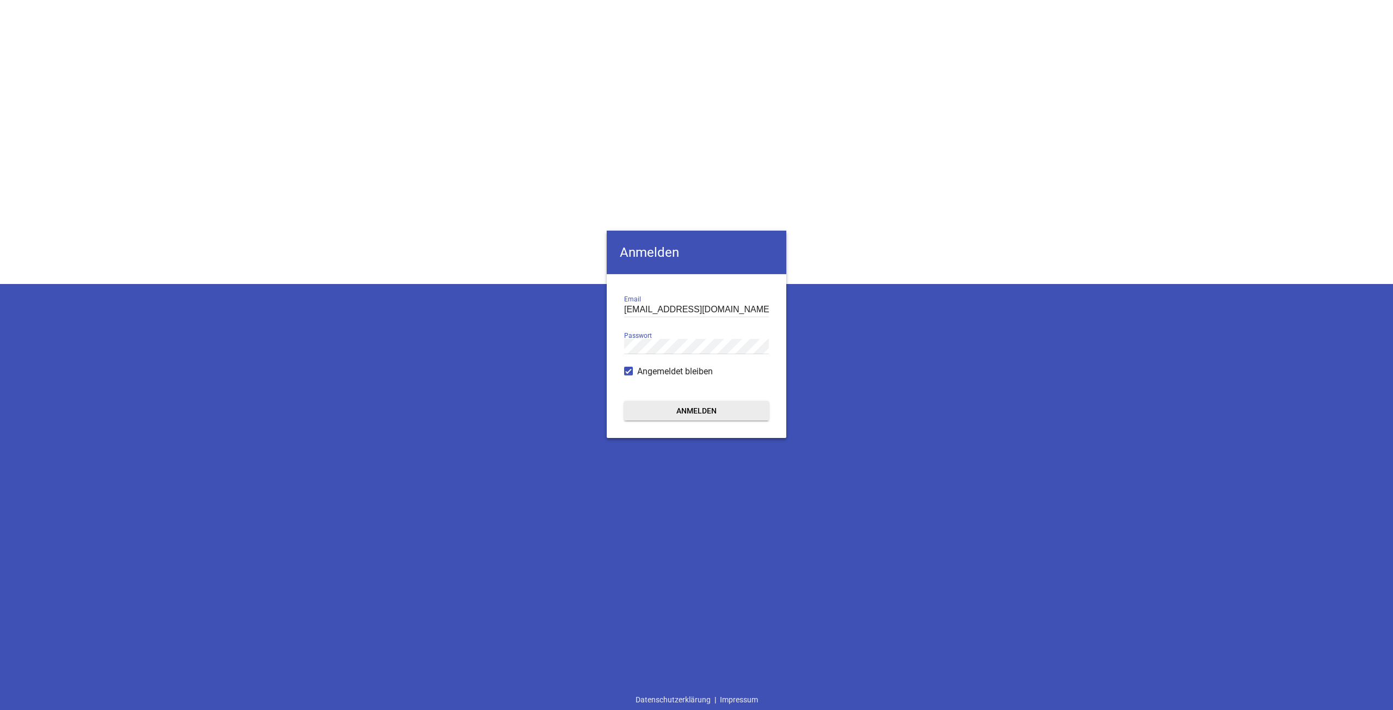
click at [750, 413] on button "Anmelden" at bounding box center [696, 411] width 145 height 20
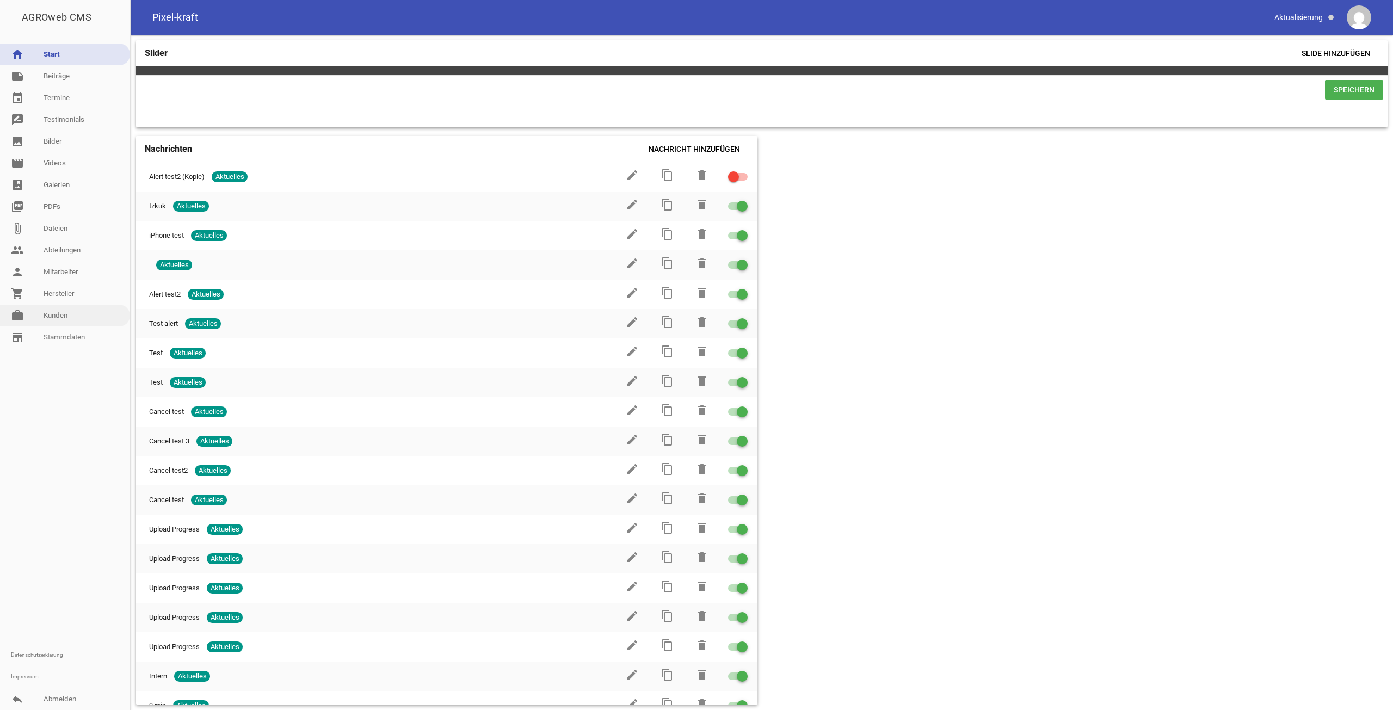
click at [48, 319] on link "work [PERSON_NAME]" at bounding box center [65, 316] width 130 height 22
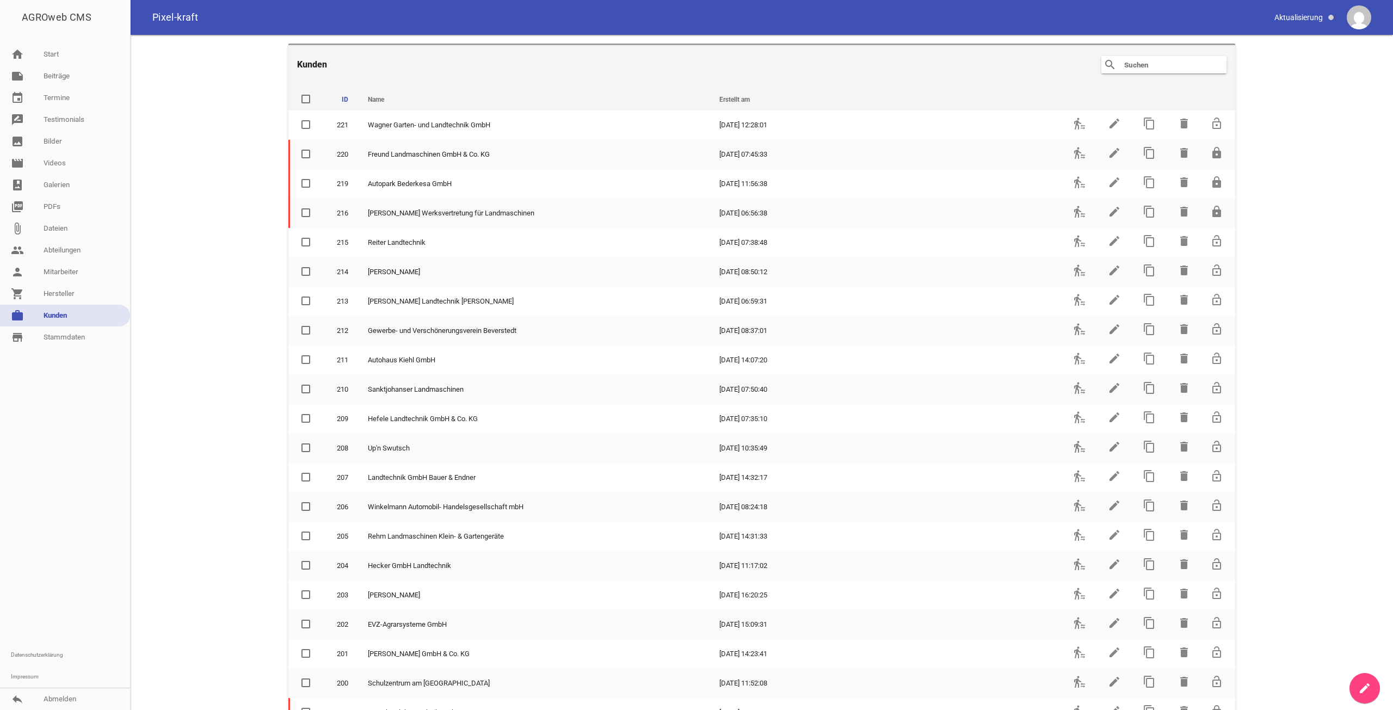
click at [1145, 62] on input "text" at bounding box center [1166, 64] width 87 height 13
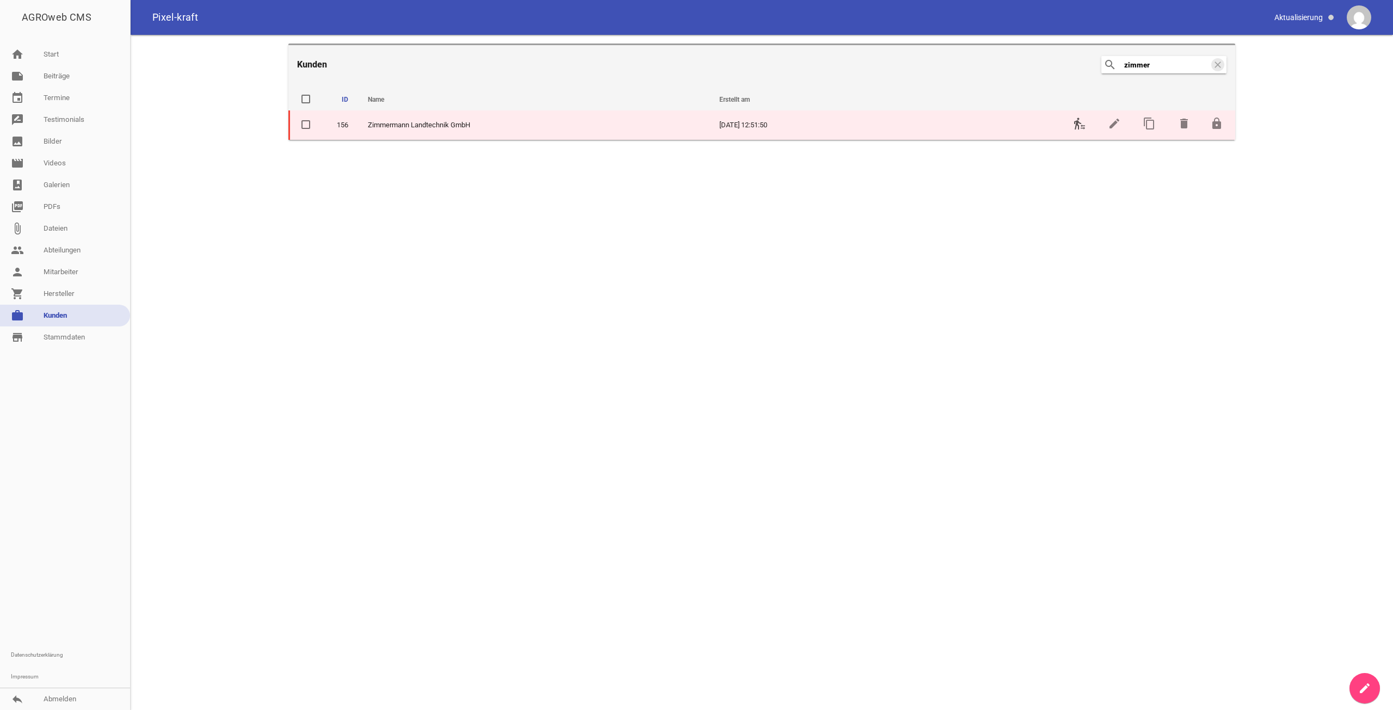
type input "zimmer"
click at [1076, 119] on icon "transfer_within_a_station" at bounding box center [1079, 123] width 13 height 13
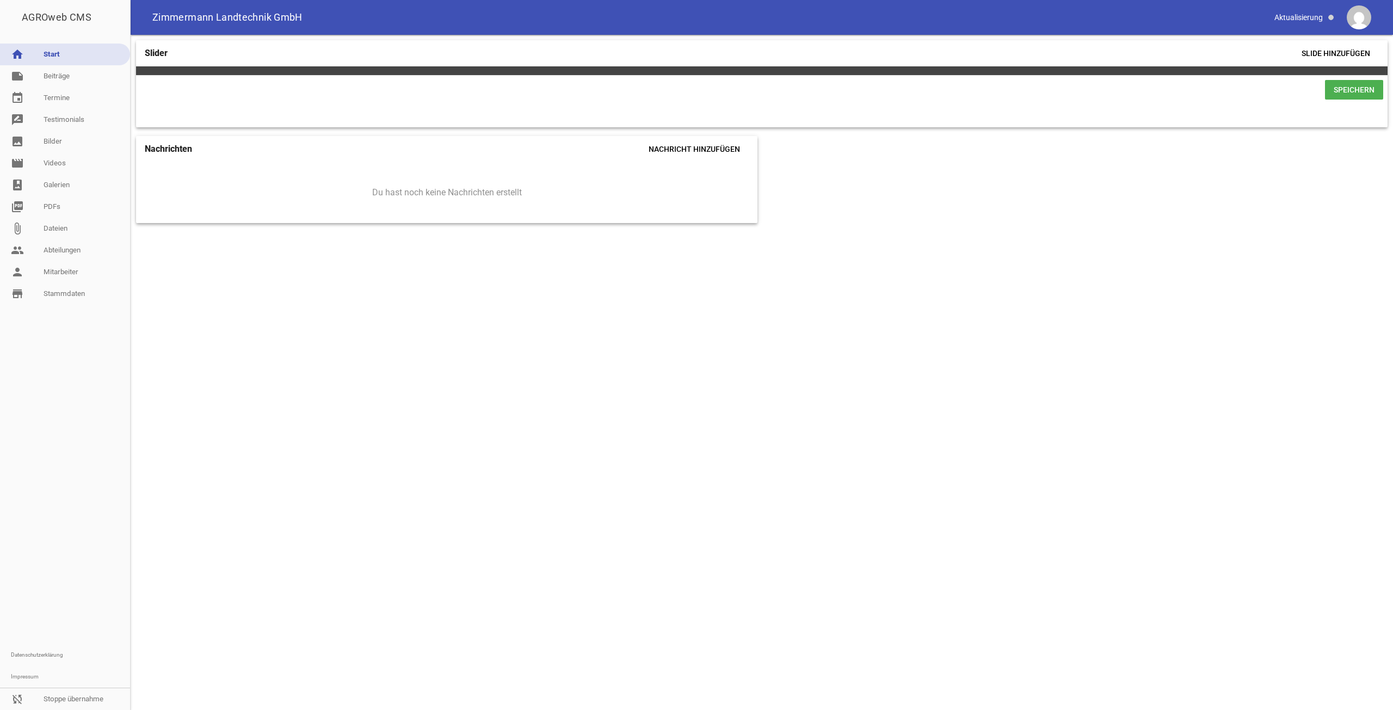
click at [1338, 98] on span "Speichern" at bounding box center [1354, 90] width 58 height 20
click at [1310, 46] on span "Slide hinzufügen" at bounding box center [1336, 54] width 86 height 20
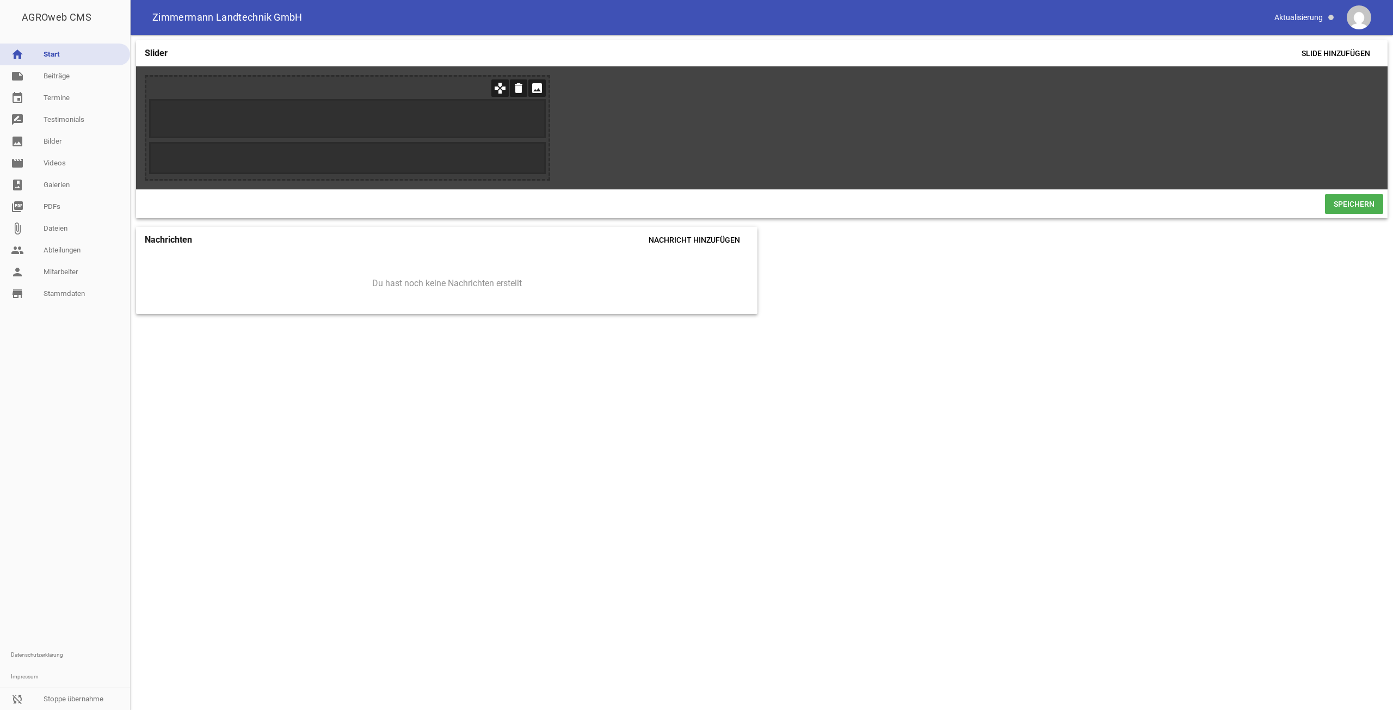
click at [542, 88] on icon "image" at bounding box center [536, 87] width 17 height 17
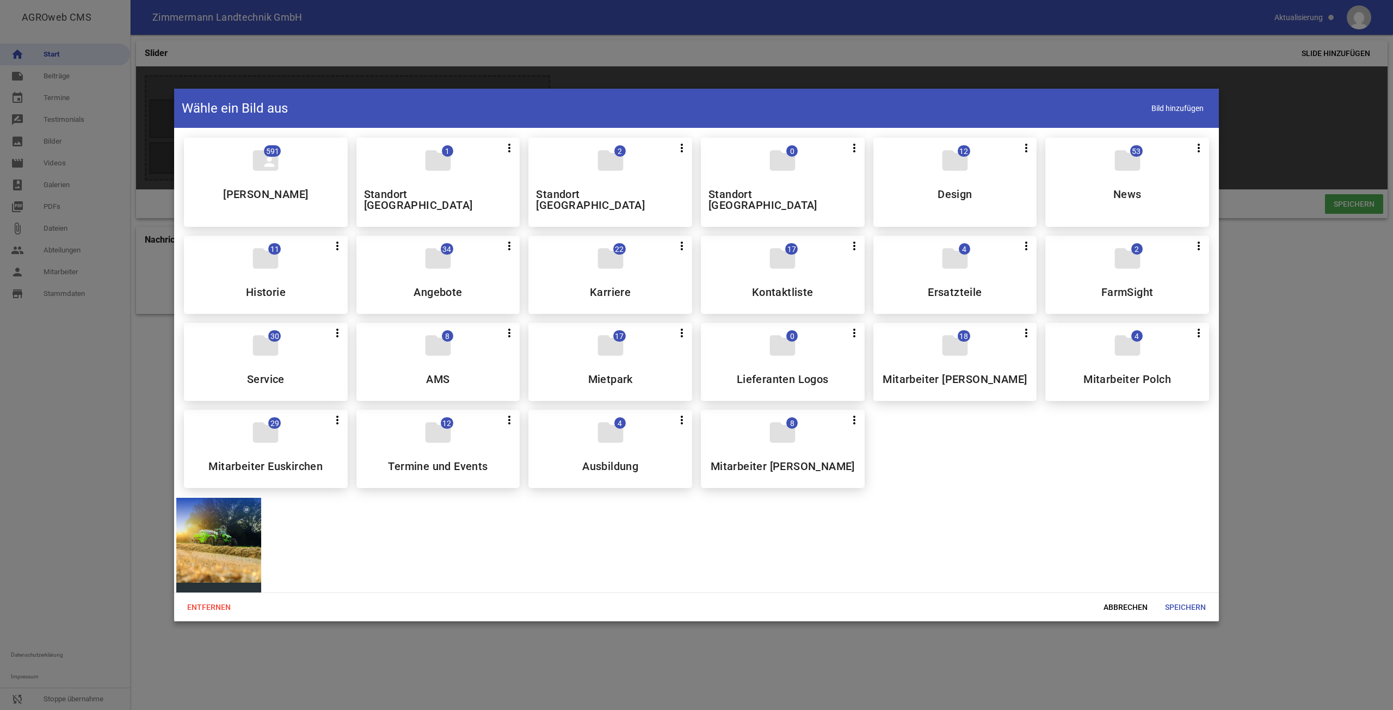
click at [219, 522] on div at bounding box center [218, 540] width 85 height 85
click at [243, 523] on div at bounding box center [218, 540] width 85 height 85
click at [233, 527] on div at bounding box center [218, 540] width 85 height 85
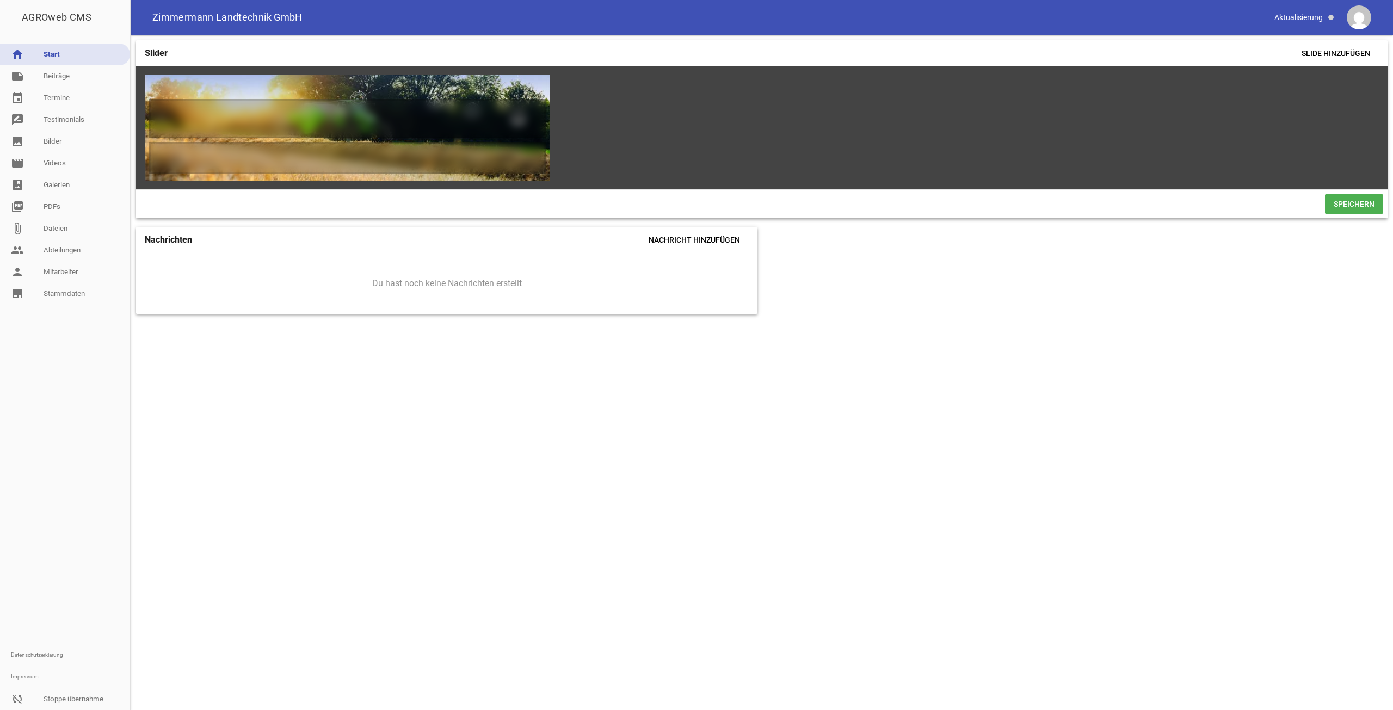
click at [1353, 205] on span "Speichern" at bounding box center [1354, 204] width 58 height 20
